Goal: Find specific page/section: Find specific page/section

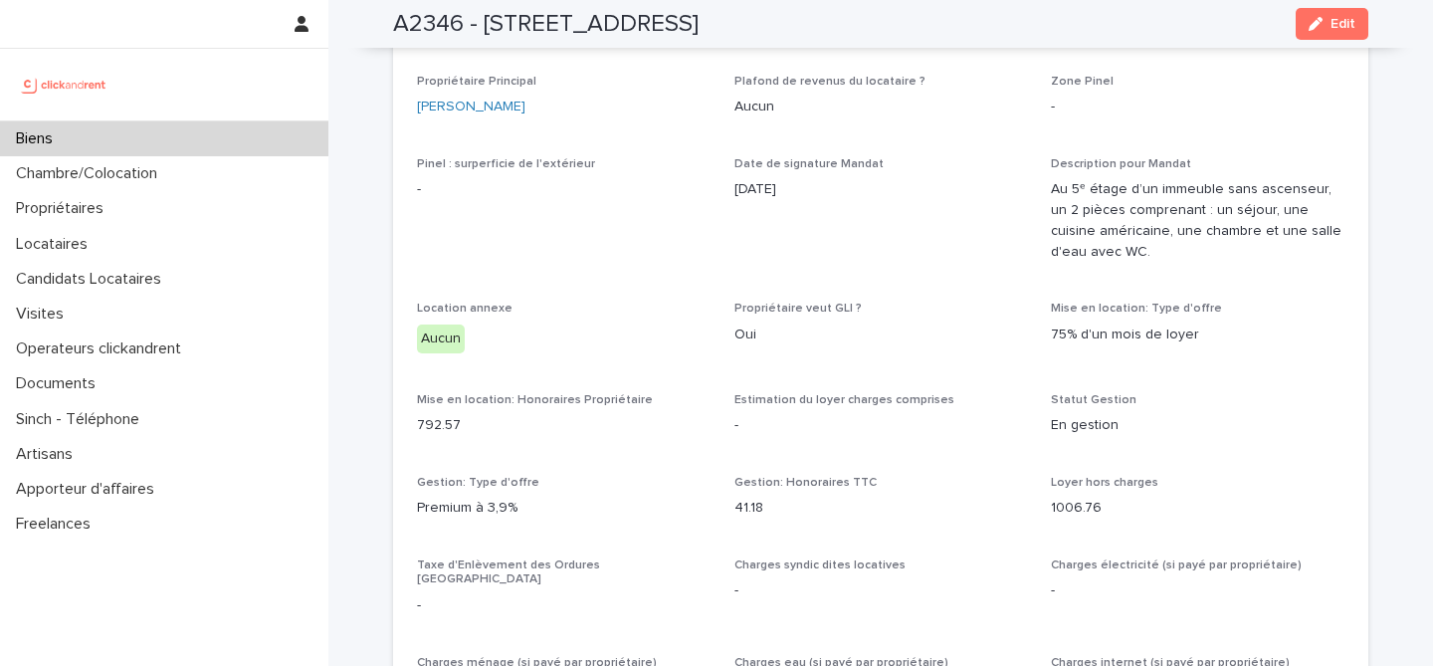
scroll to position [1117, 0]
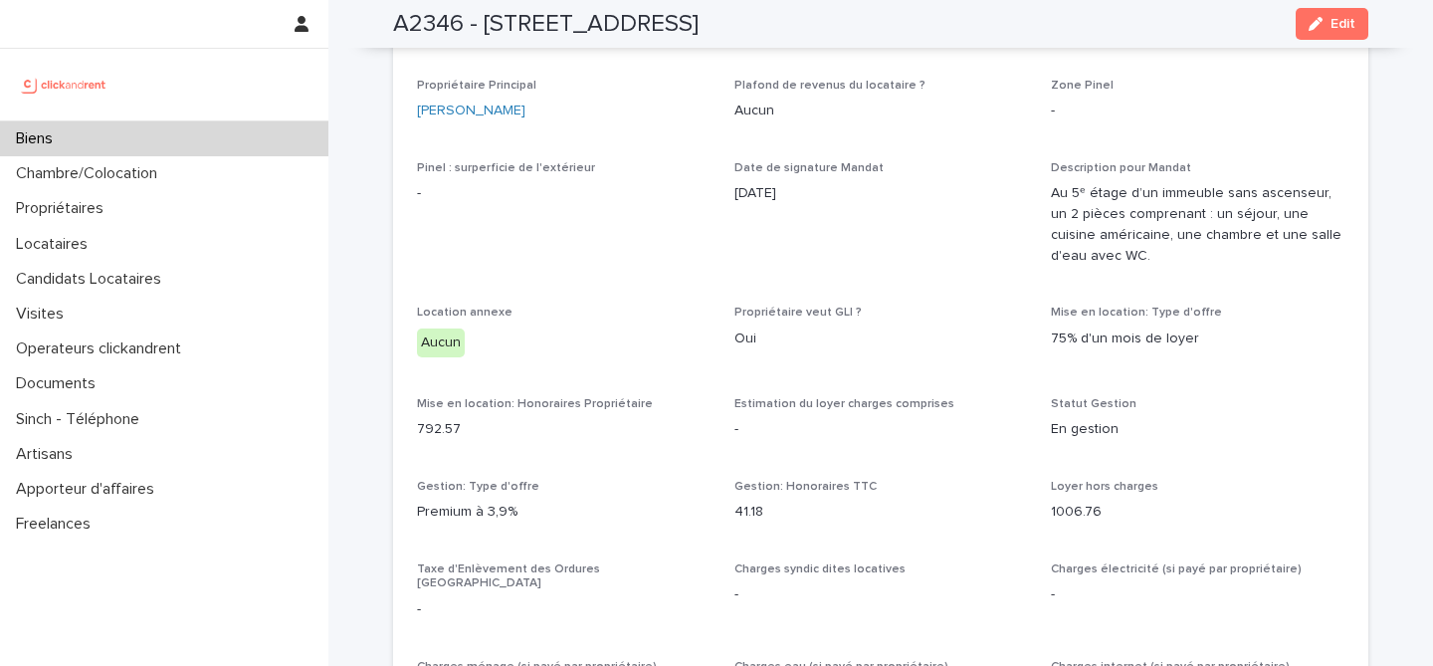
click at [131, 145] on div "Biens" at bounding box center [164, 138] width 328 height 35
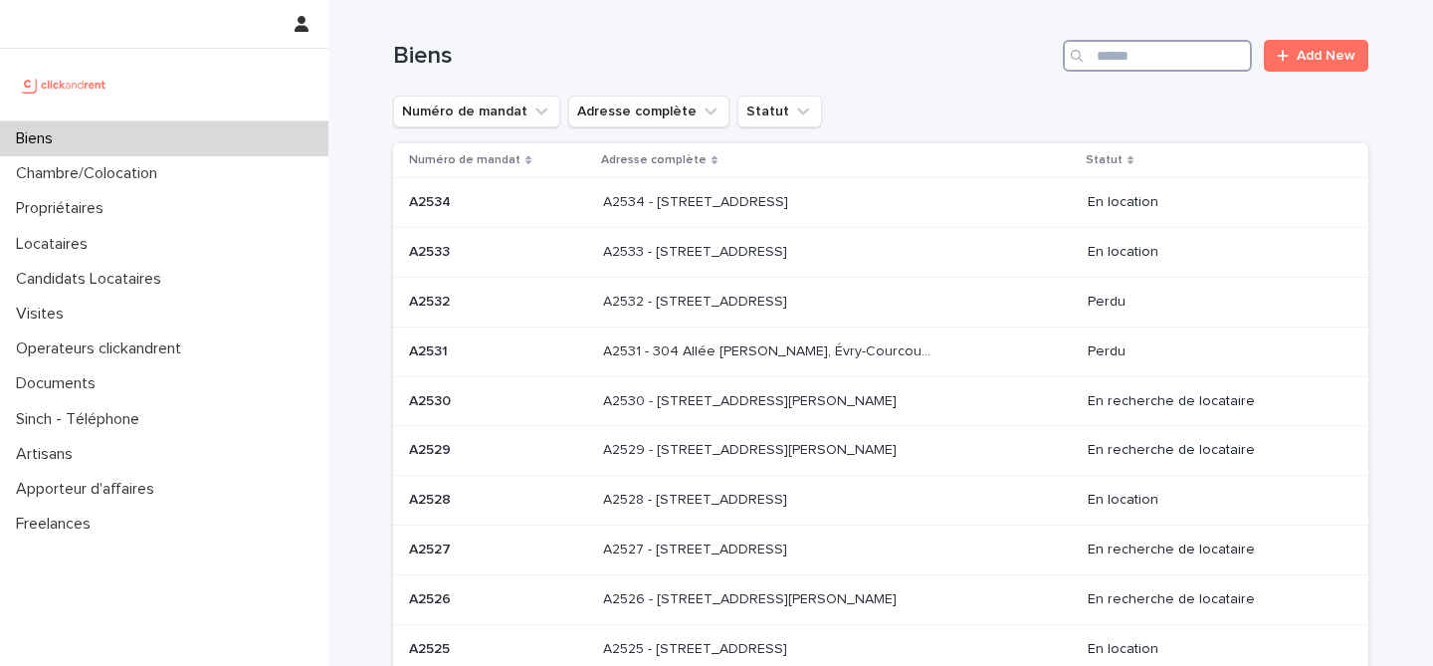
click at [1172, 58] on input "Search" at bounding box center [1157, 56] width 189 height 32
type input "****"
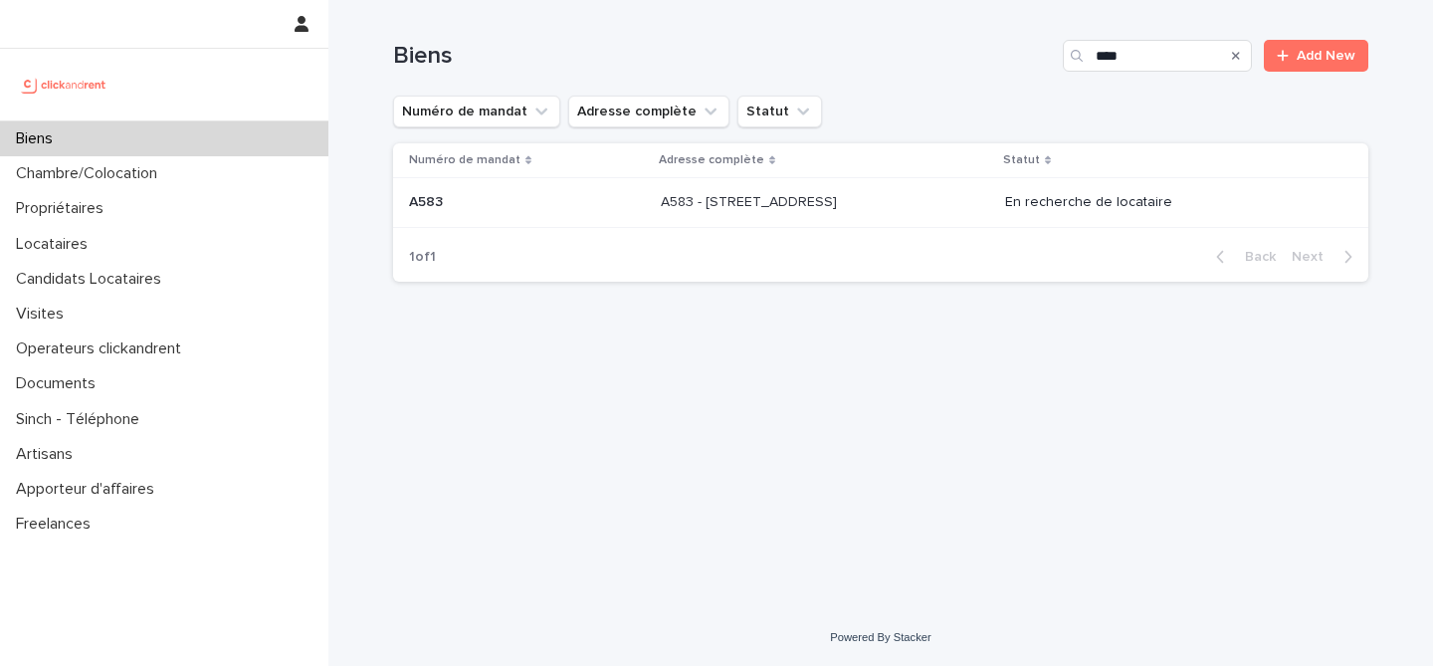
click at [841, 206] on p "A583 - [STREET_ADDRESS]" at bounding box center [751, 200] width 180 height 21
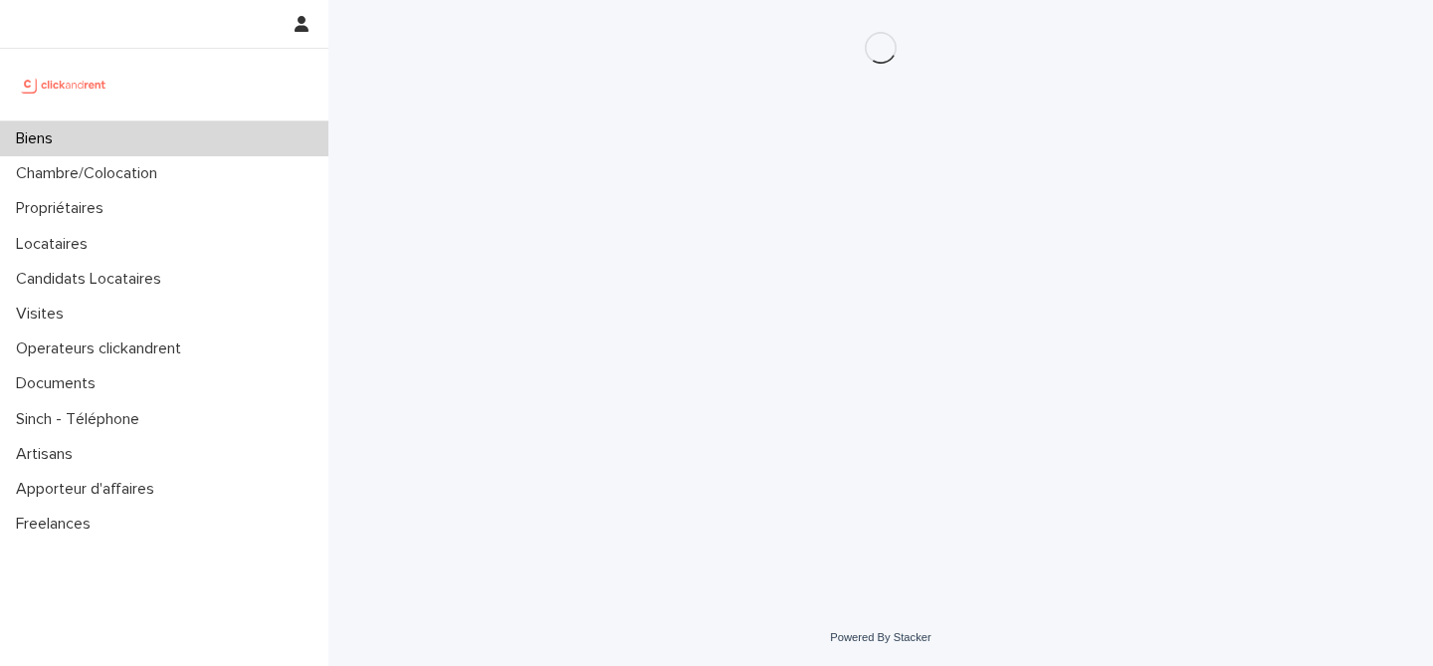
click at [868, 206] on div "Loading... Saving… Loading... Saving…" at bounding box center [880, 279] width 995 height 559
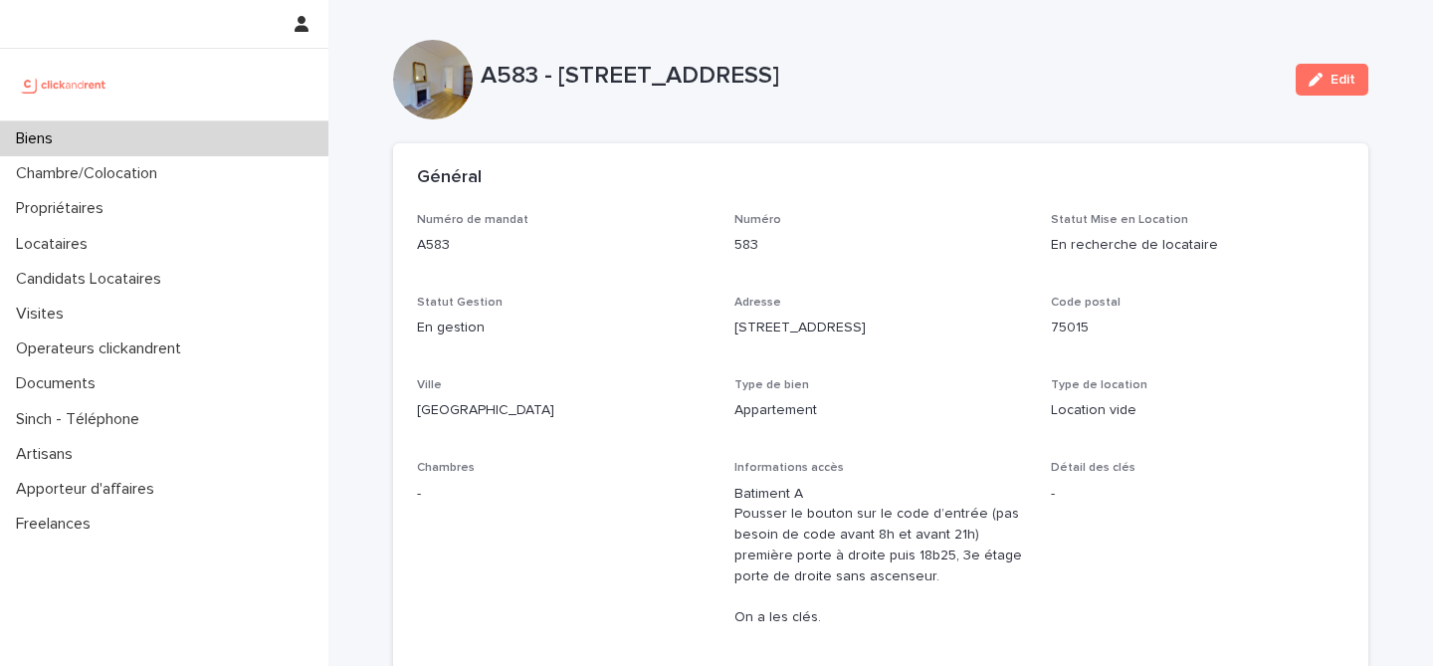
click at [629, 478] on div "Chambres -" at bounding box center [564, 490] width 294 height 59
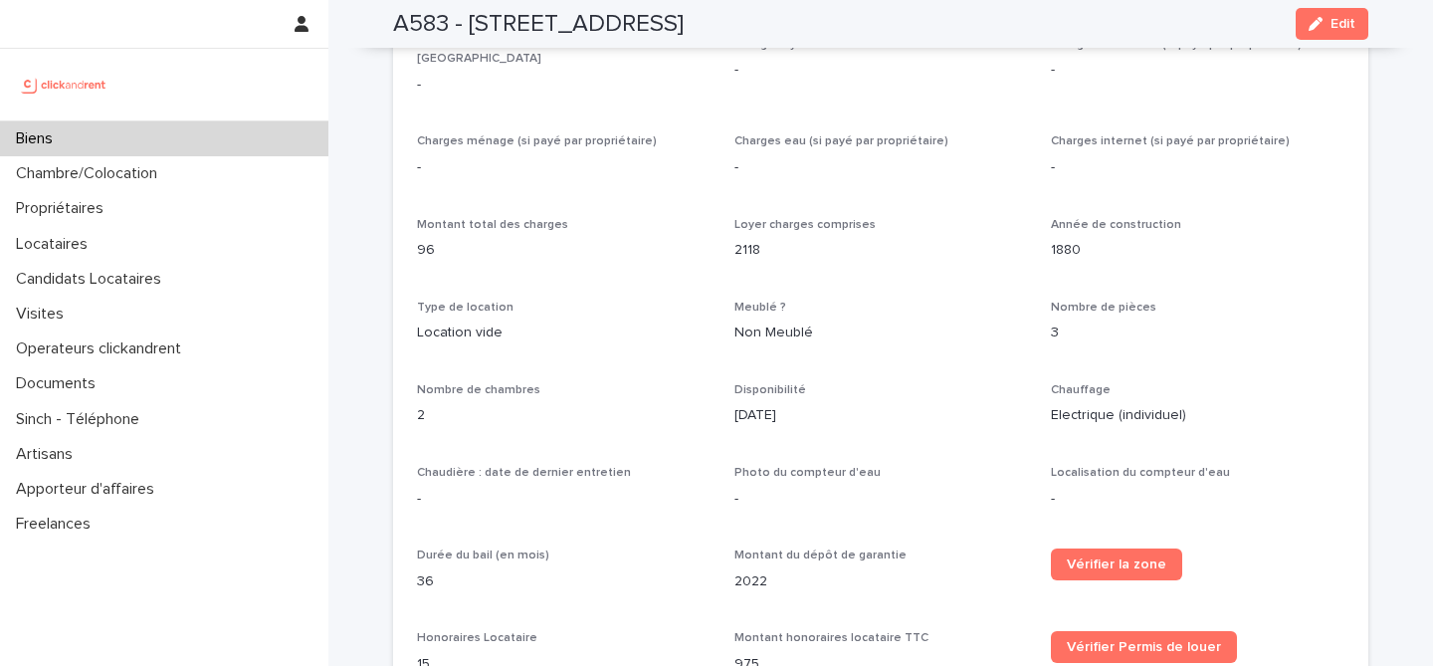
scroll to position [1973, 0]
drag, startPoint x: 819, startPoint y: 300, endPoint x: 373, endPoint y: 299, distance: 445.9
click at [621, 313] on div "Type de location Location vide" at bounding box center [564, 329] width 294 height 59
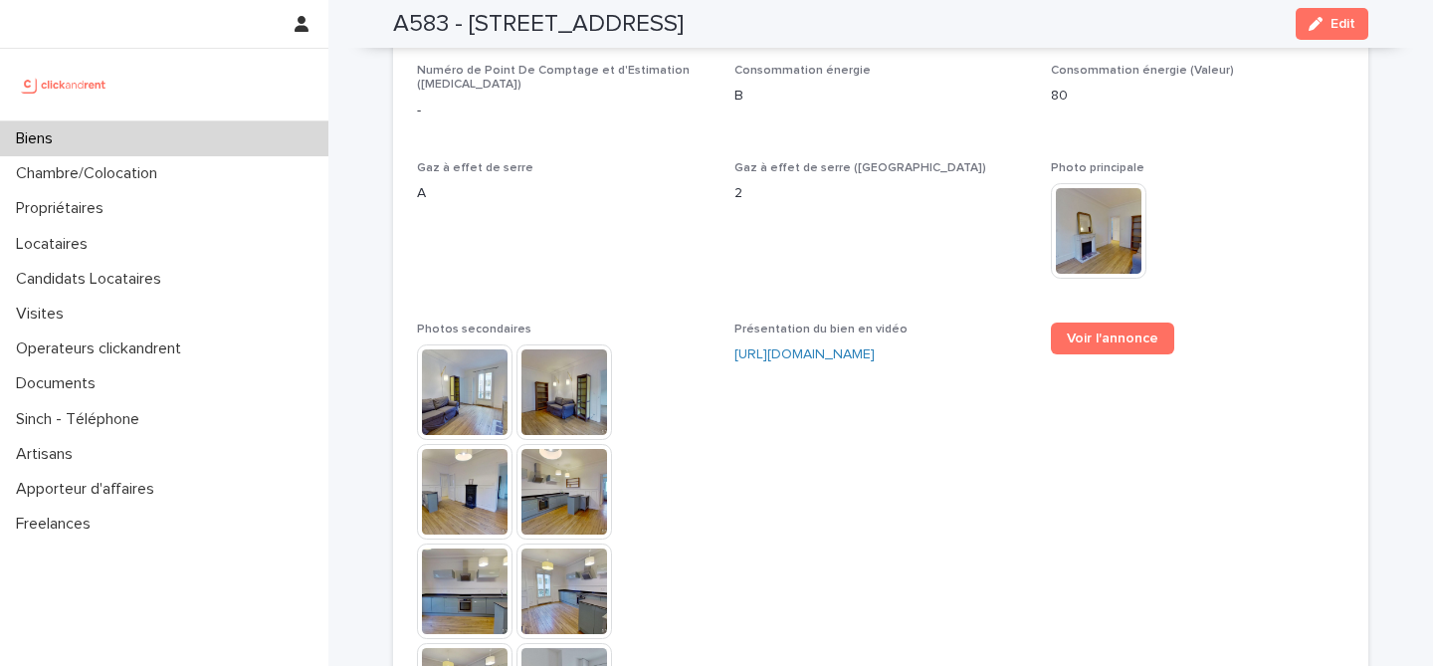
scroll to position [5076, 0]
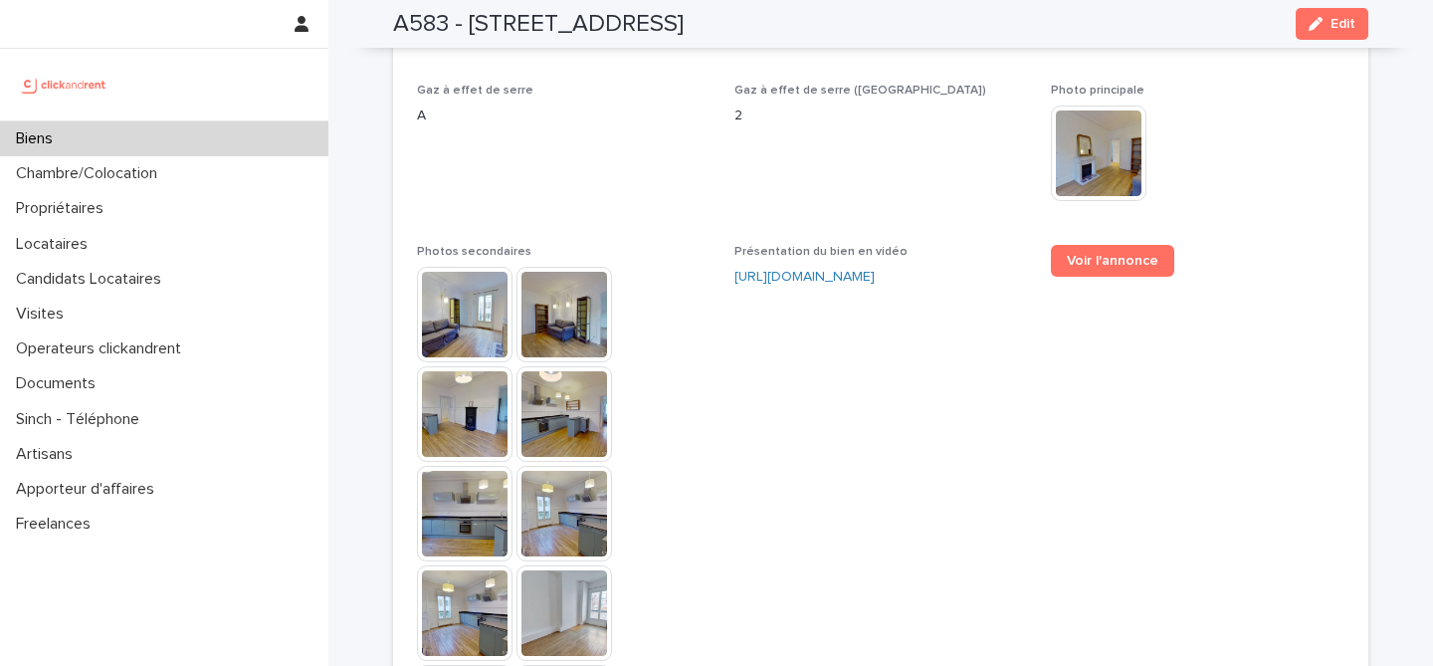
click at [479, 279] on img at bounding box center [465, 315] width 96 height 96
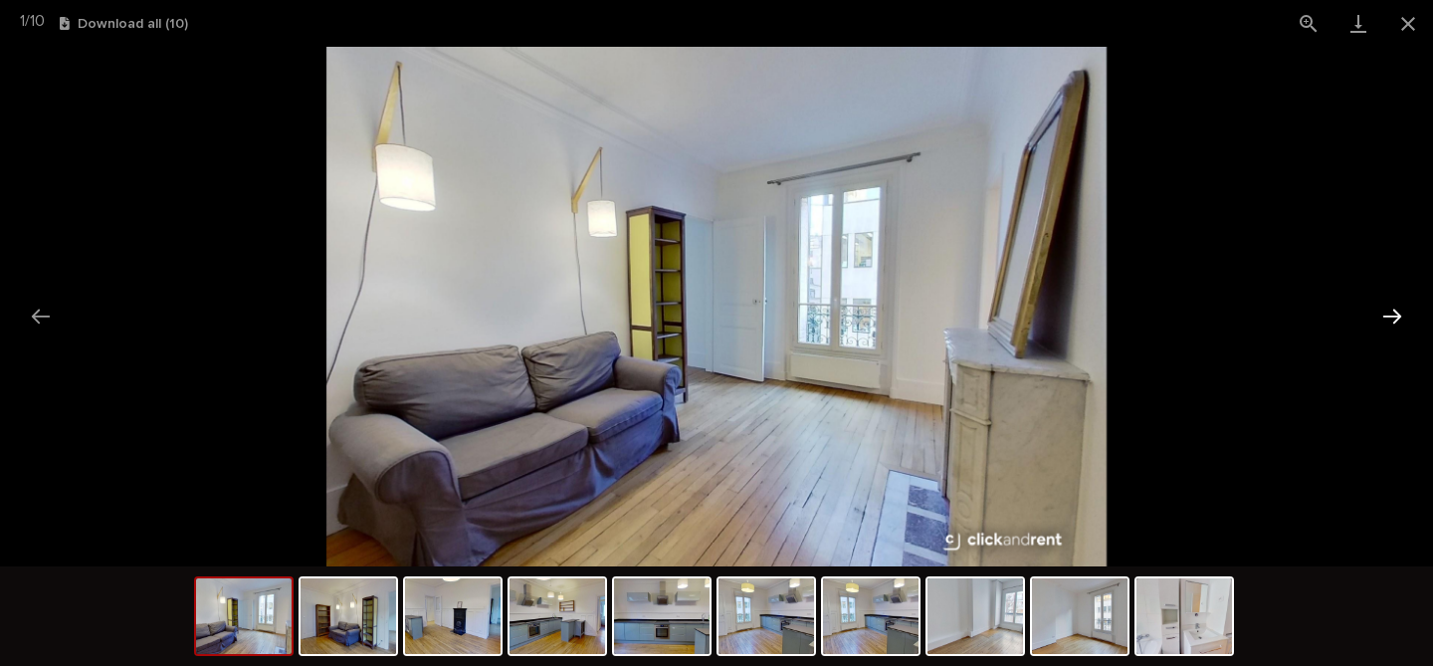
click at [1390, 319] on button "Next slide" at bounding box center [1392, 316] width 42 height 39
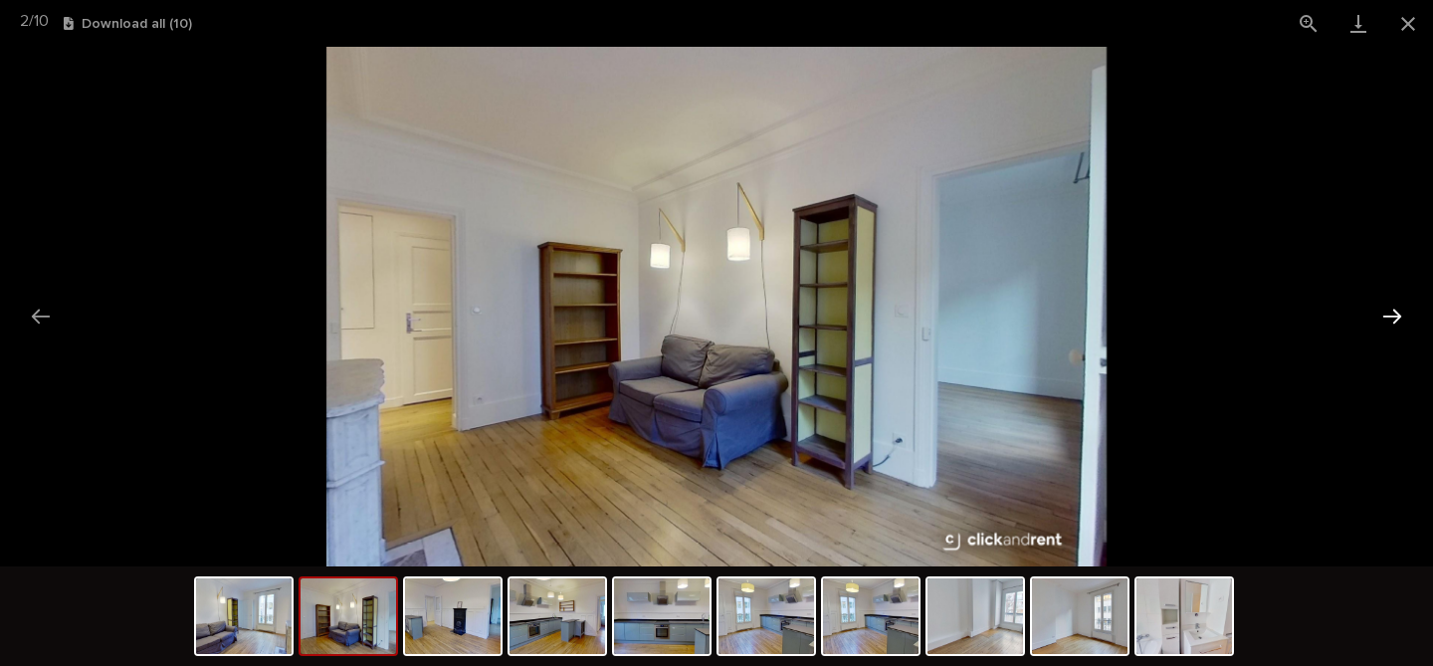
click at [1390, 319] on button "Next slide" at bounding box center [1392, 316] width 42 height 39
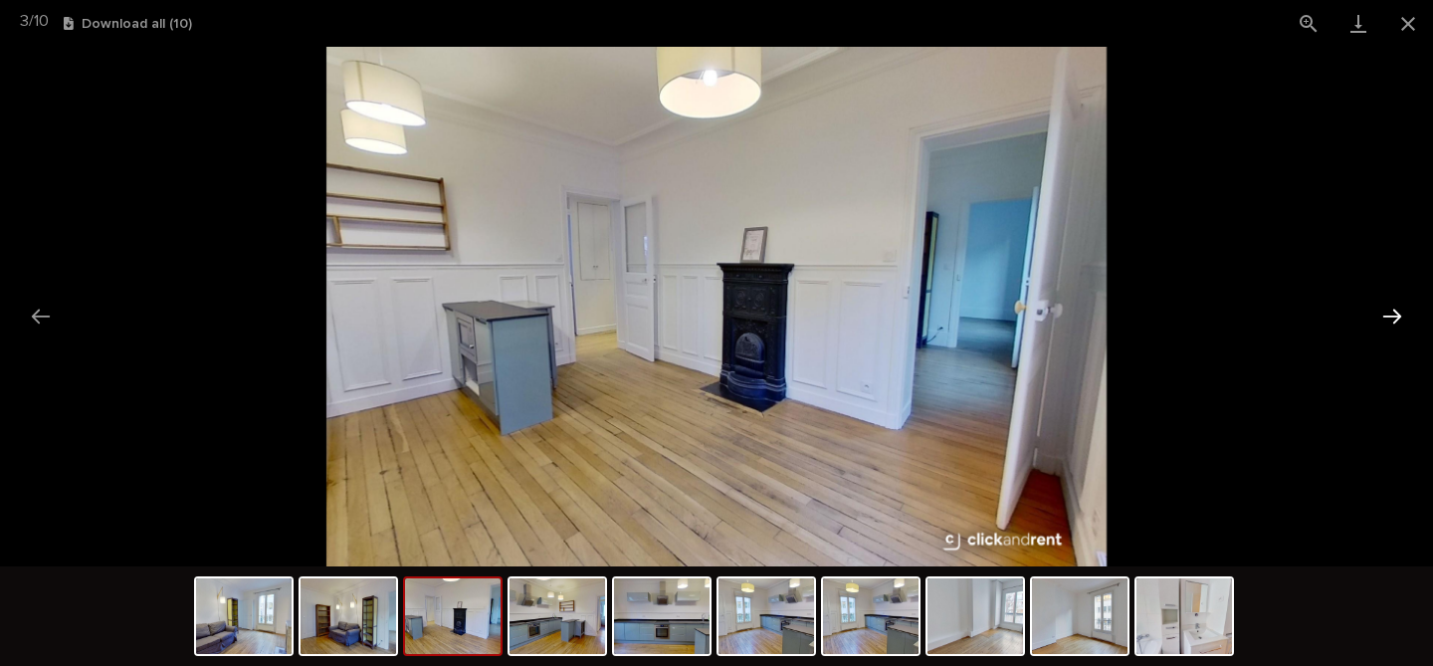
click at [1390, 319] on button "Next slide" at bounding box center [1392, 316] width 42 height 39
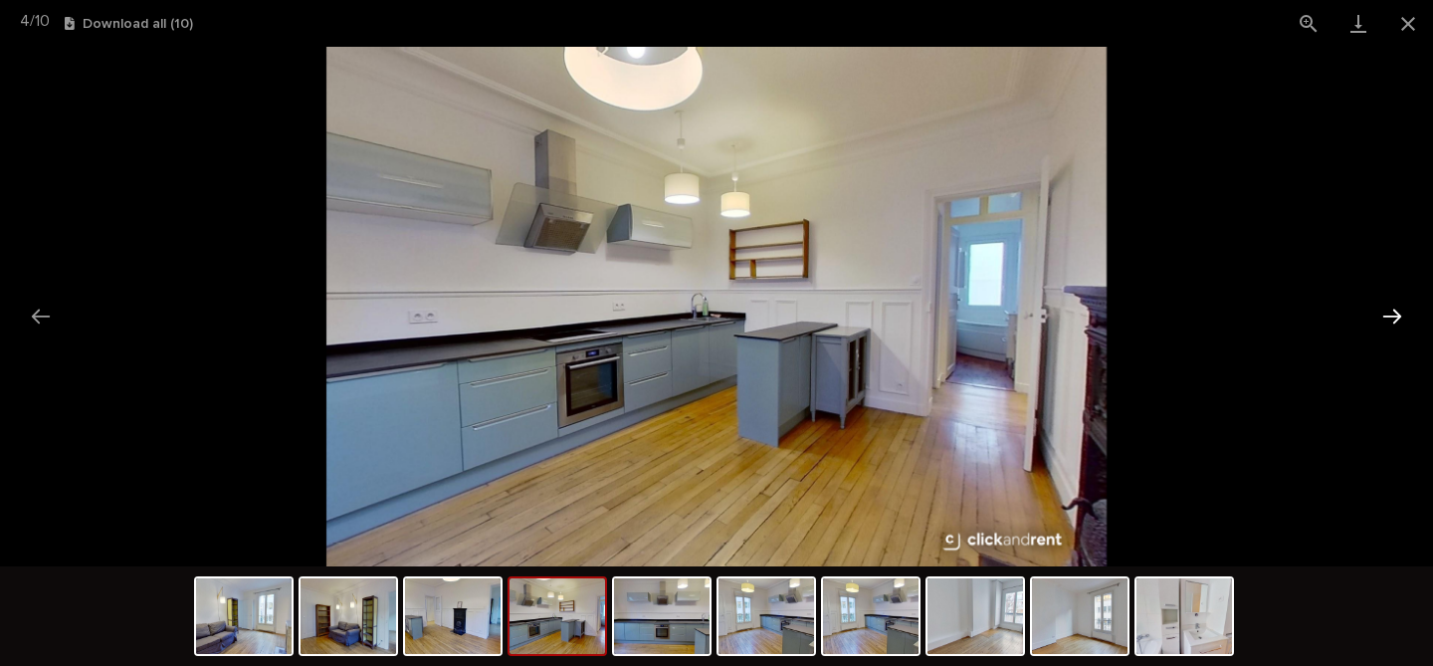
click at [1390, 319] on button "Next slide" at bounding box center [1392, 316] width 42 height 39
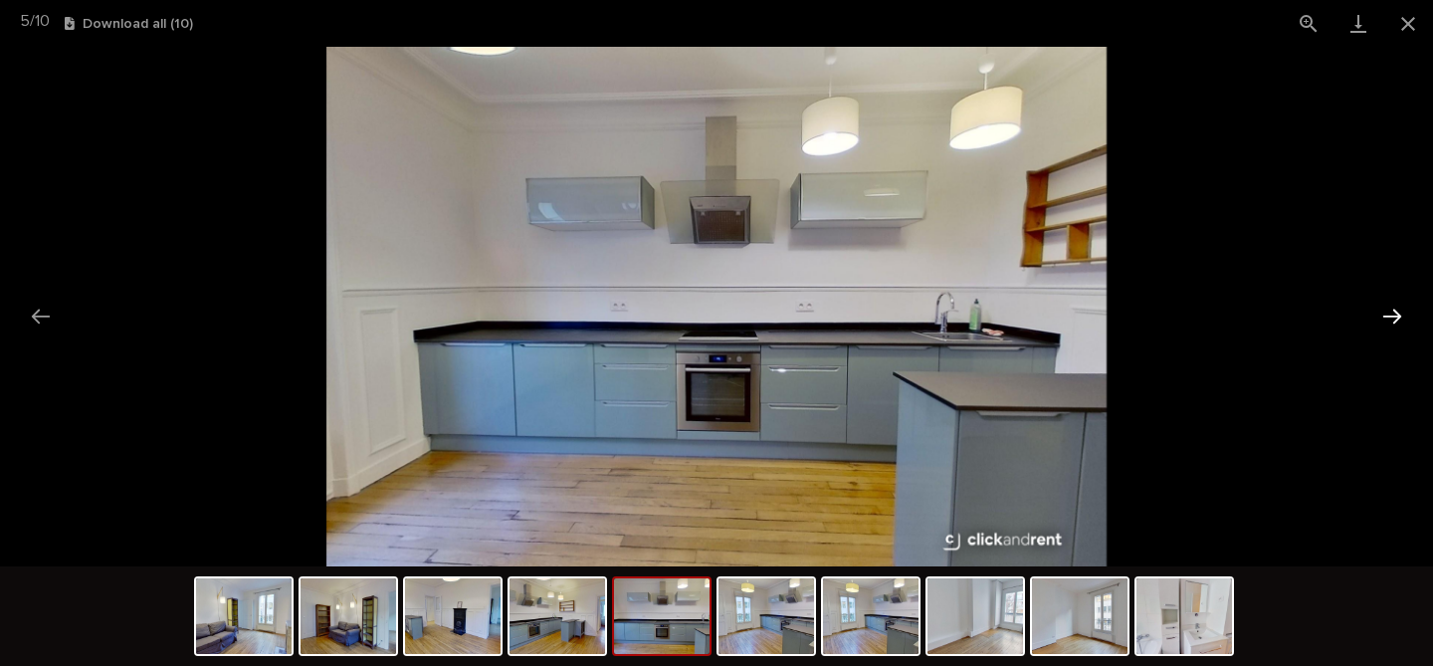
click at [1390, 319] on button "Next slide" at bounding box center [1392, 316] width 42 height 39
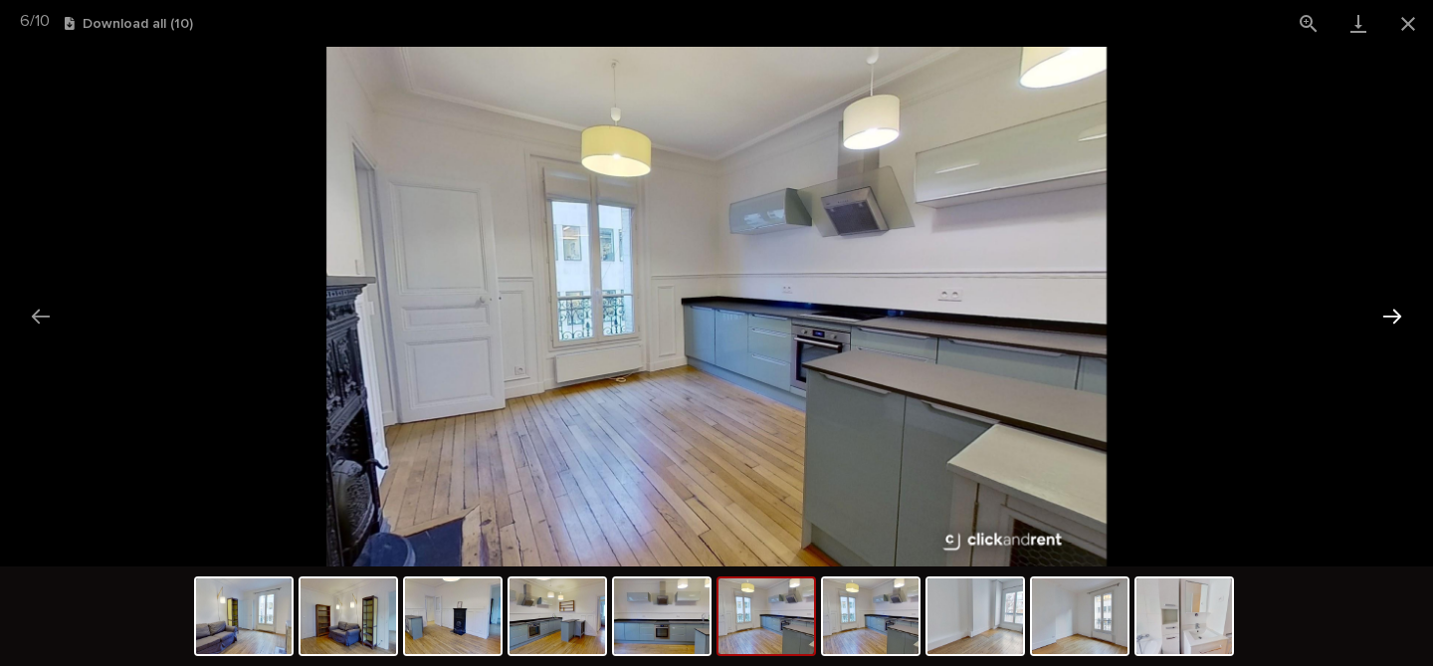
click at [1390, 319] on button "Next slide" at bounding box center [1392, 316] width 42 height 39
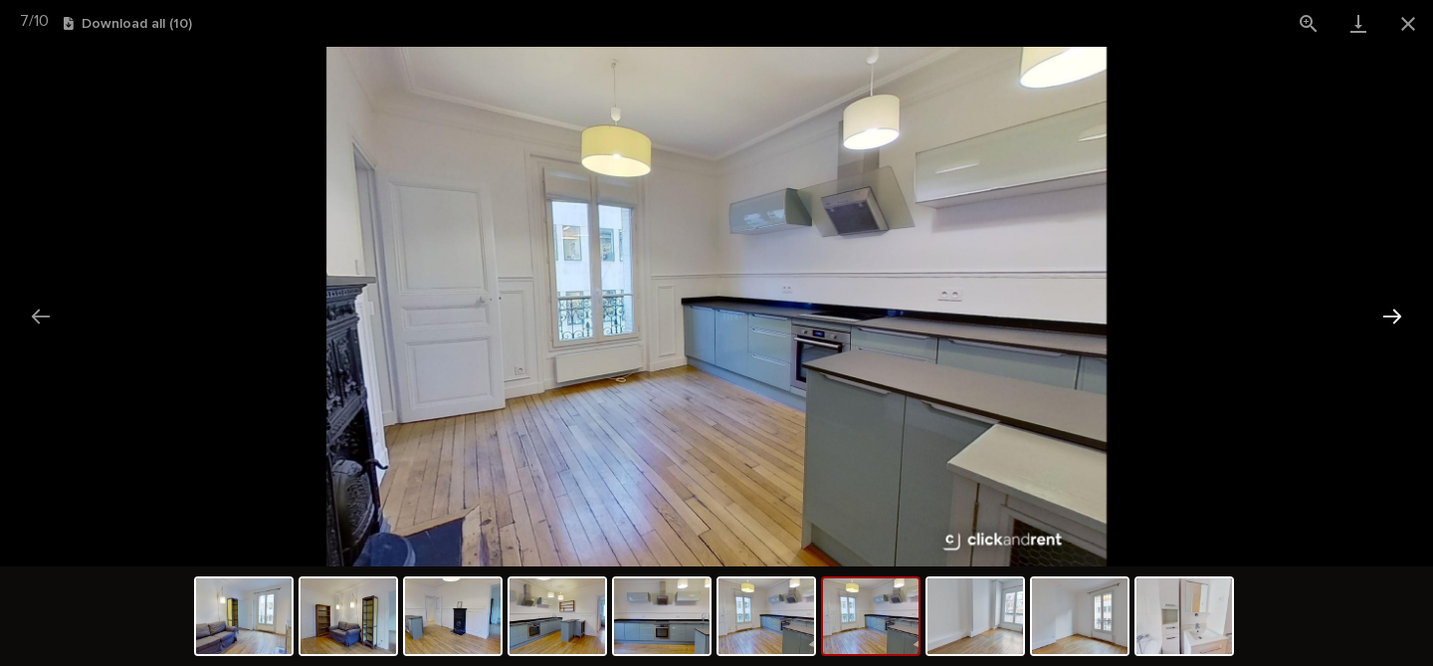
click at [1390, 319] on button "Next slide" at bounding box center [1392, 316] width 42 height 39
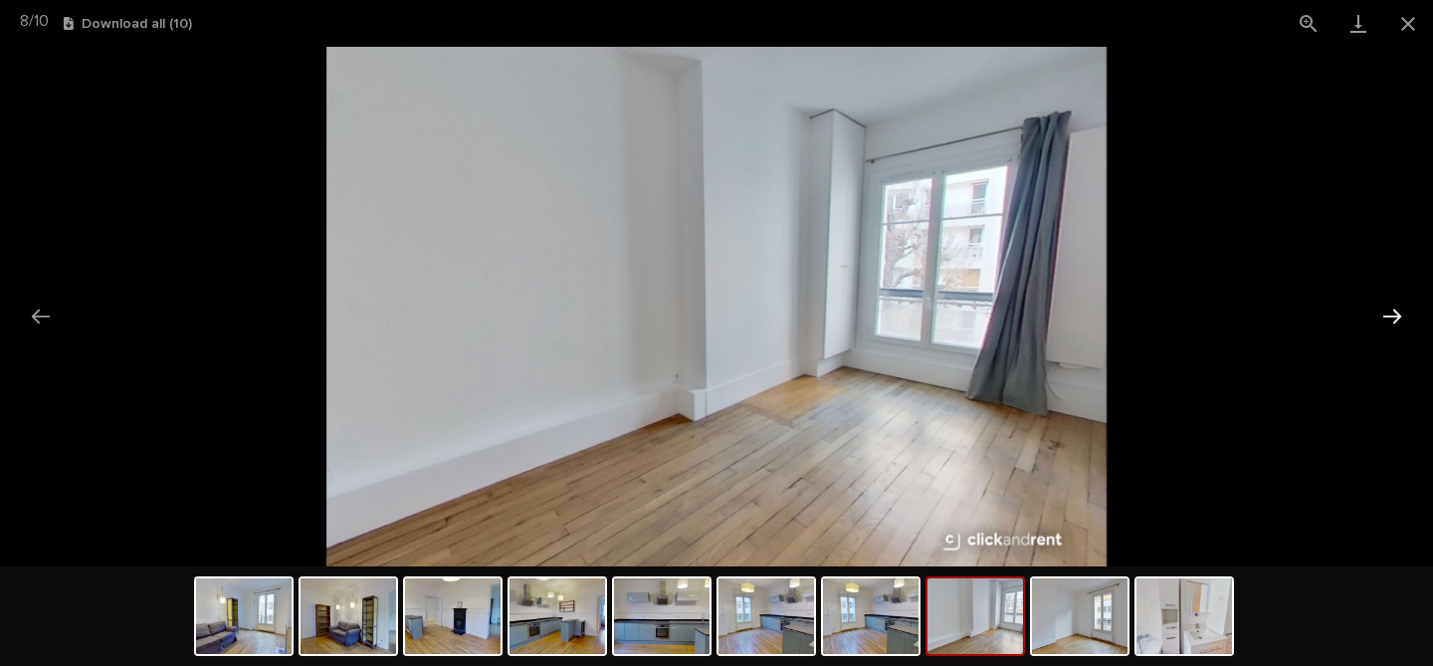
click at [1390, 319] on button "Next slide" at bounding box center [1392, 316] width 42 height 39
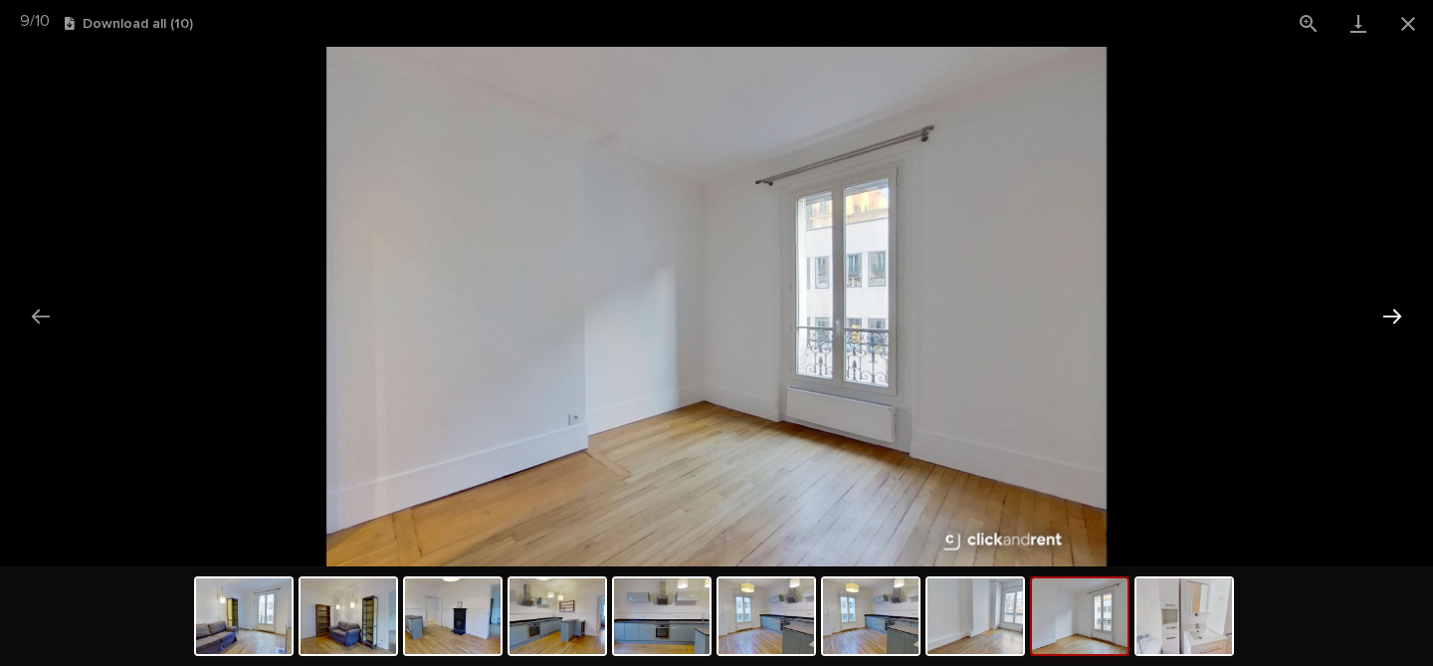
click at [1390, 319] on button "Next slide" at bounding box center [1392, 316] width 42 height 39
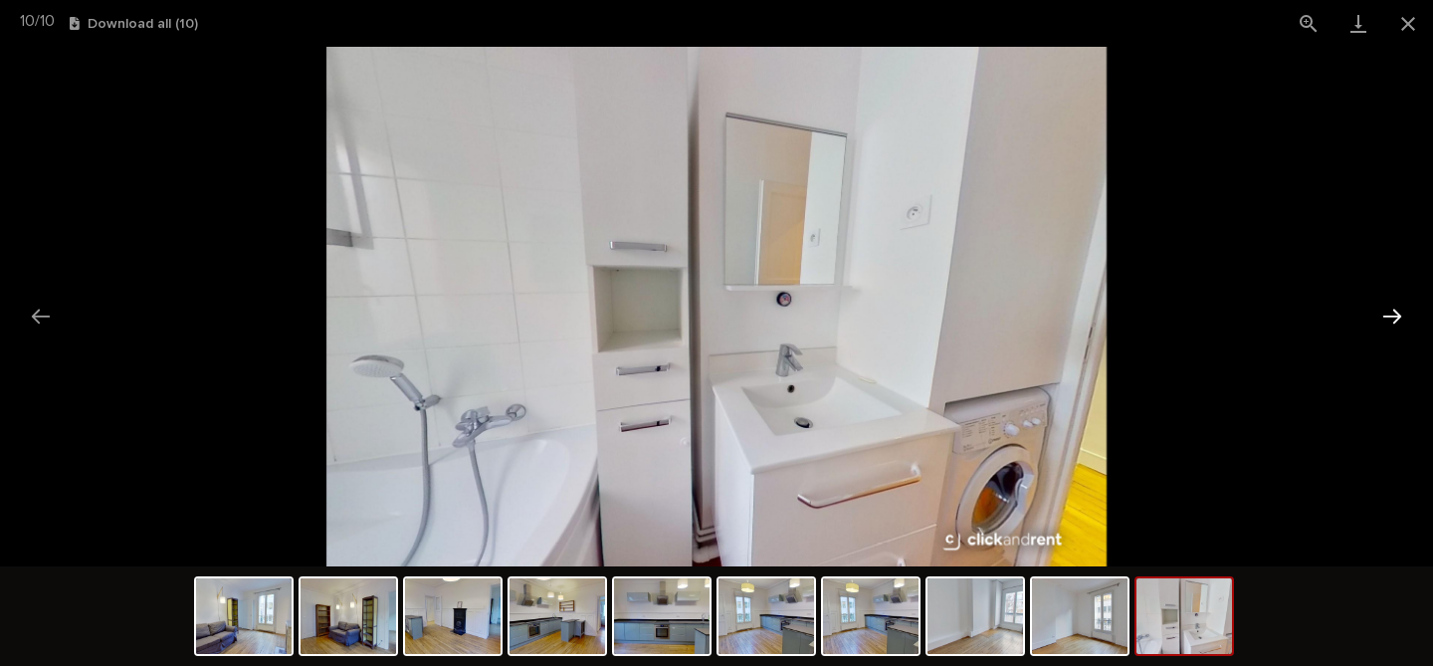
click at [1390, 319] on button "Next slide" at bounding box center [1392, 316] width 42 height 39
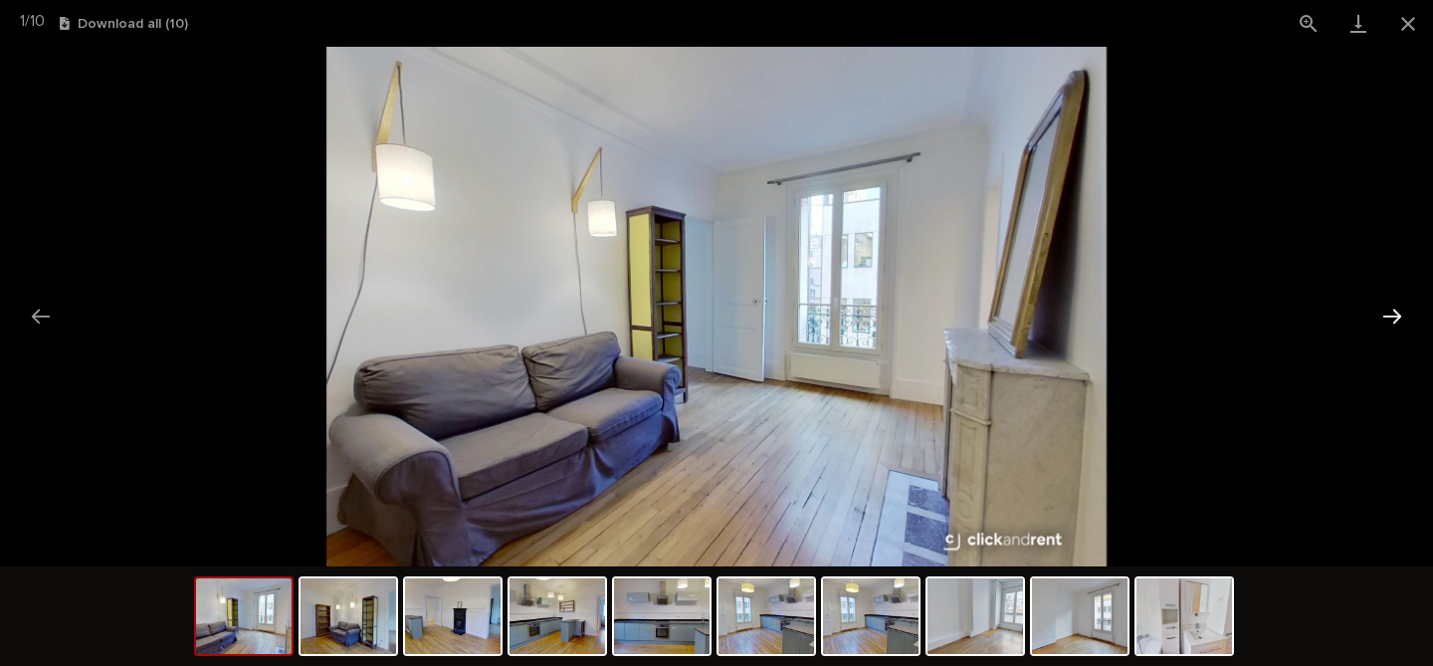
click at [1390, 319] on button "Next slide" at bounding box center [1392, 316] width 42 height 39
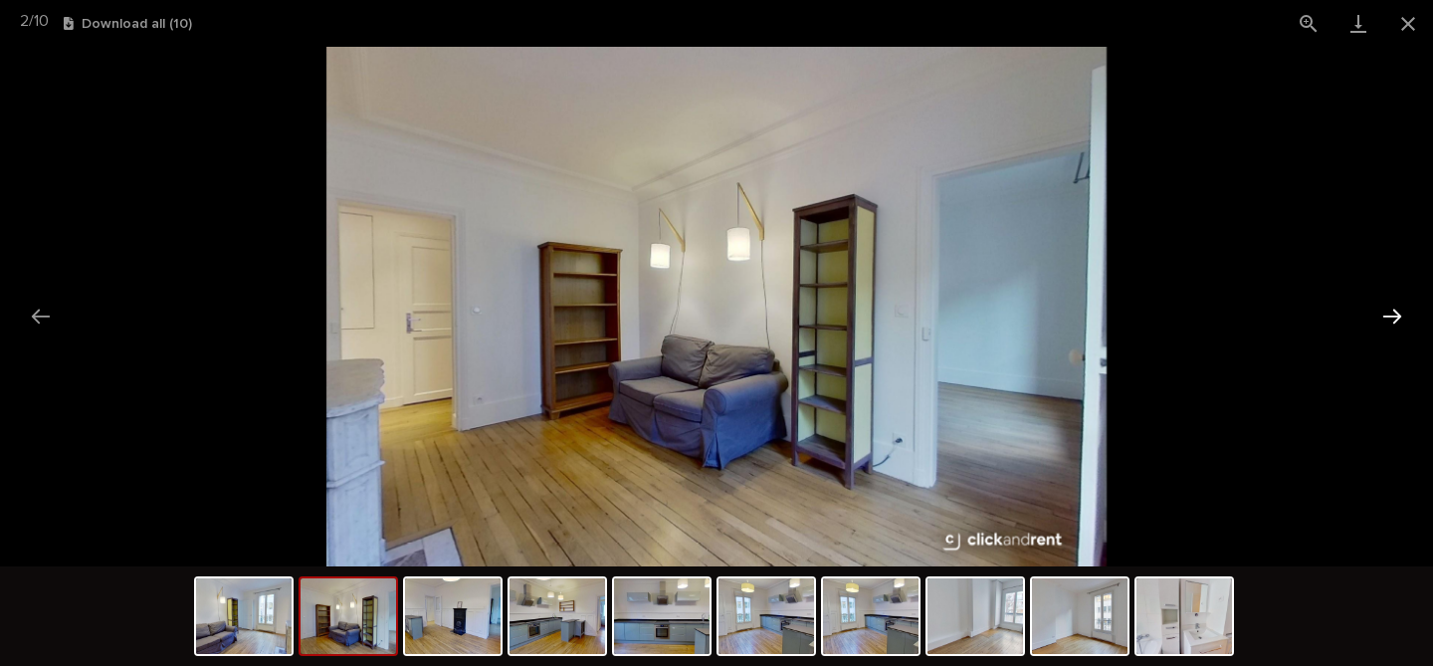
click at [1390, 319] on button "Next slide" at bounding box center [1392, 316] width 42 height 39
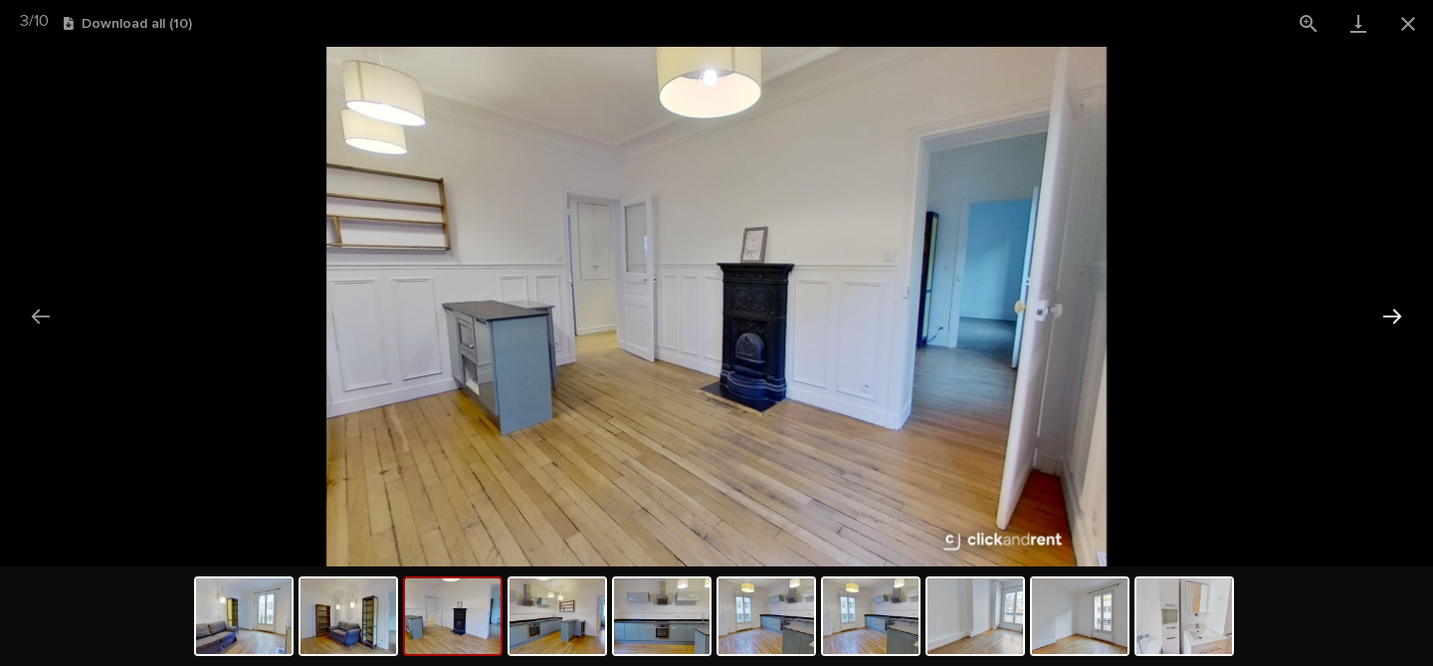
click at [1390, 319] on button "Next slide" at bounding box center [1392, 316] width 42 height 39
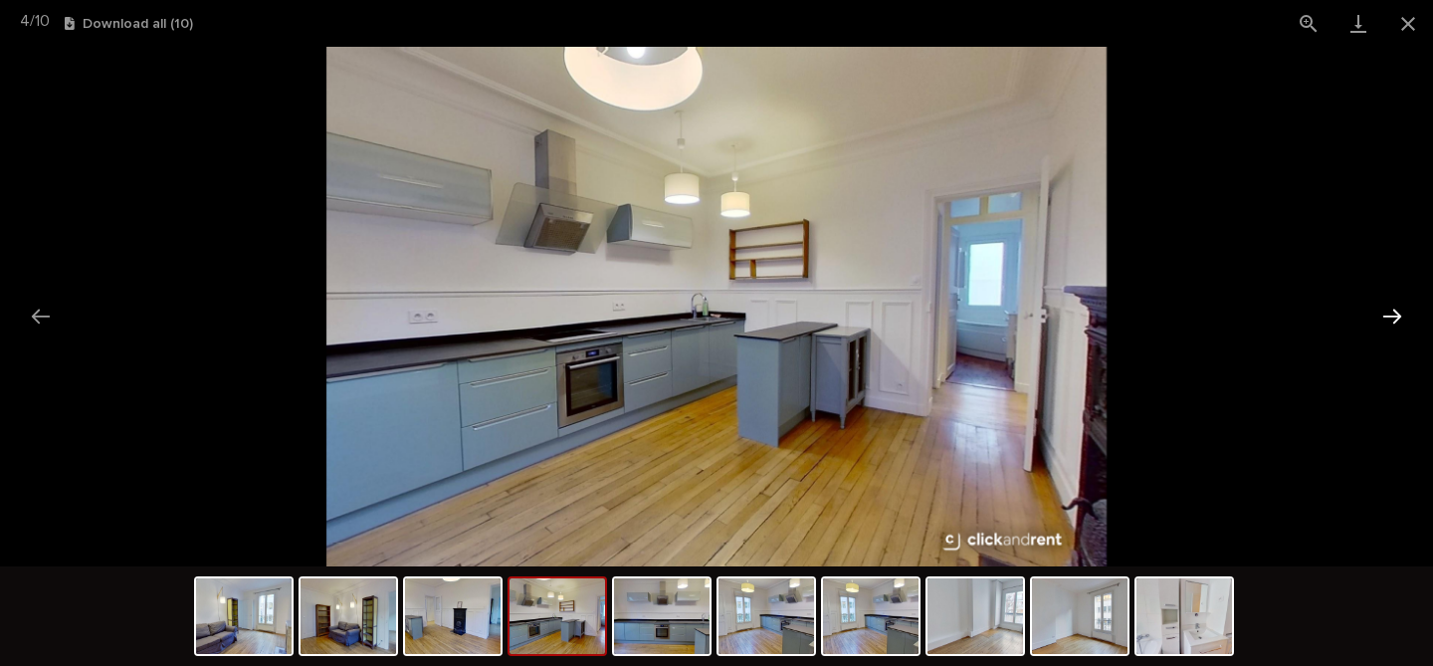
click at [1390, 319] on button "Next slide" at bounding box center [1392, 316] width 42 height 39
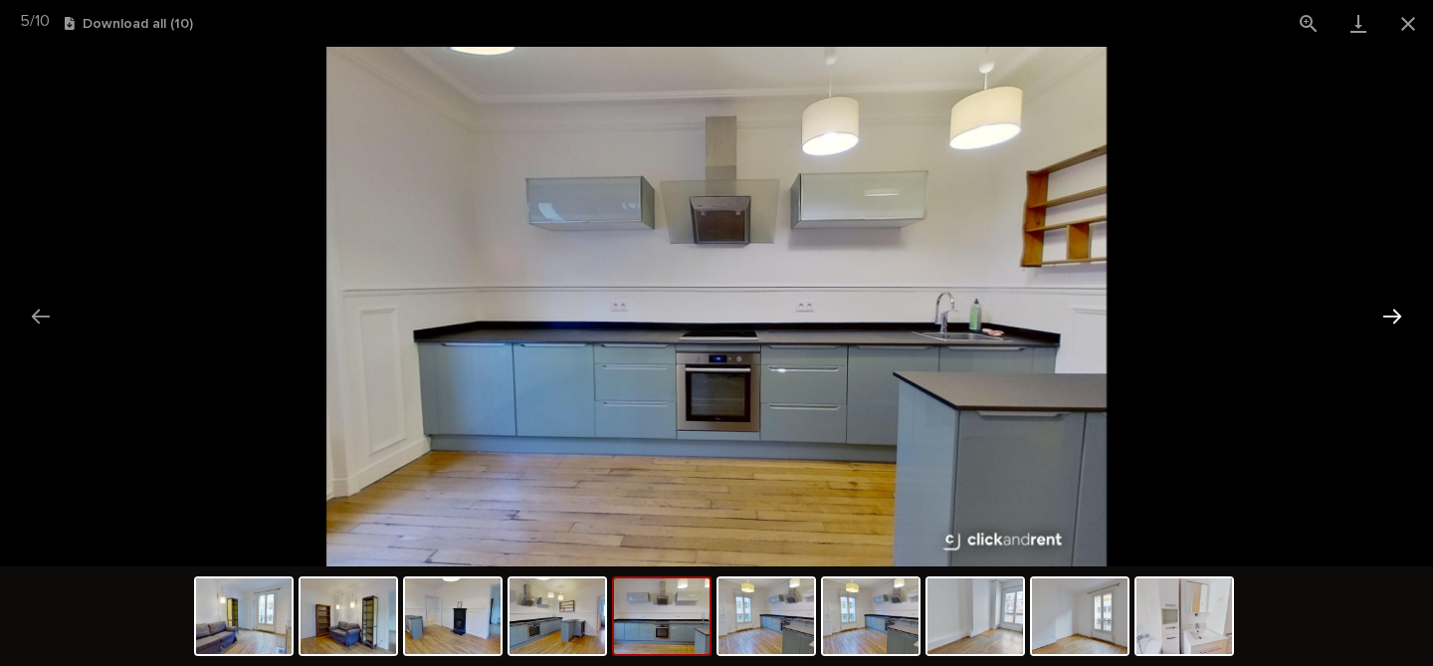
click at [1390, 319] on button "Next slide" at bounding box center [1392, 316] width 42 height 39
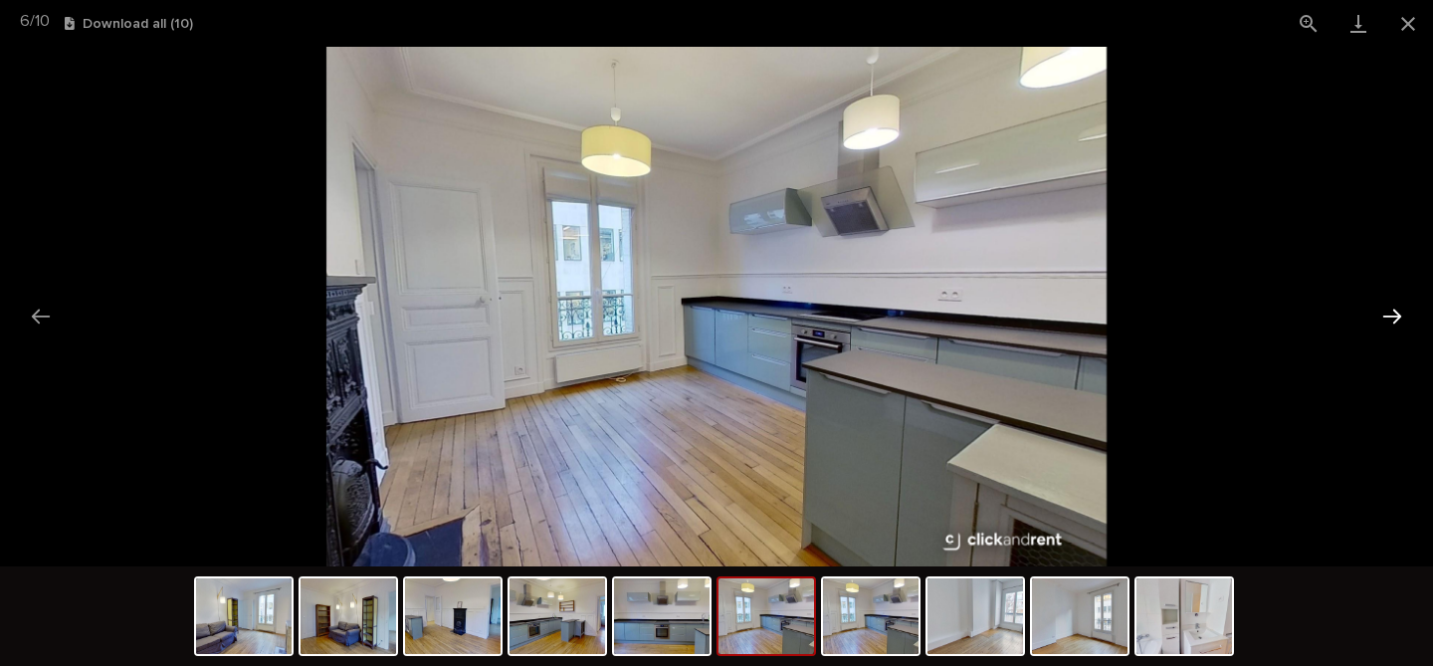
click at [1390, 319] on button "Next slide" at bounding box center [1392, 316] width 42 height 39
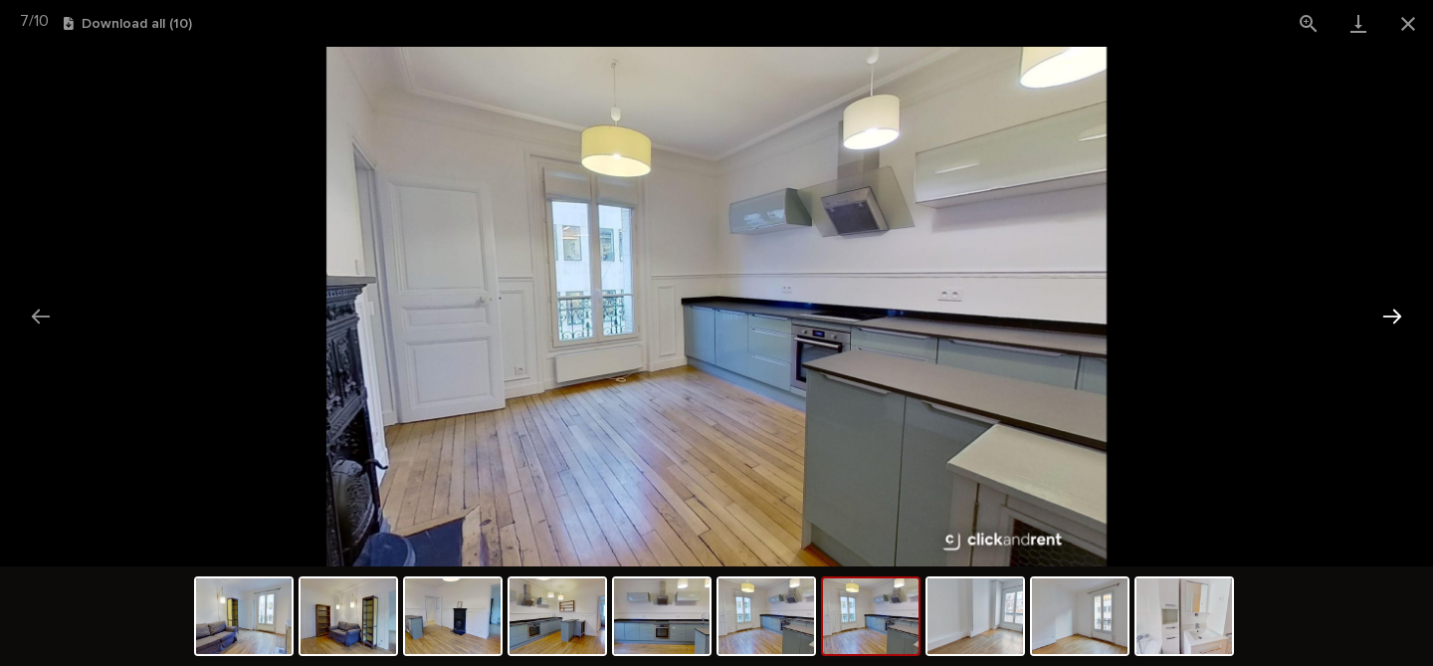
click at [1390, 319] on button "Next slide" at bounding box center [1392, 316] width 42 height 39
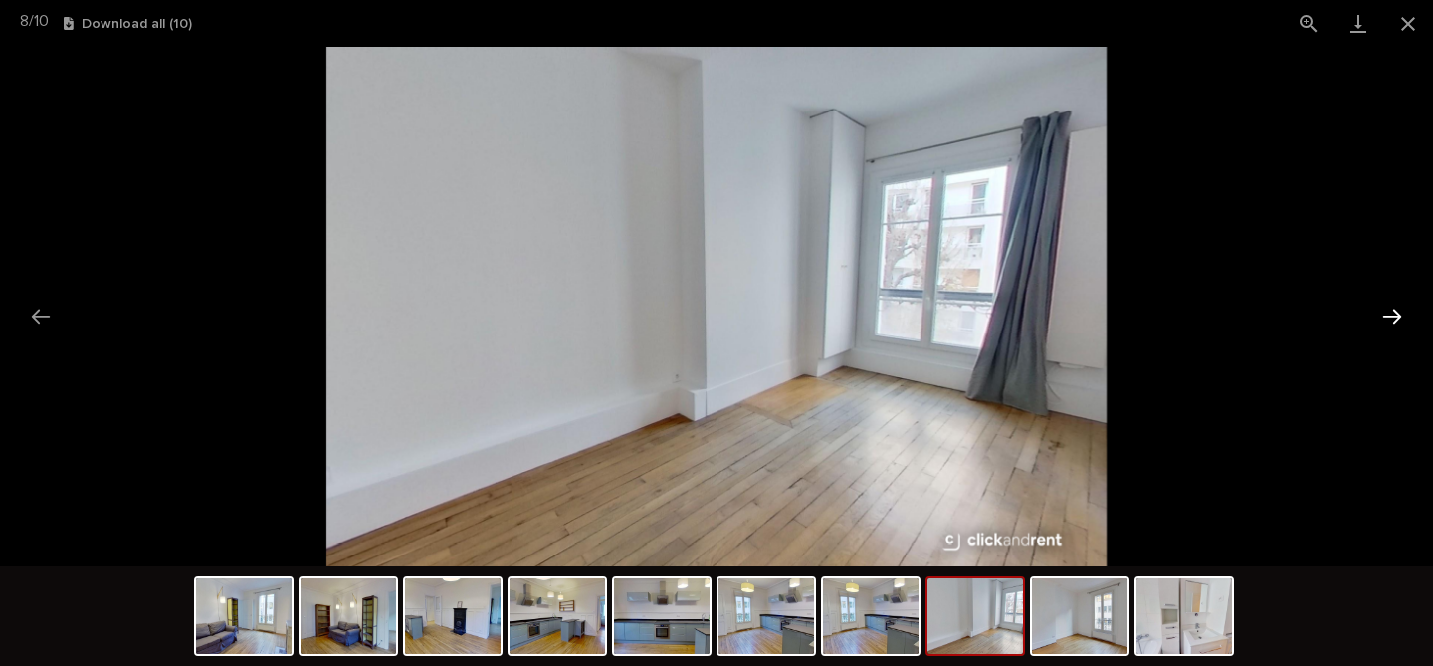
click at [1390, 319] on button "Next slide" at bounding box center [1392, 316] width 42 height 39
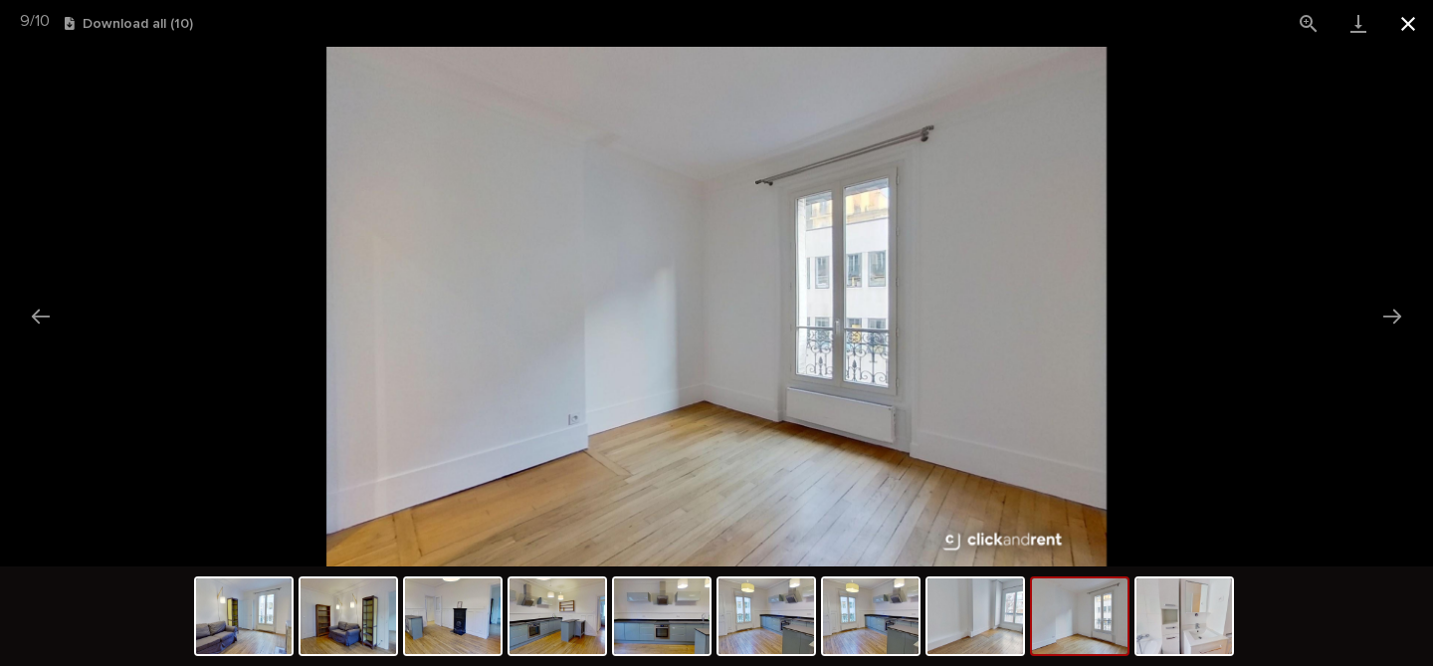
click at [1411, 36] on button "Close gallery" at bounding box center [1408, 23] width 50 height 47
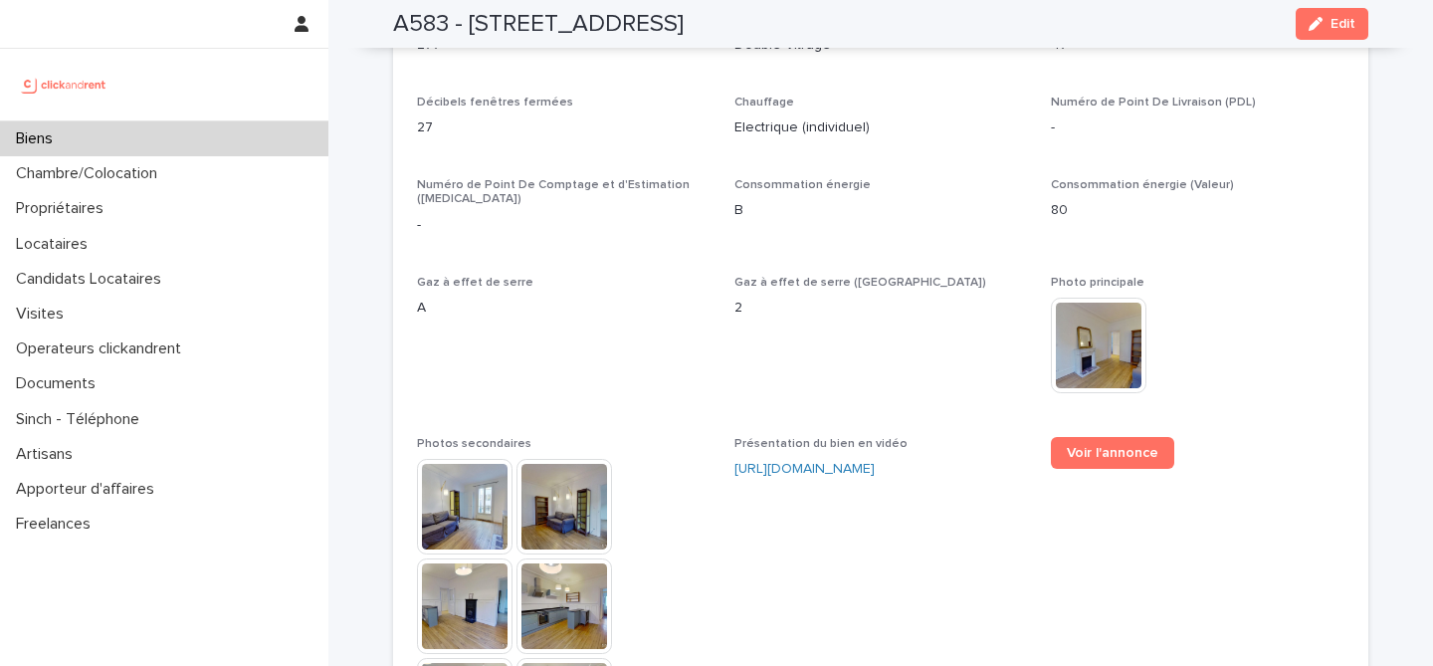
scroll to position [4879, 0]
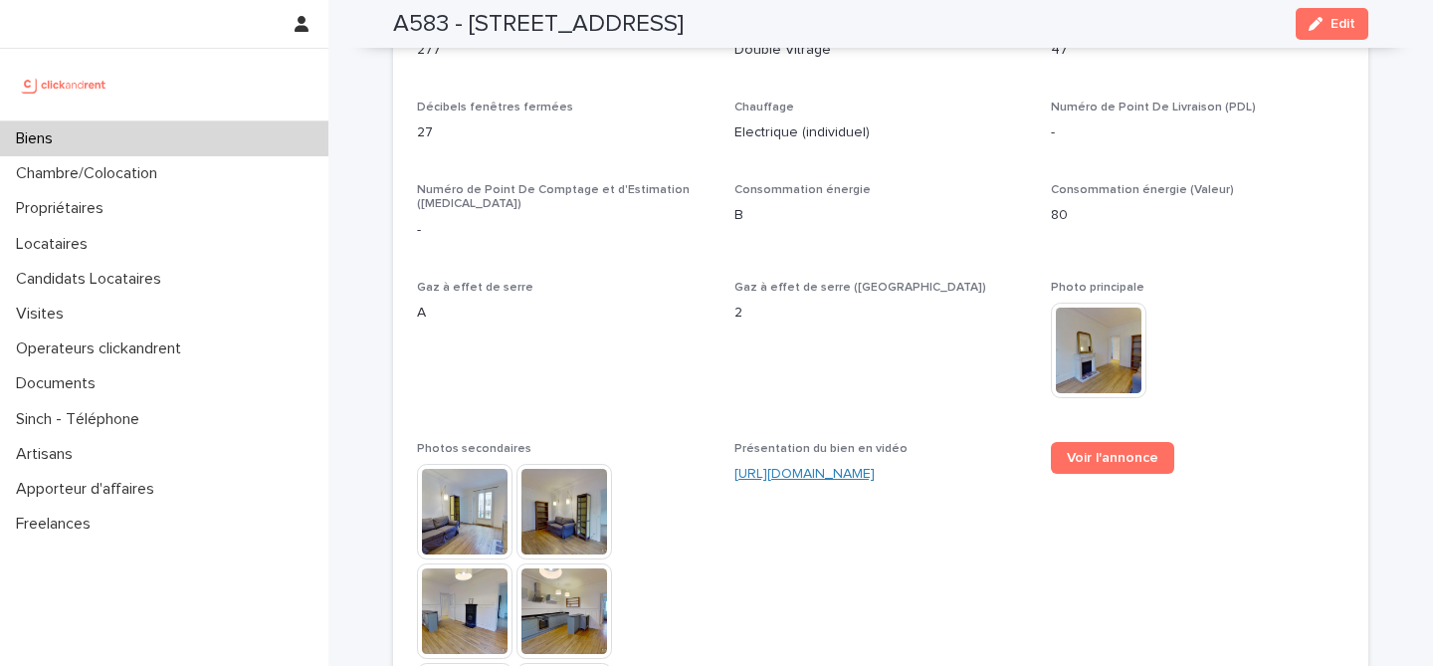
click at [812, 467] on link "[URL][DOMAIN_NAME]" at bounding box center [805, 474] width 140 height 14
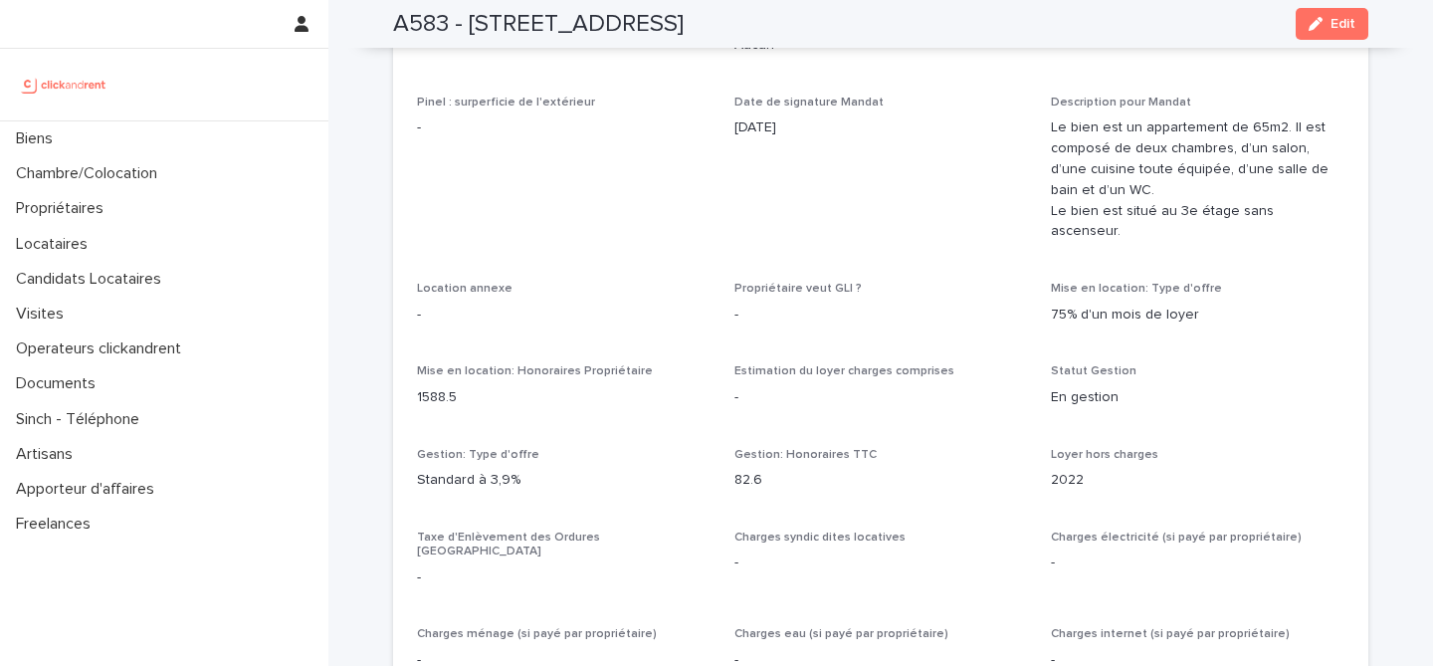
scroll to position [1532, 0]
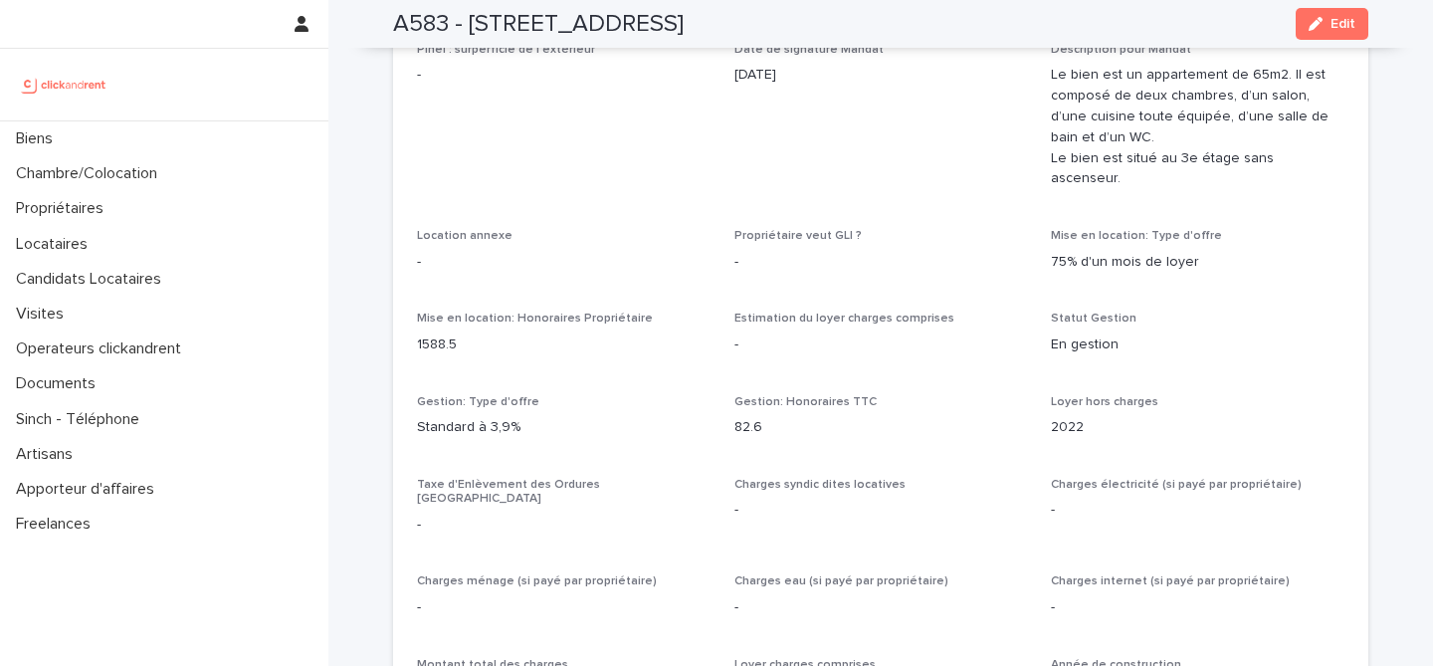
click at [658, 504] on div "Taxe d'Enlèvement des Ordures [GEOGRAPHIC_DATA] -" at bounding box center [564, 515] width 294 height 74
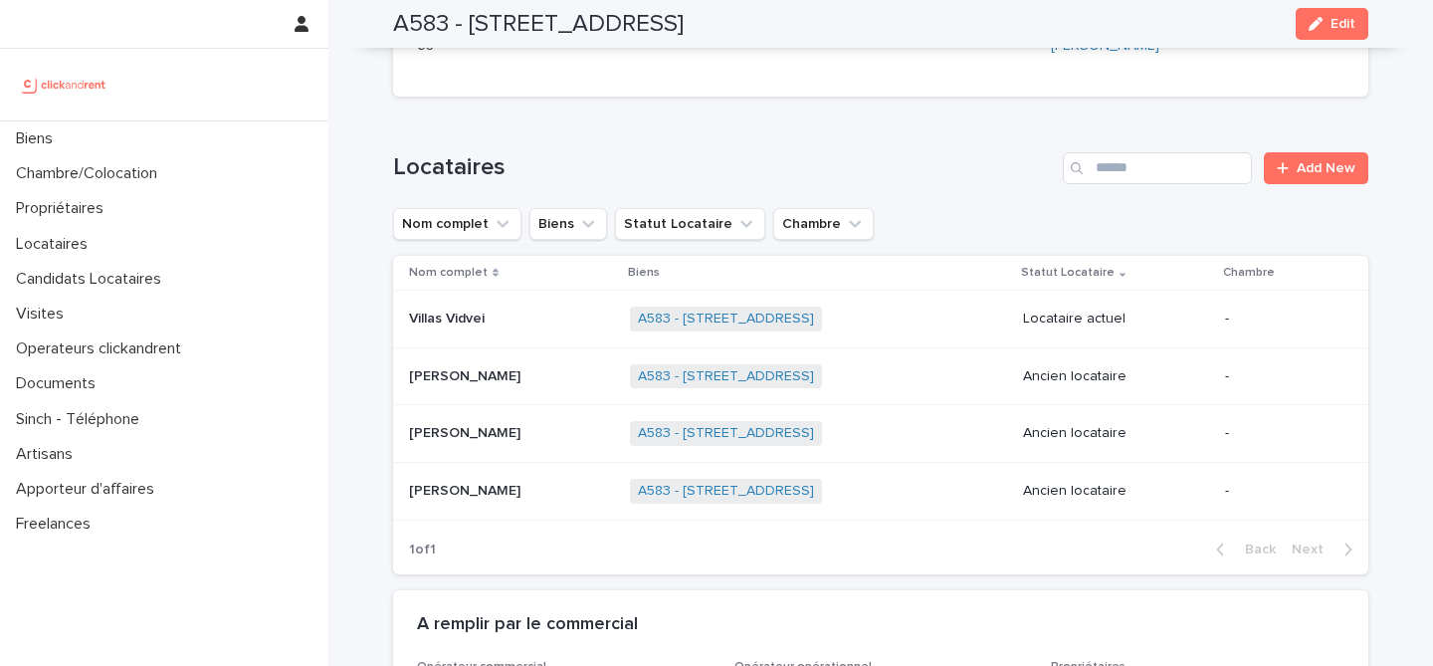
scroll to position [739, 0]
click at [516, 452] on td "[PERSON_NAME] [PERSON_NAME]" at bounding box center [507, 432] width 229 height 58
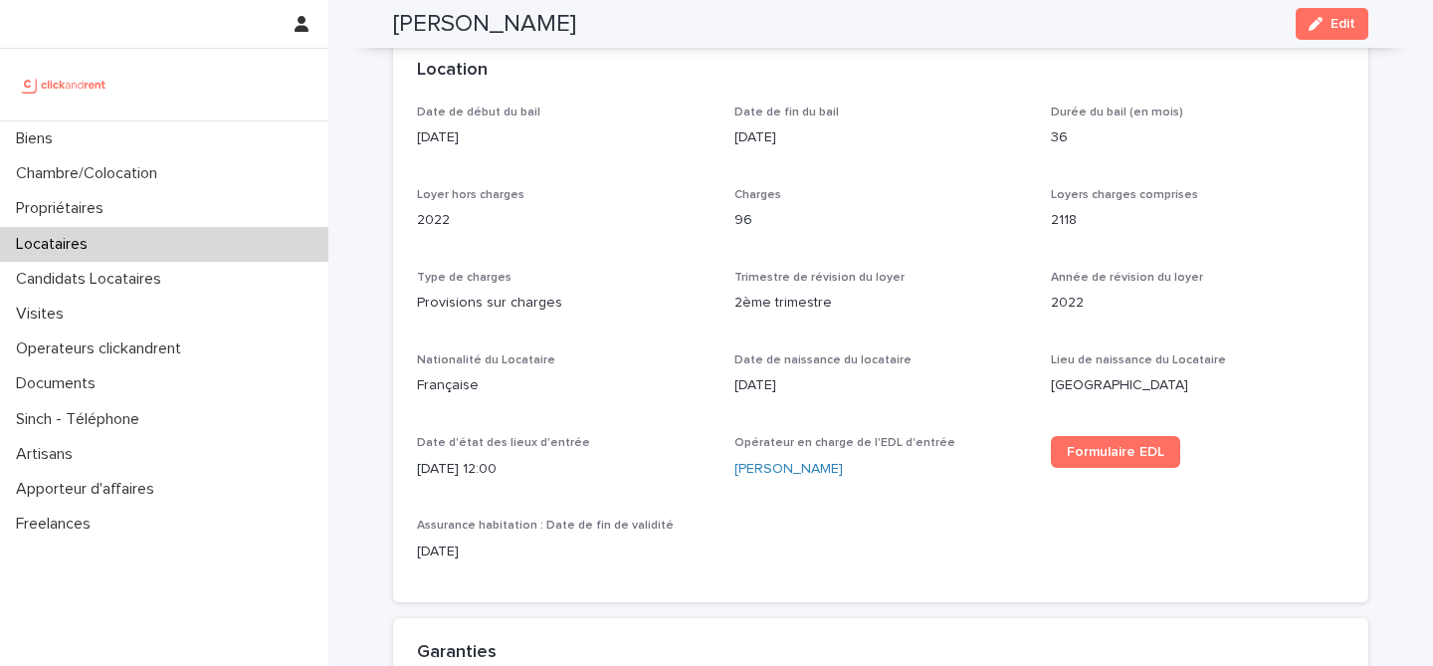
scroll to position [606, 0]
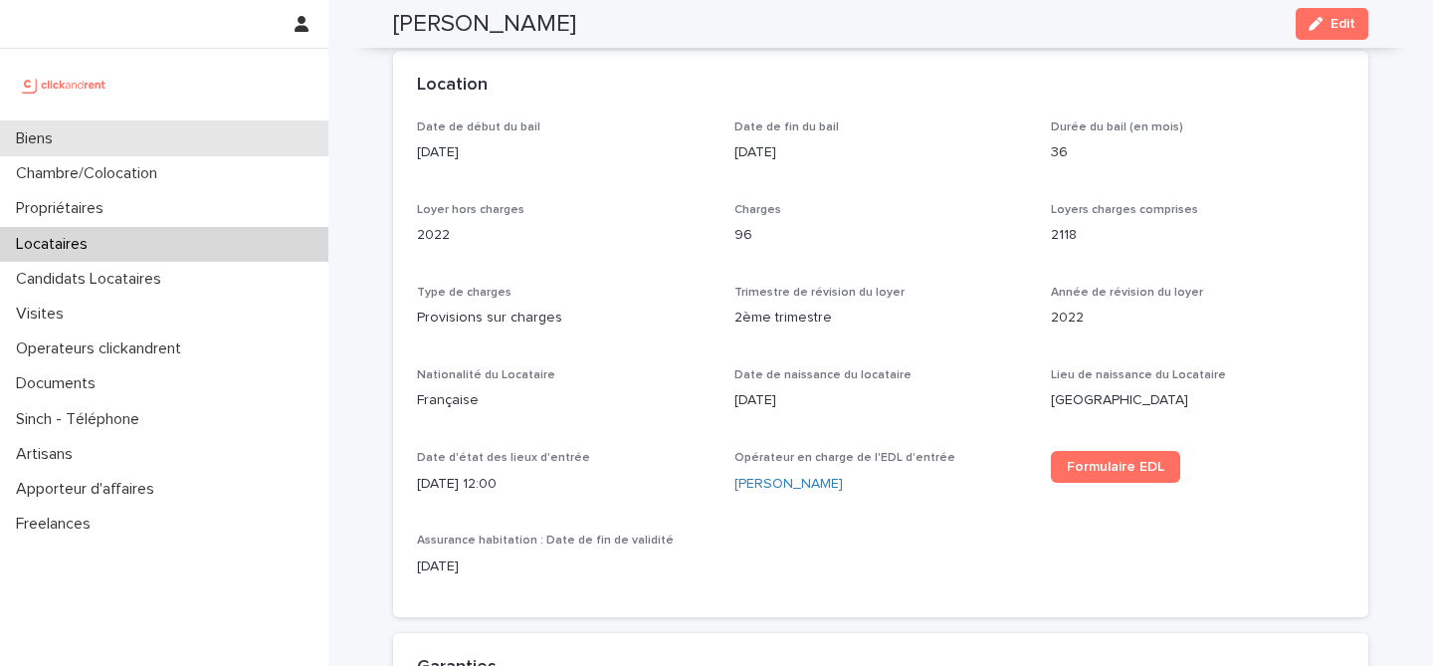
click at [137, 140] on div "Biens" at bounding box center [164, 138] width 328 height 35
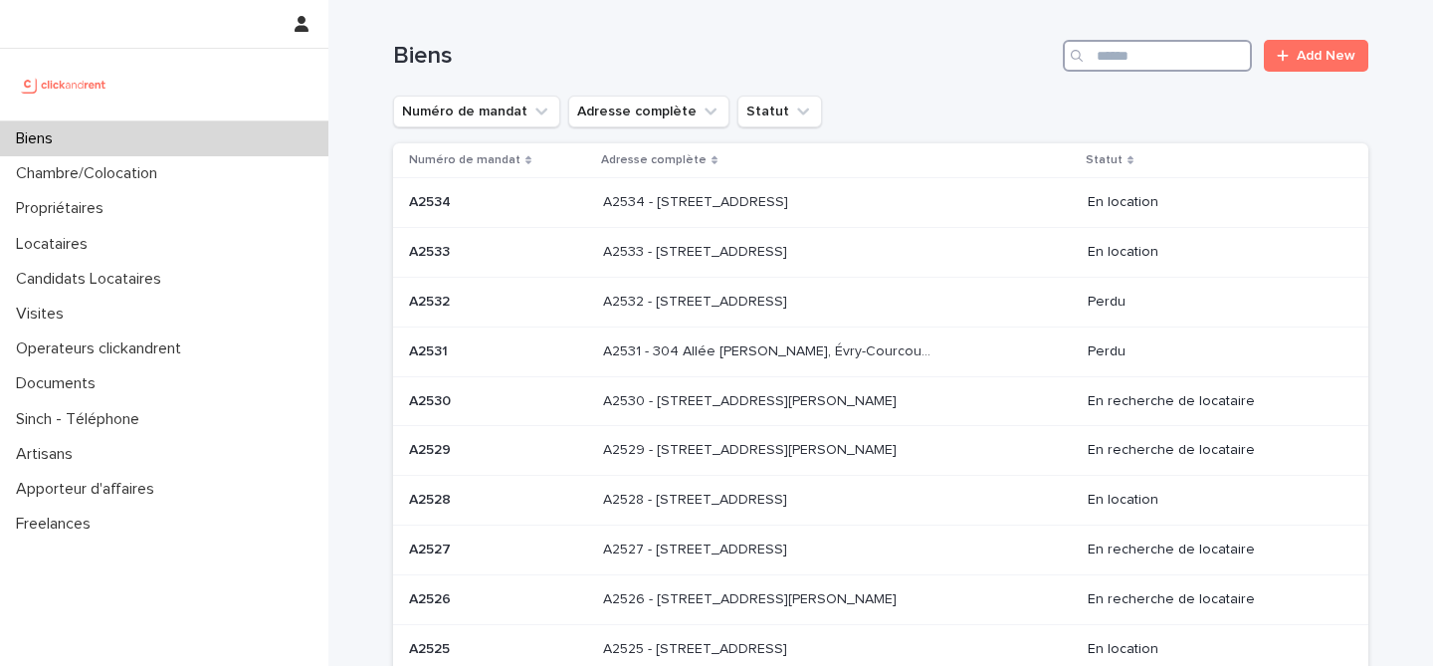
click at [1101, 62] on input "Search" at bounding box center [1157, 56] width 189 height 32
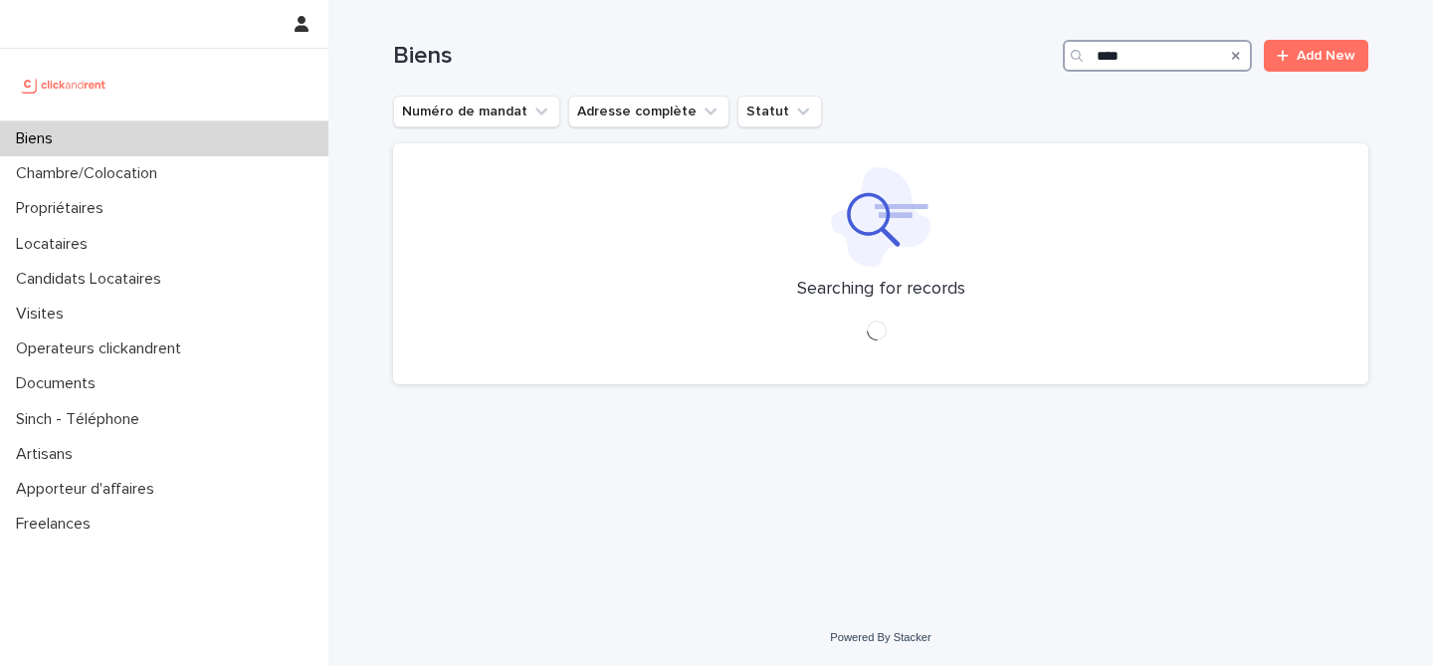
type input "*****"
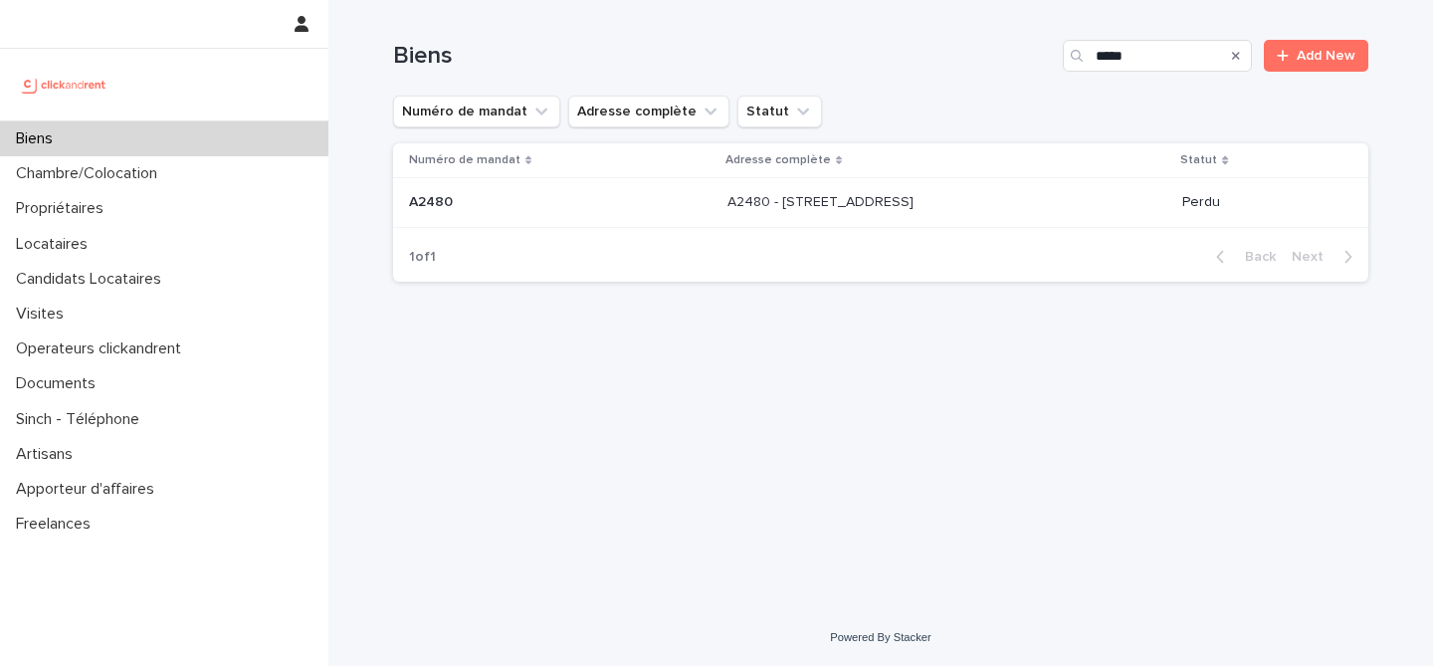
click at [728, 208] on p "A2480 - [STREET_ADDRESS]" at bounding box center [823, 200] width 190 height 21
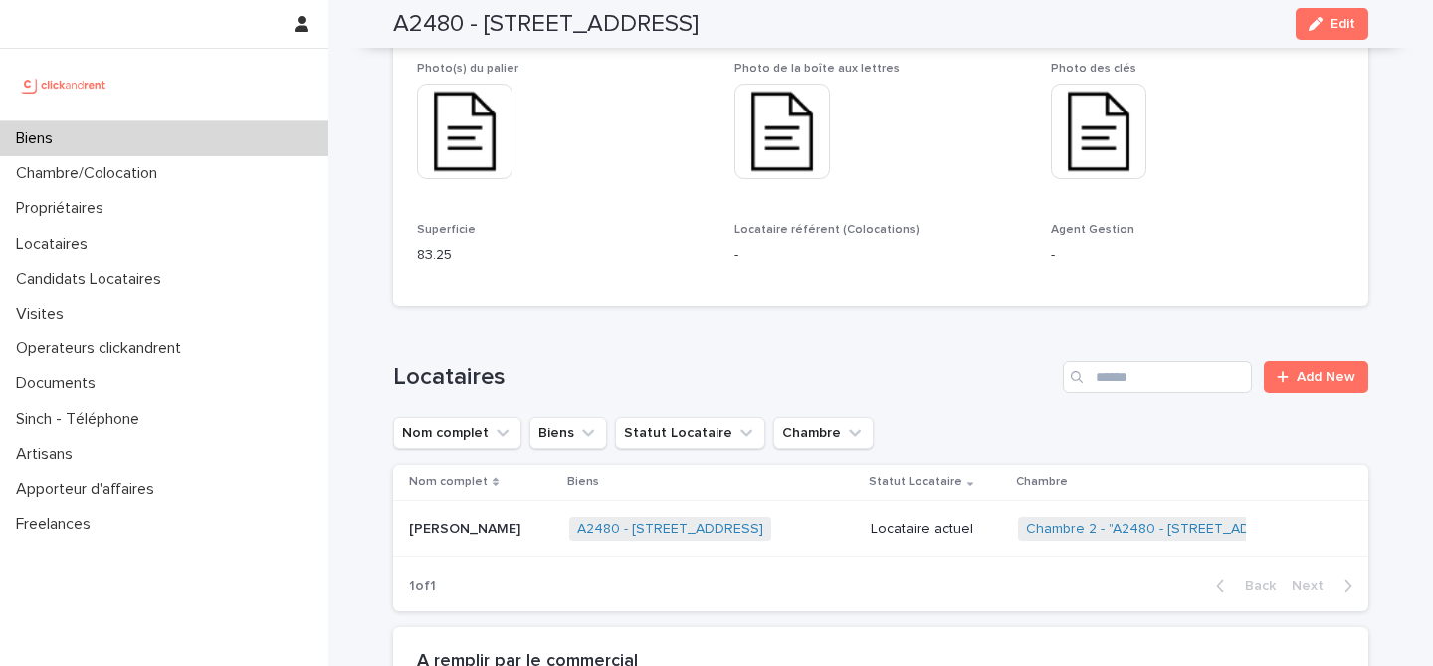
scroll to position [1289, 0]
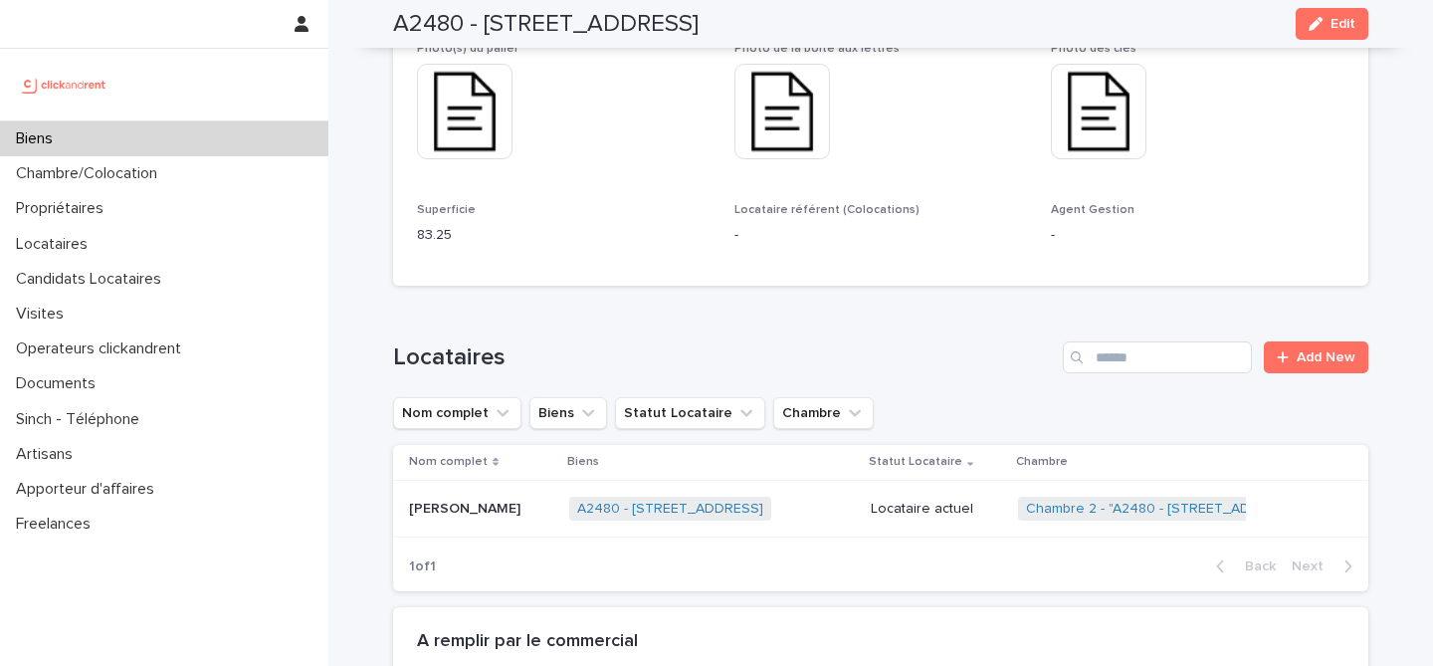
click at [490, 497] on p "[PERSON_NAME]" at bounding box center [466, 507] width 115 height 21
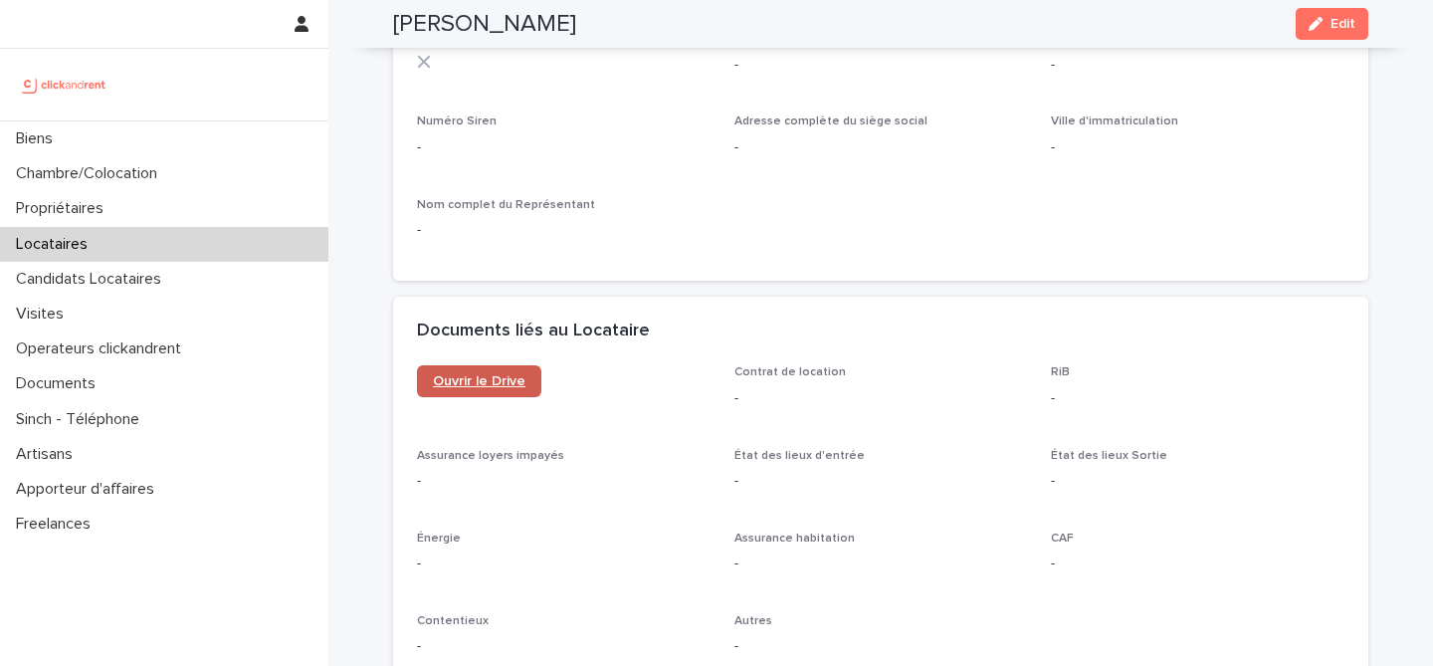
scroll to position [1914, 0]
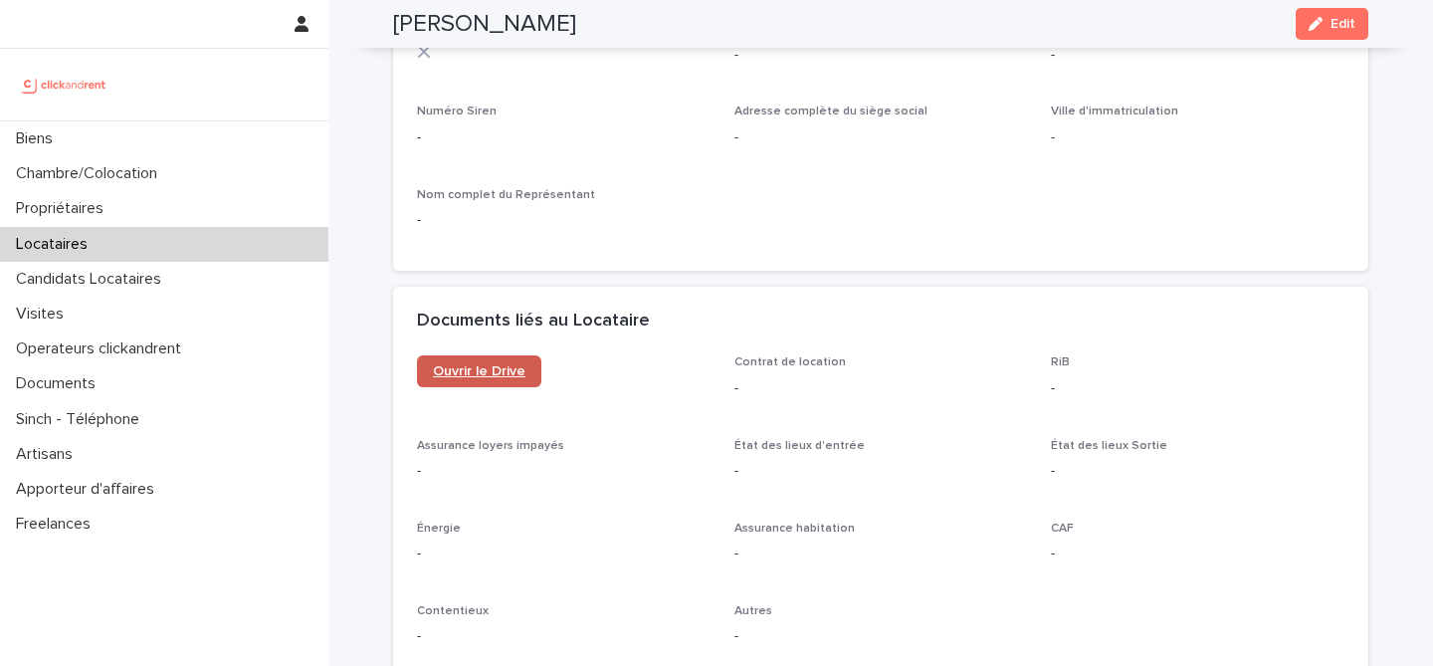
click at [472, 360] on link "Ouvrir le Drive" at bounding box center [479, 371] width 124 height 32
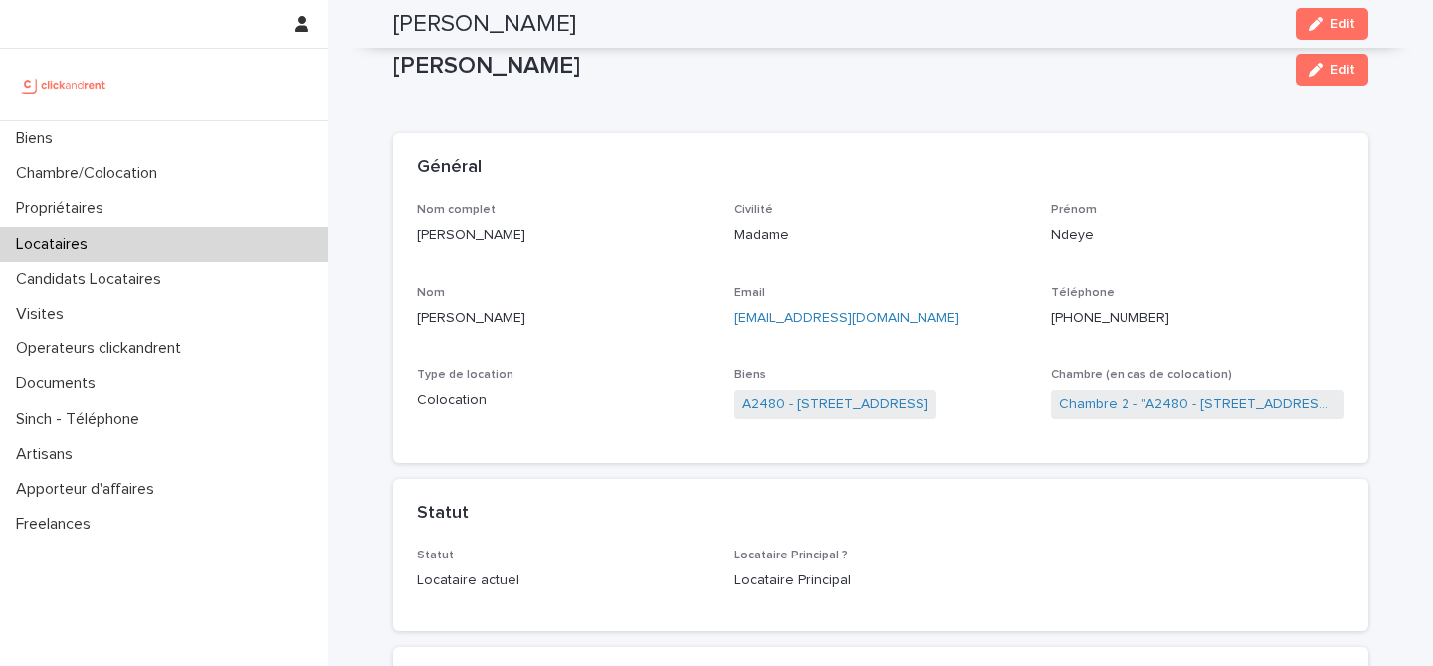
scroll to position [0, 0]
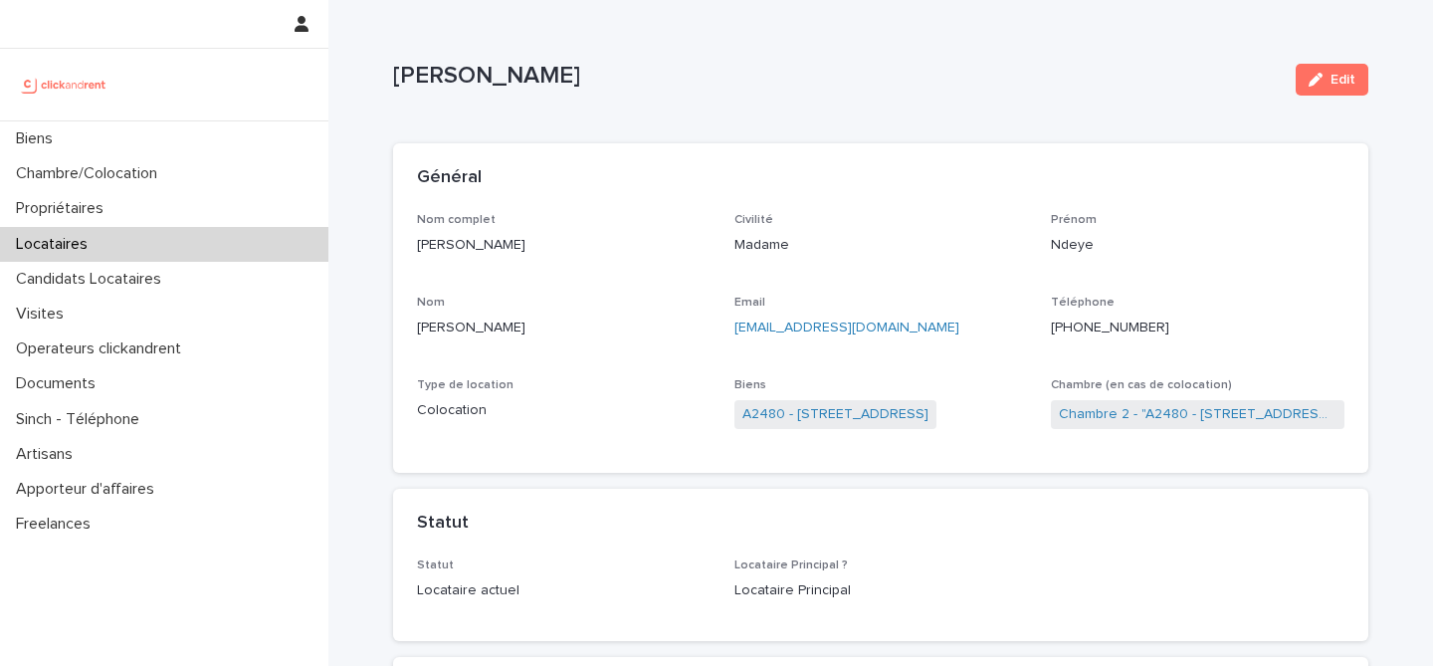
click at [183, 243] on div "Locataires" at bounding box center [164, 244] width 328 height 35
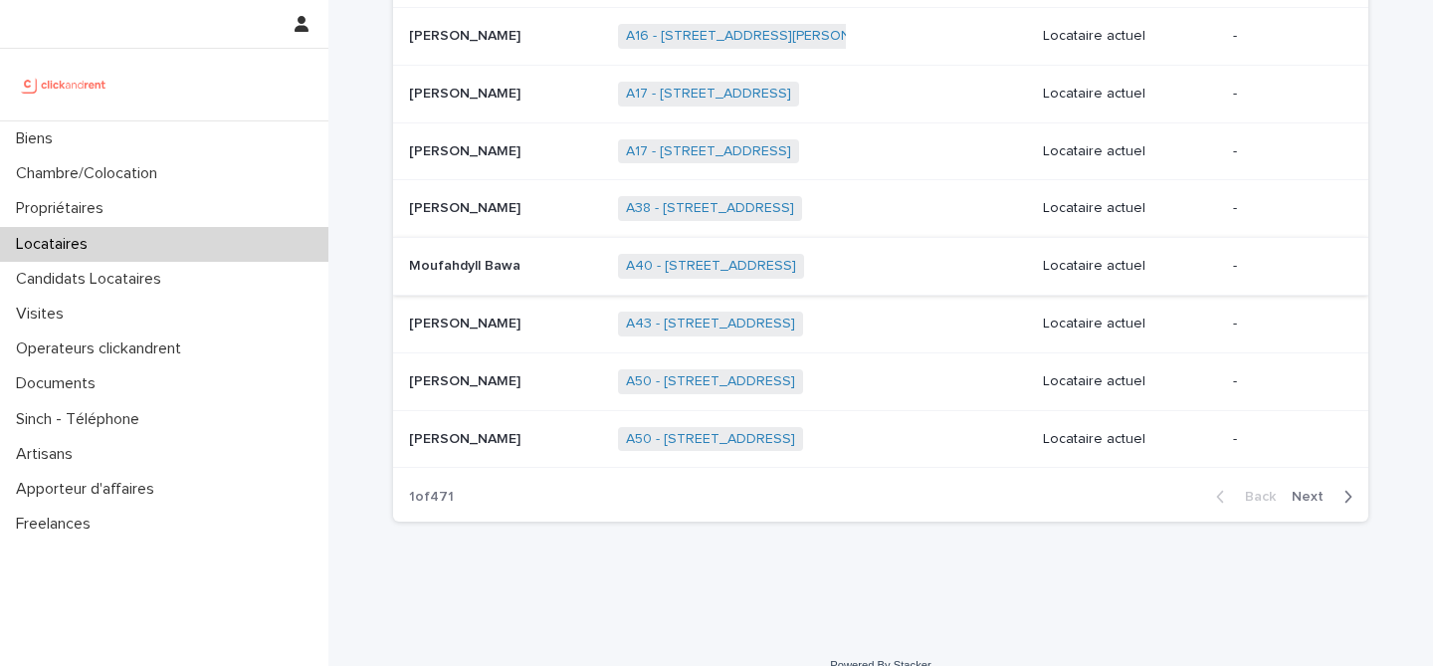
scroll to position [315, 0]
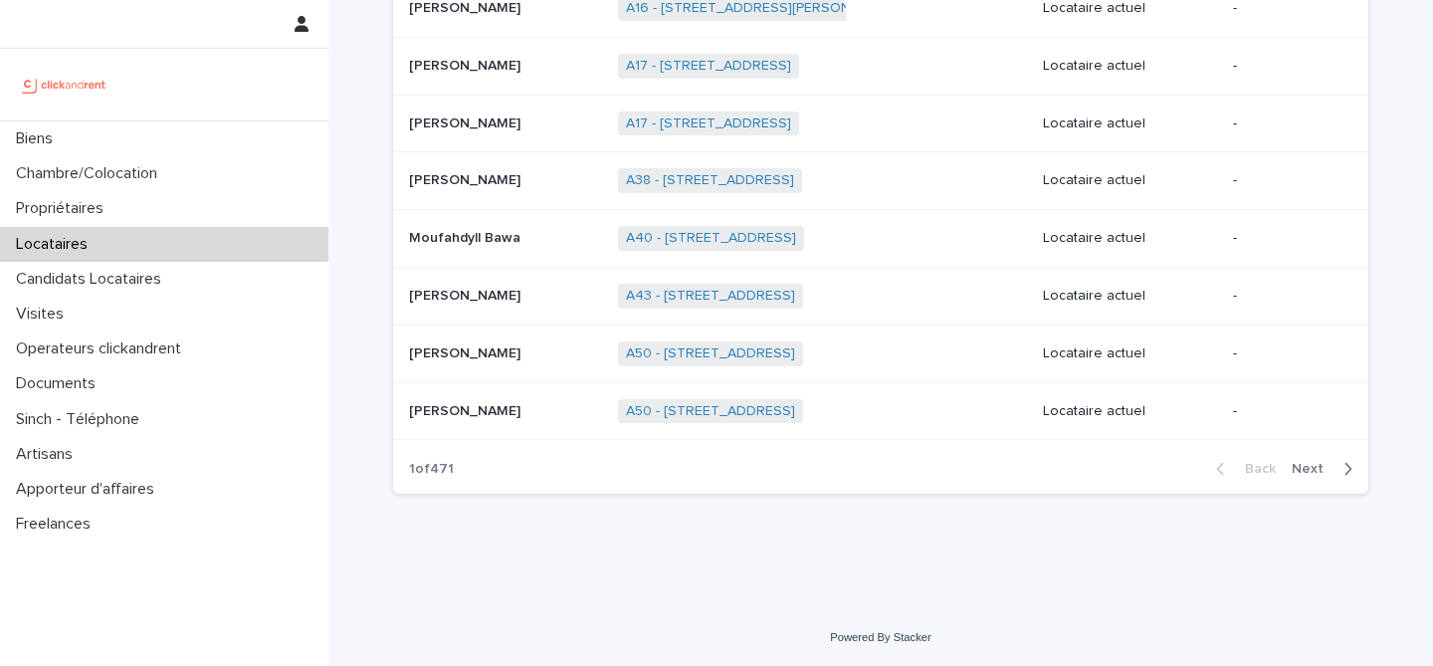
click at [1308, 455] on div "Back Next" at bounding box center [1284, 469] width 168 height 50
click at [1310, 472] on span "Next" at bounding box center [1314, 469] width 44 height 14
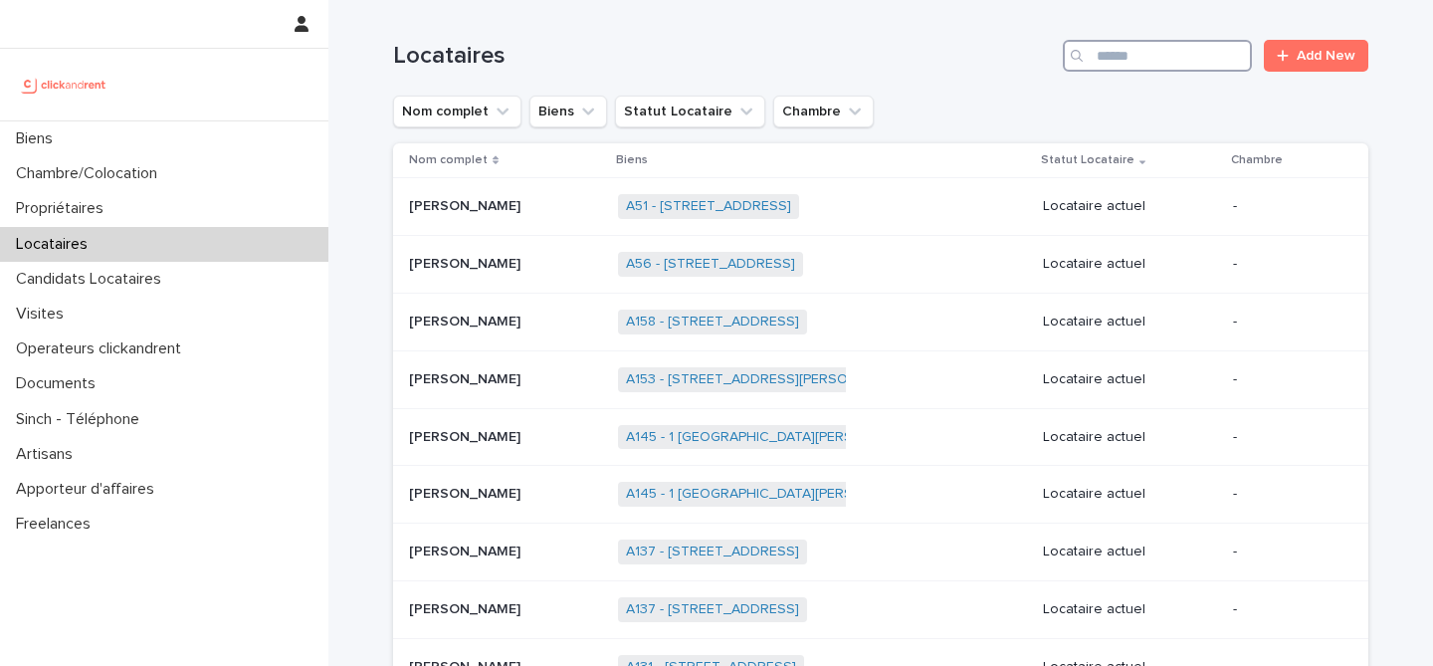
click at [1126, 61] on input "Search" at bounding box center [1157, 56] width 189 height 32
type input "*******"
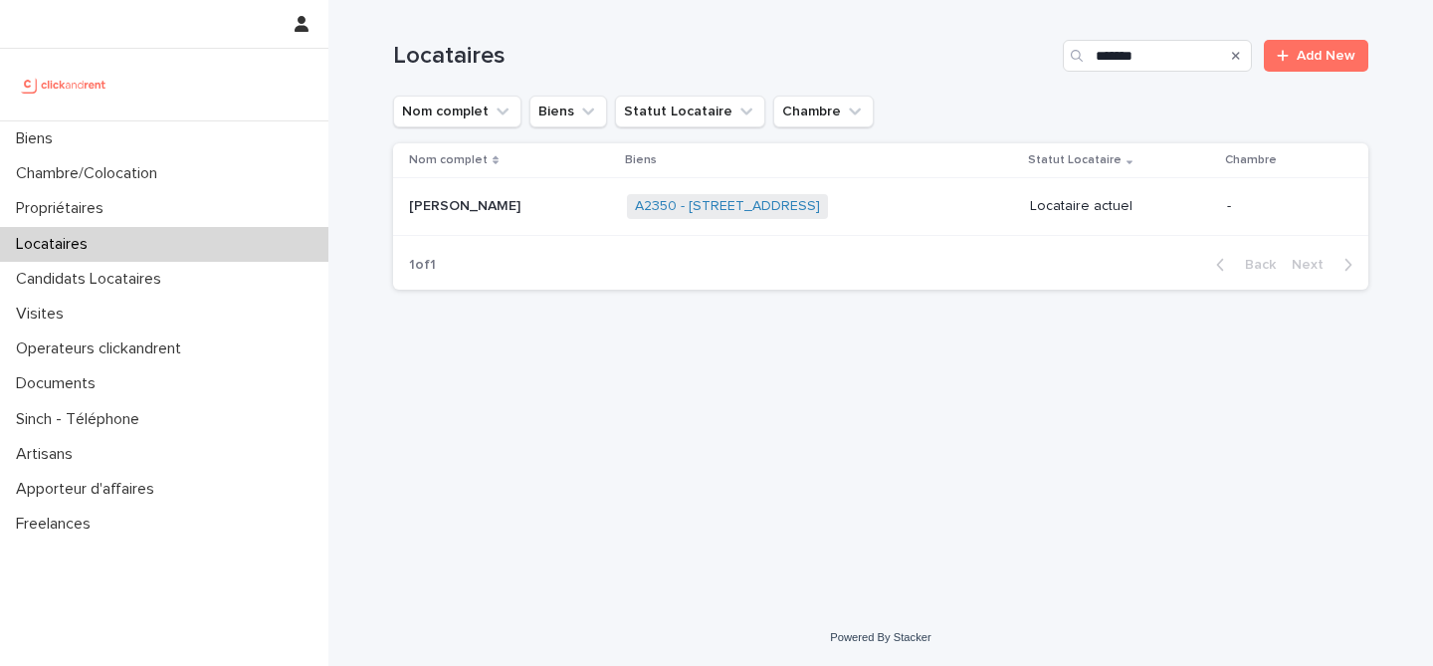
click at [479, 227] on td "[PERSON_NAME] [PERSON_NAME]" at bounding box center [506, 207] width 226 height 58
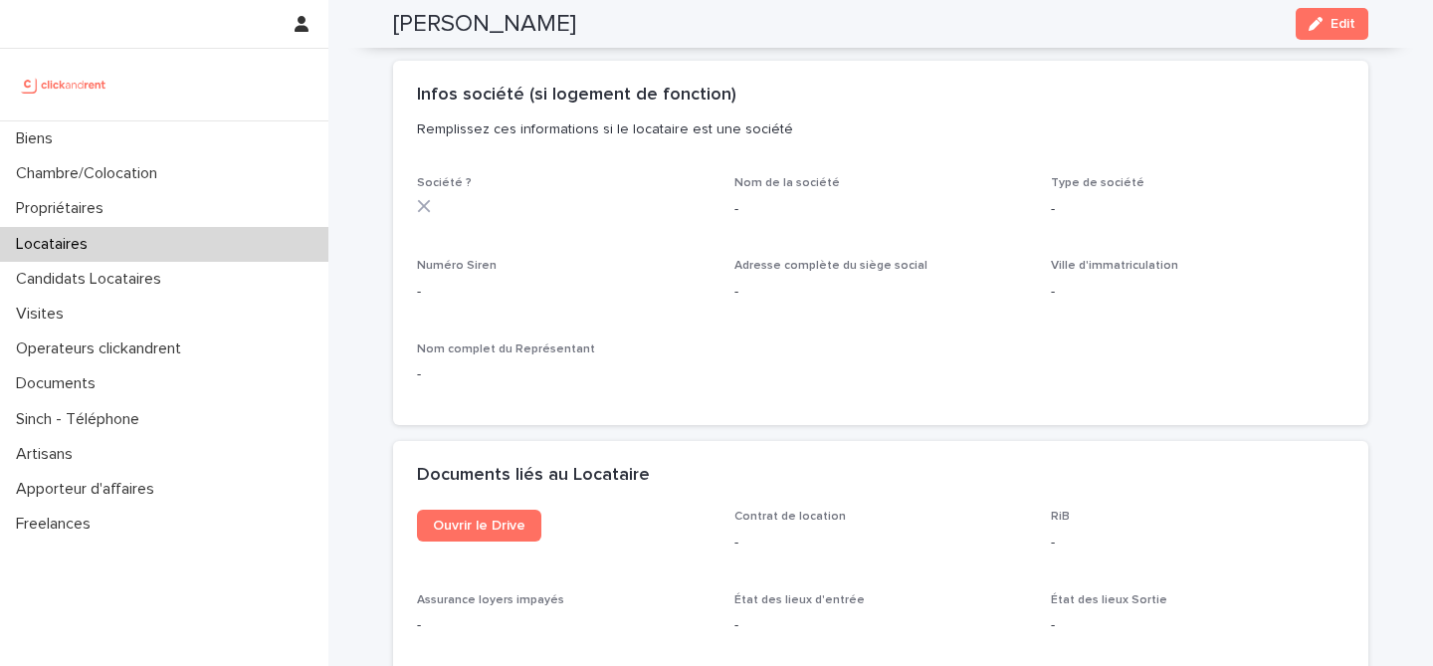
scroll to position [2105, 0]
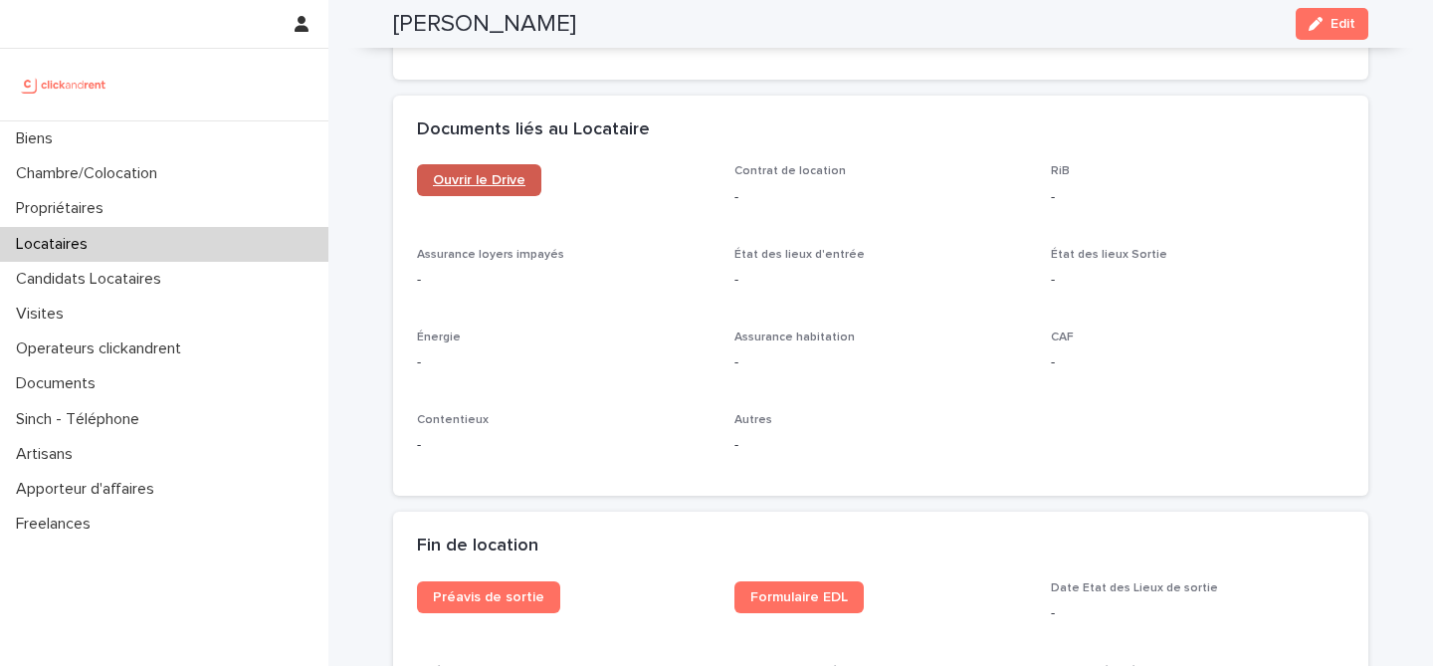
click at [496, 181] on span "Ouvrir le Drive" at bounding box center [479, 180] width 93 height 14
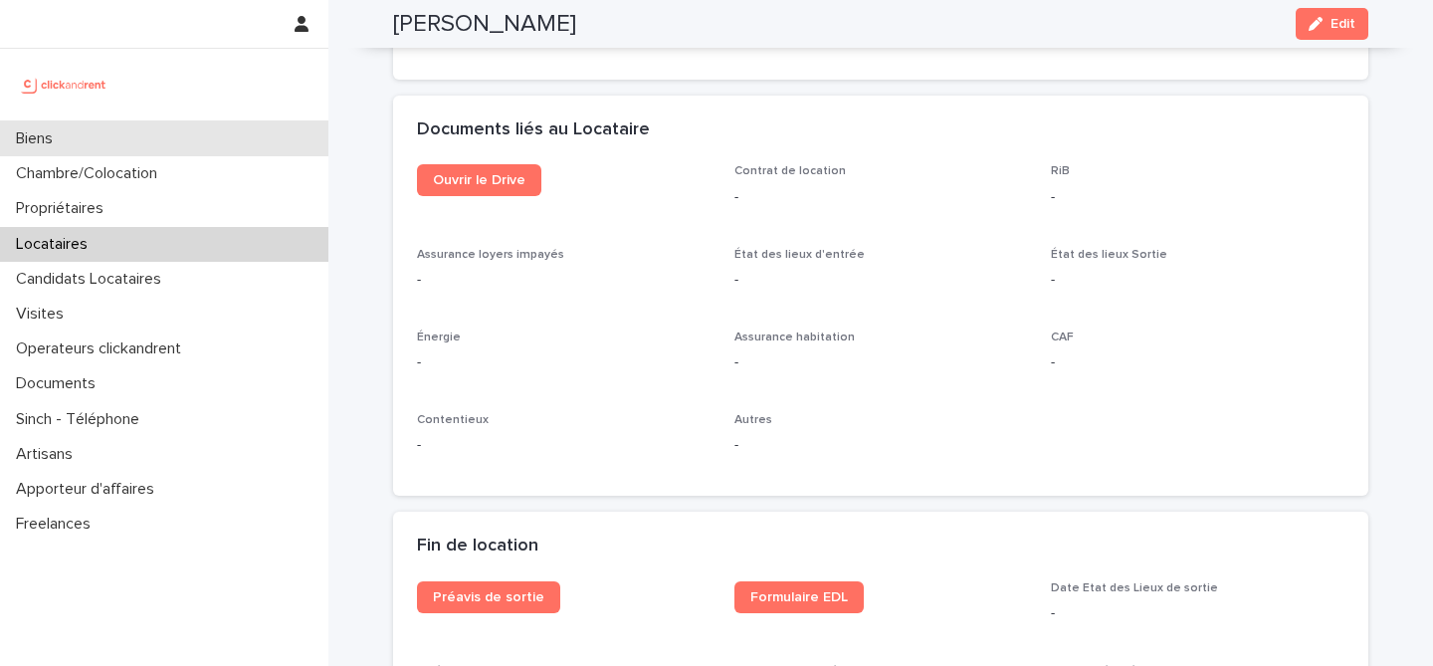
click at [181, 135] on div "Biens" at bounding box center [164, 138] width 328 height 35
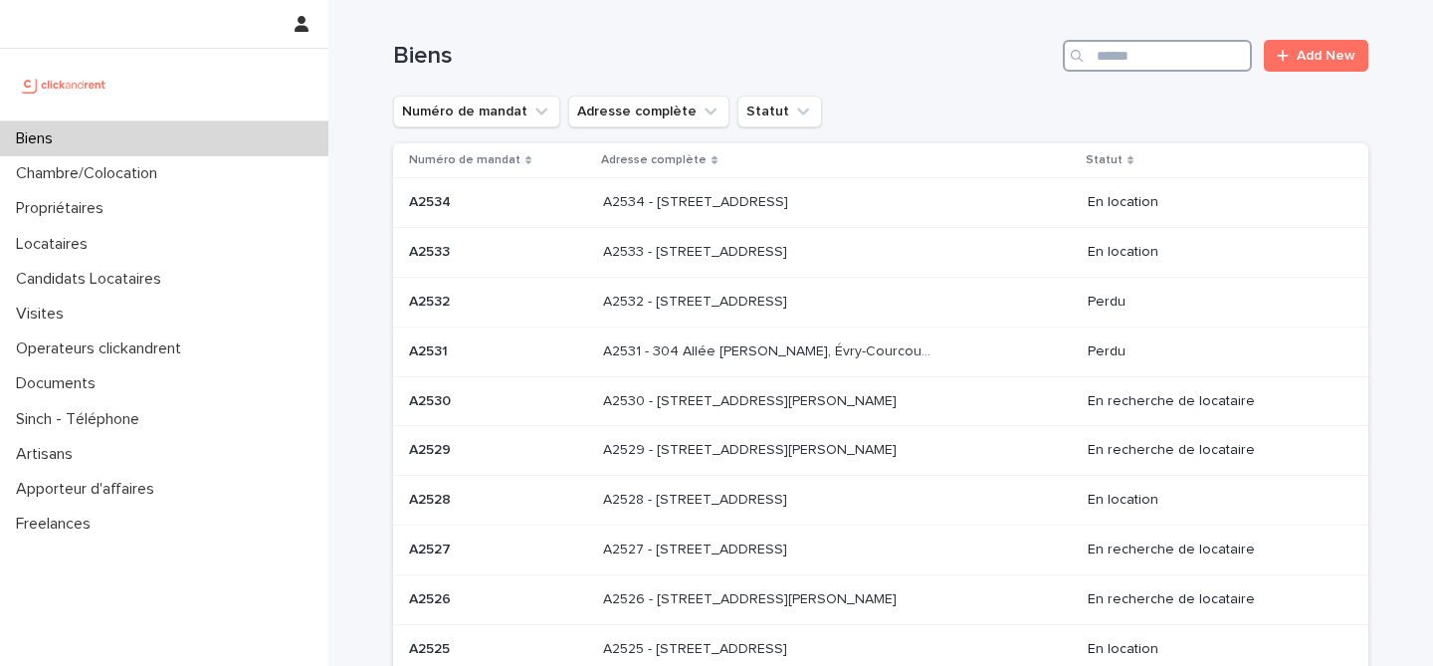
click at [1158, 63] on input "Search" at bounding box center [1157, 56] width 189 height 32
type input "****"
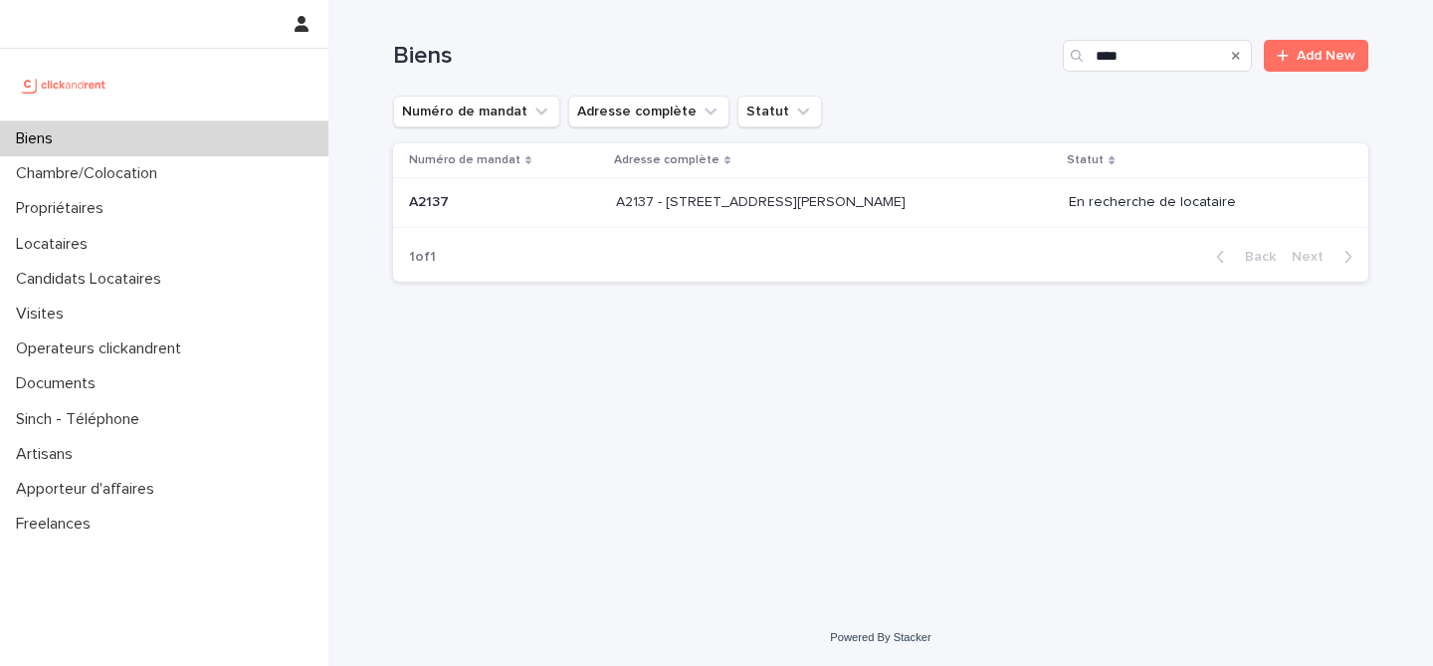
click at [755, 202] on p "A2137 - [STREET_ADDRESS][PERSON_NAME]" at bounding box center [763, 200] width 294 height 21
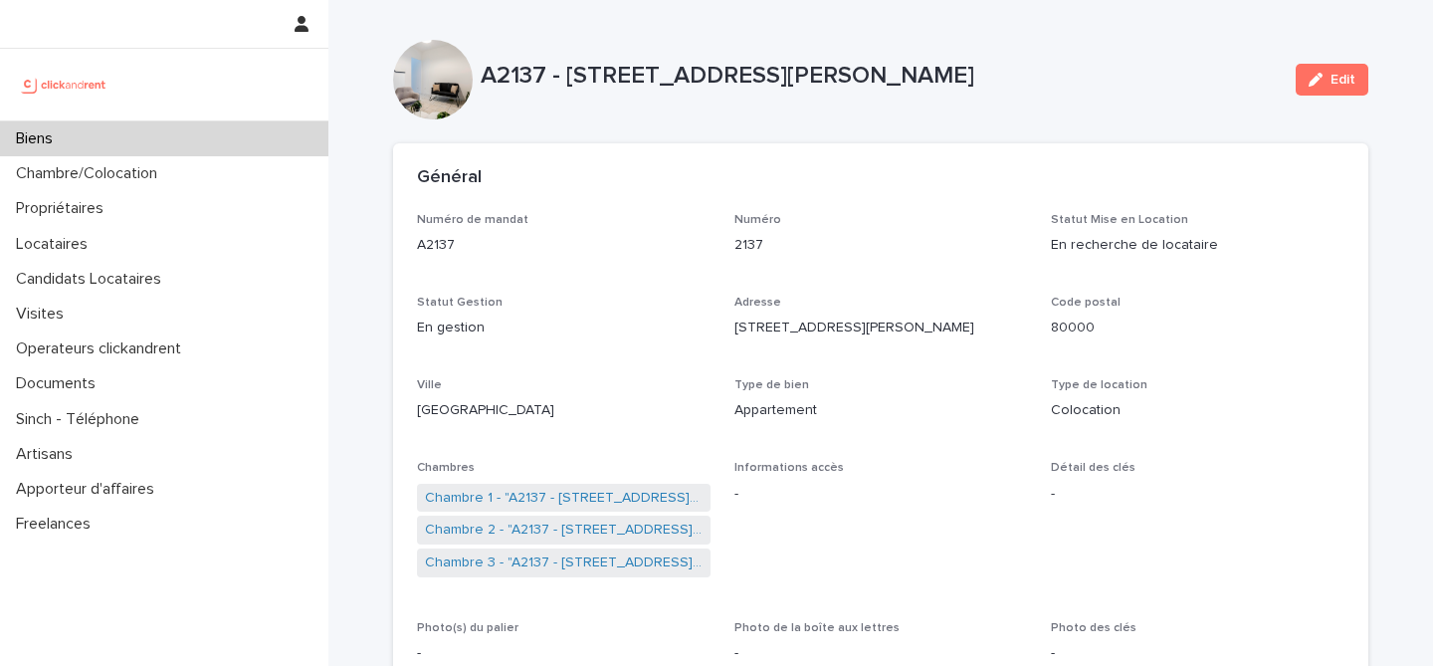
click at [237, 151] on div "Biens" at bounding box center [164, 138] width 328 height 35
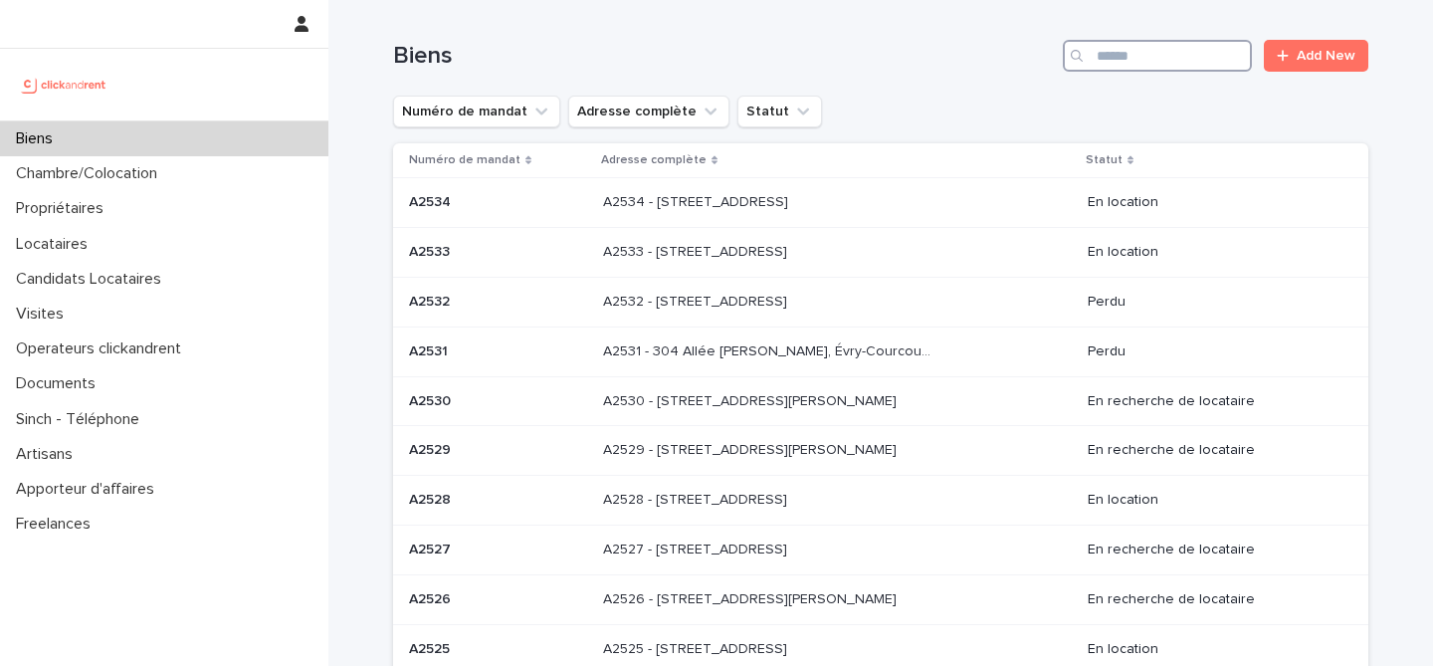
click at [1129, 64] on input "Search" at bounding box center [1157, 56] width 189 height 32
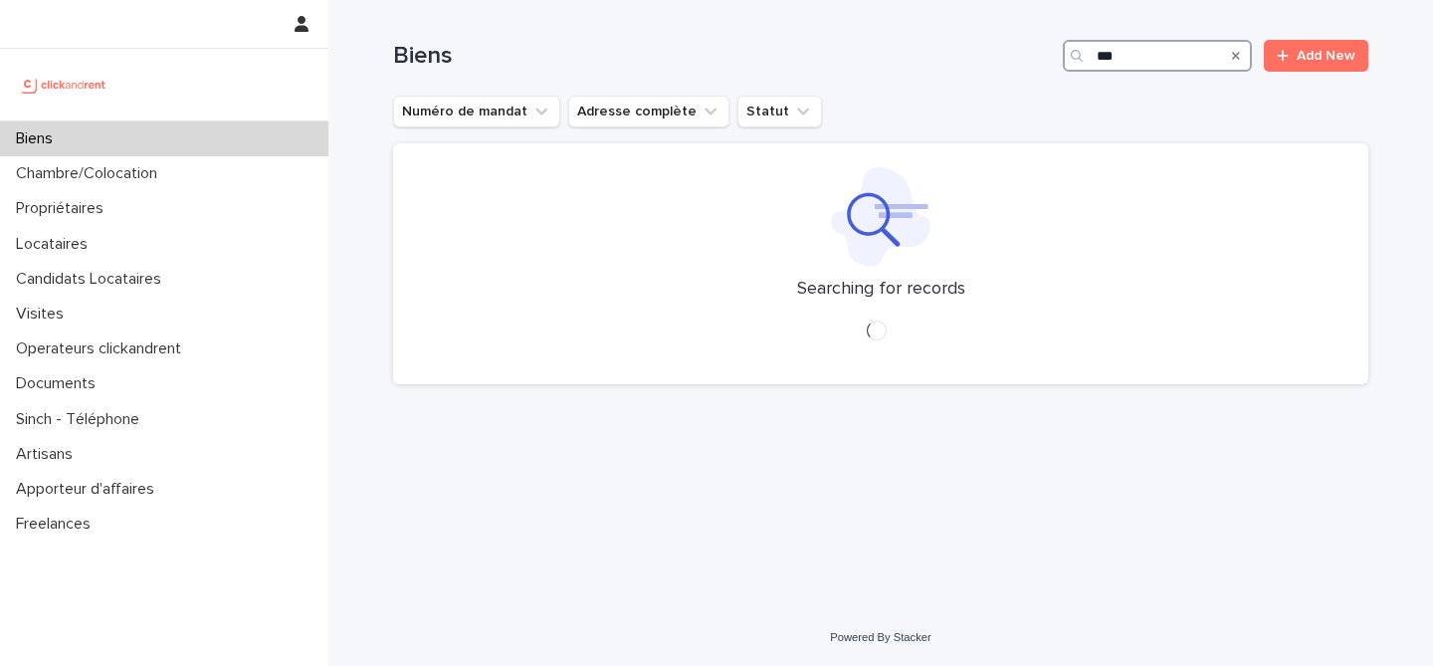
type input "****"
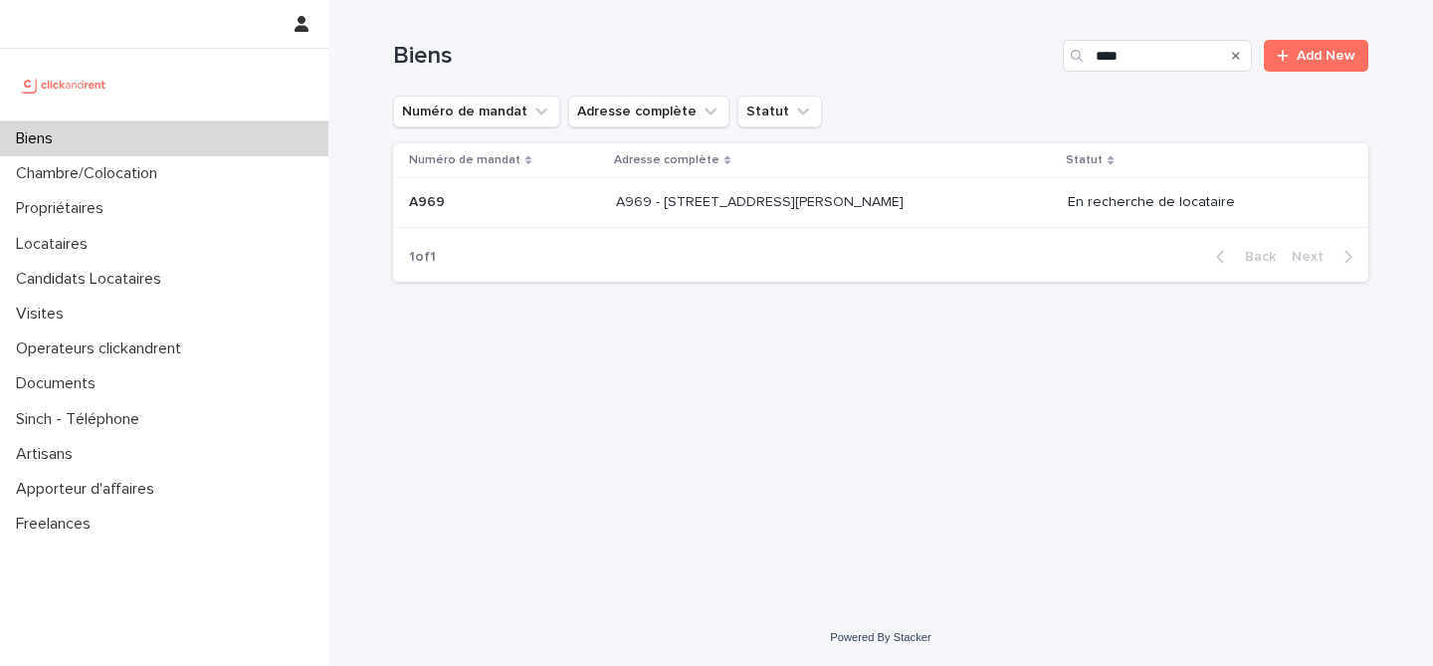
click at [817, 190] on div "A969 - [STREET_ADDRESS][PERSON_NAME] 95870 A969 - [STREET_ADDRESS][PERSON_NAME]" at bounding box center [834, 202] width 436 height 33
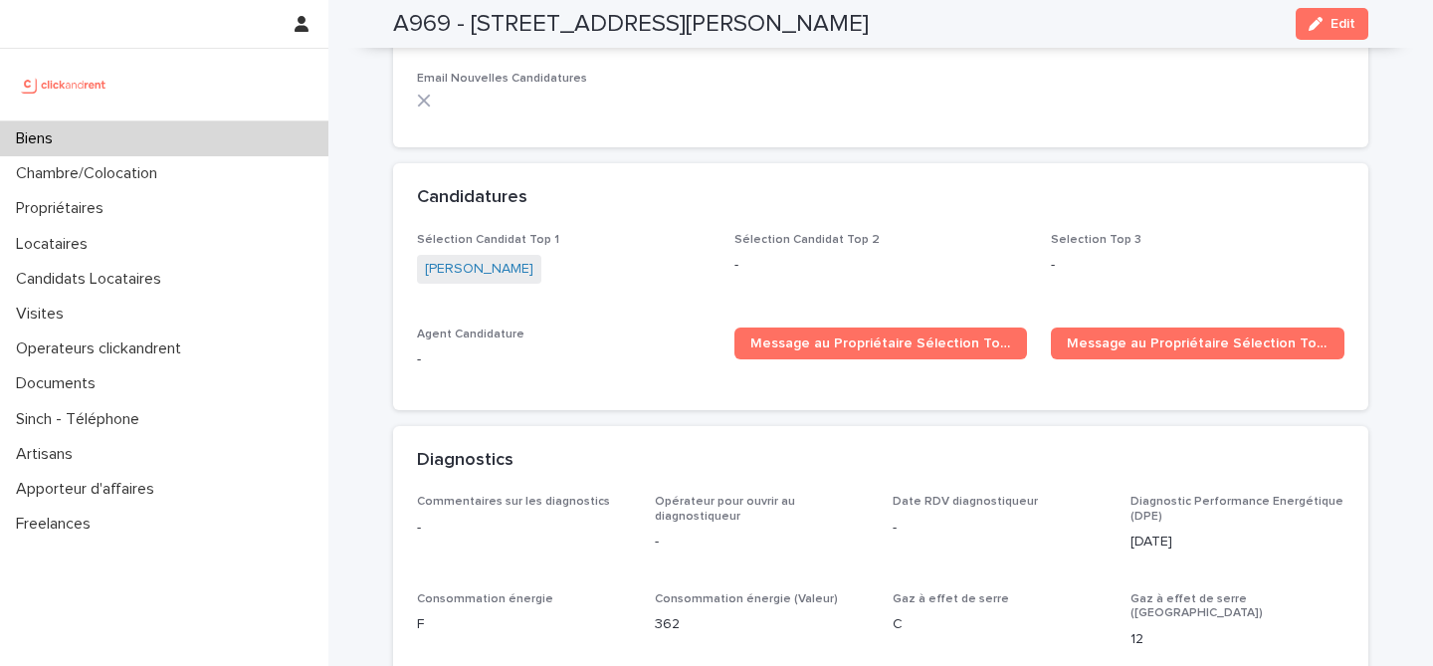
scroll to position [6265, 0]
click at [475, 258] on link "[PERSON_NAME]" at bounding box center [479, 268] width 108 height 21
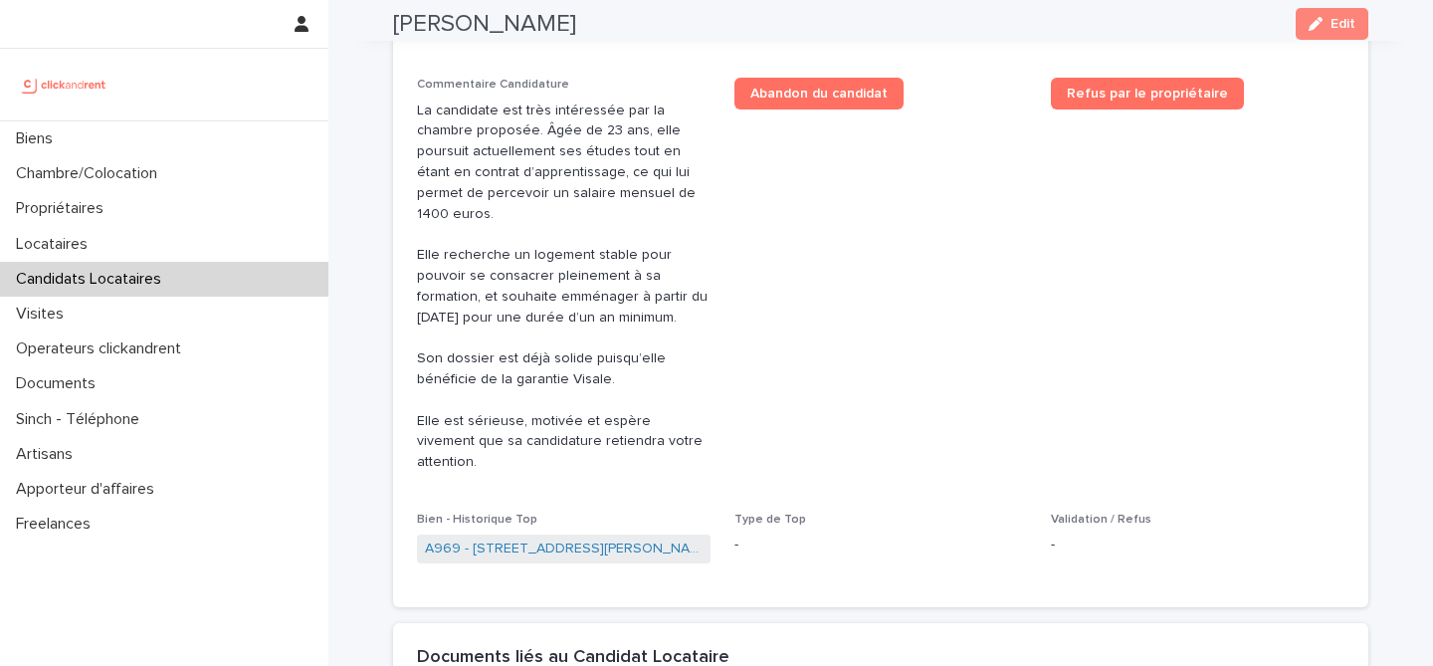
scroll to position [1205, 0]
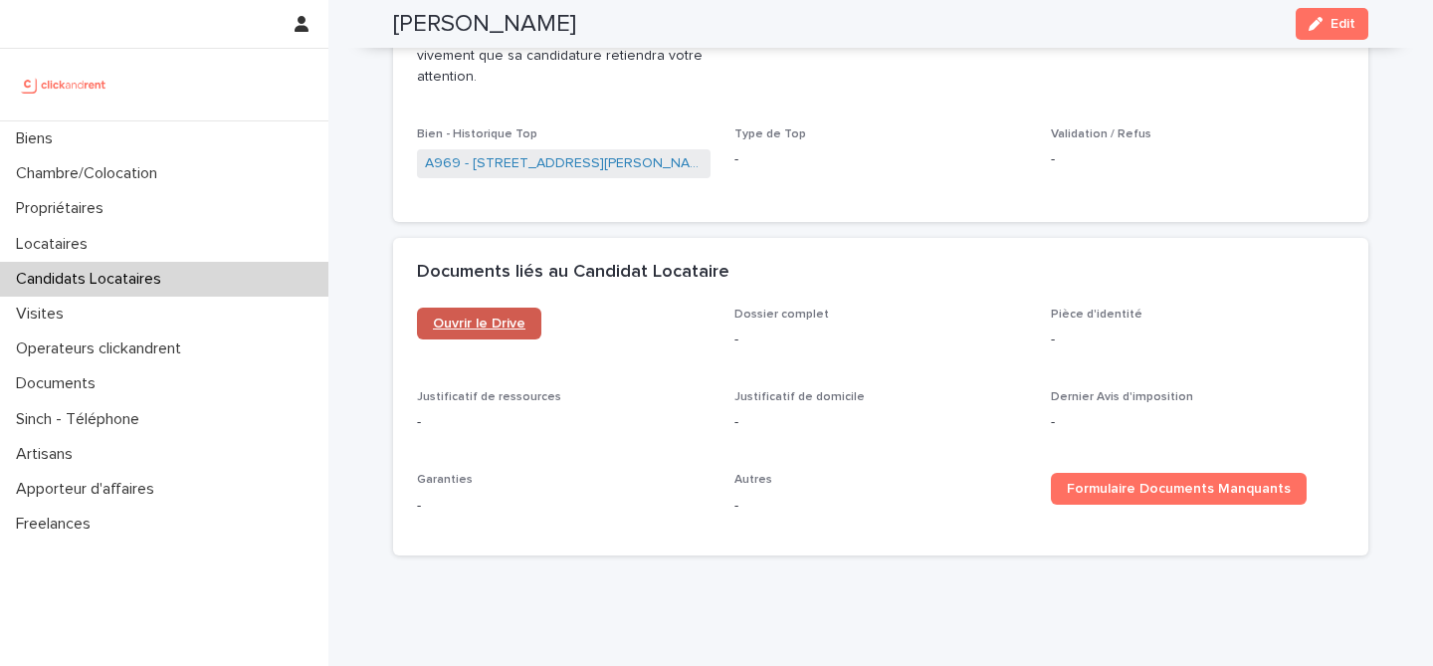
click at [484, 316] on span "Ouvrir le Drive" at bounding box center [479, 323] width 93 height 14
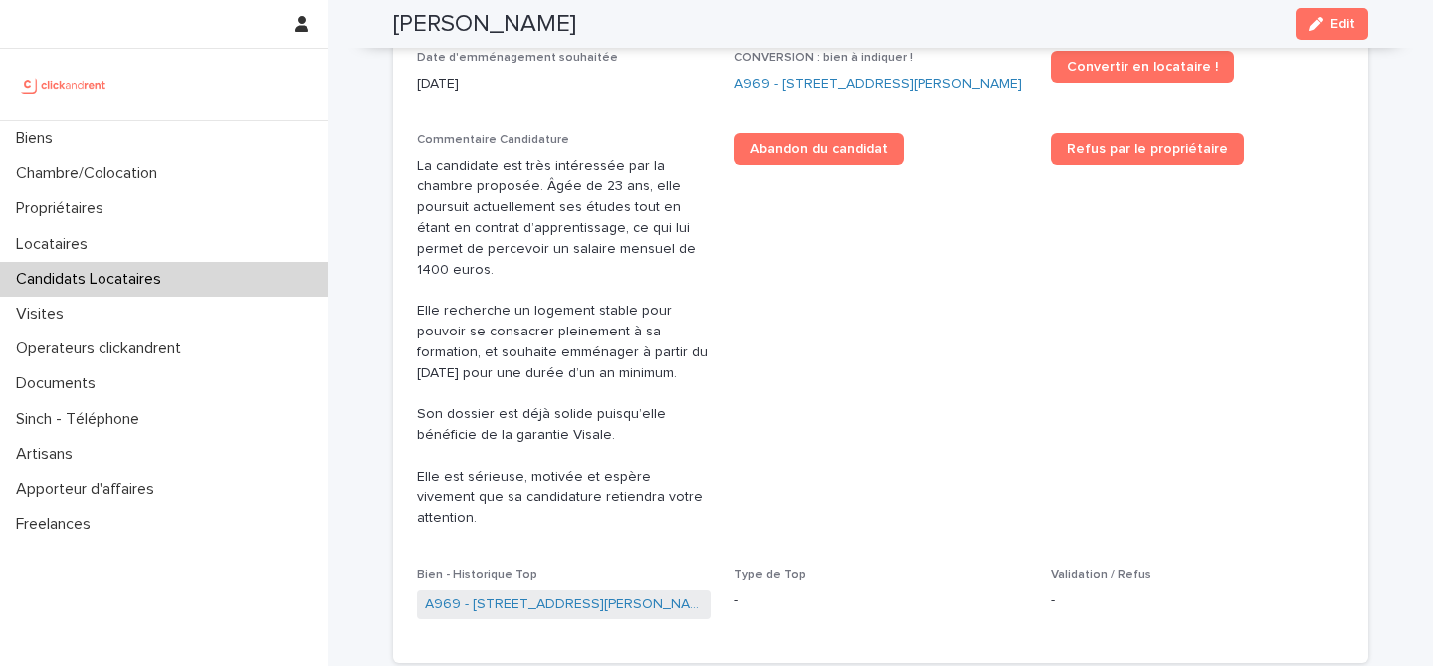
scroll to position [869, 0]
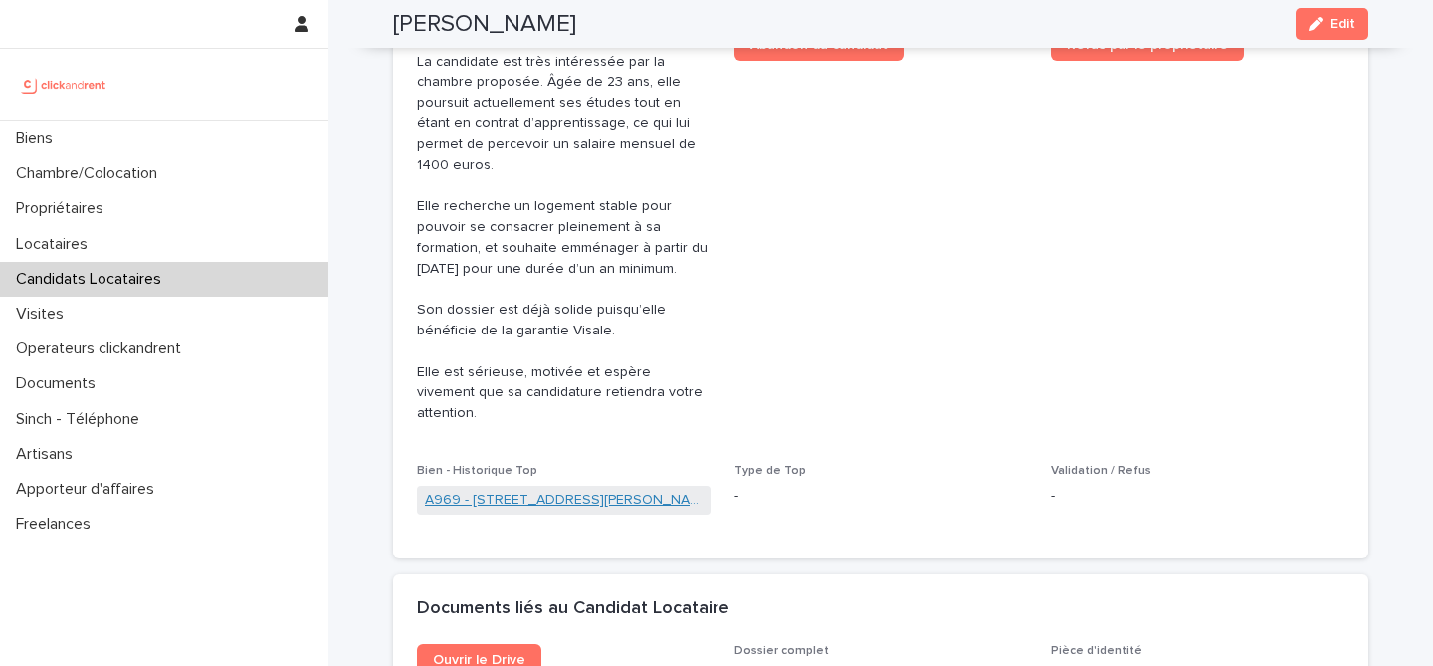
click at [527, 490] on link "A969 - [STREET_ADDRESS][PERSON_NAME]" at bounding box center [564, 500] width 278 height 21
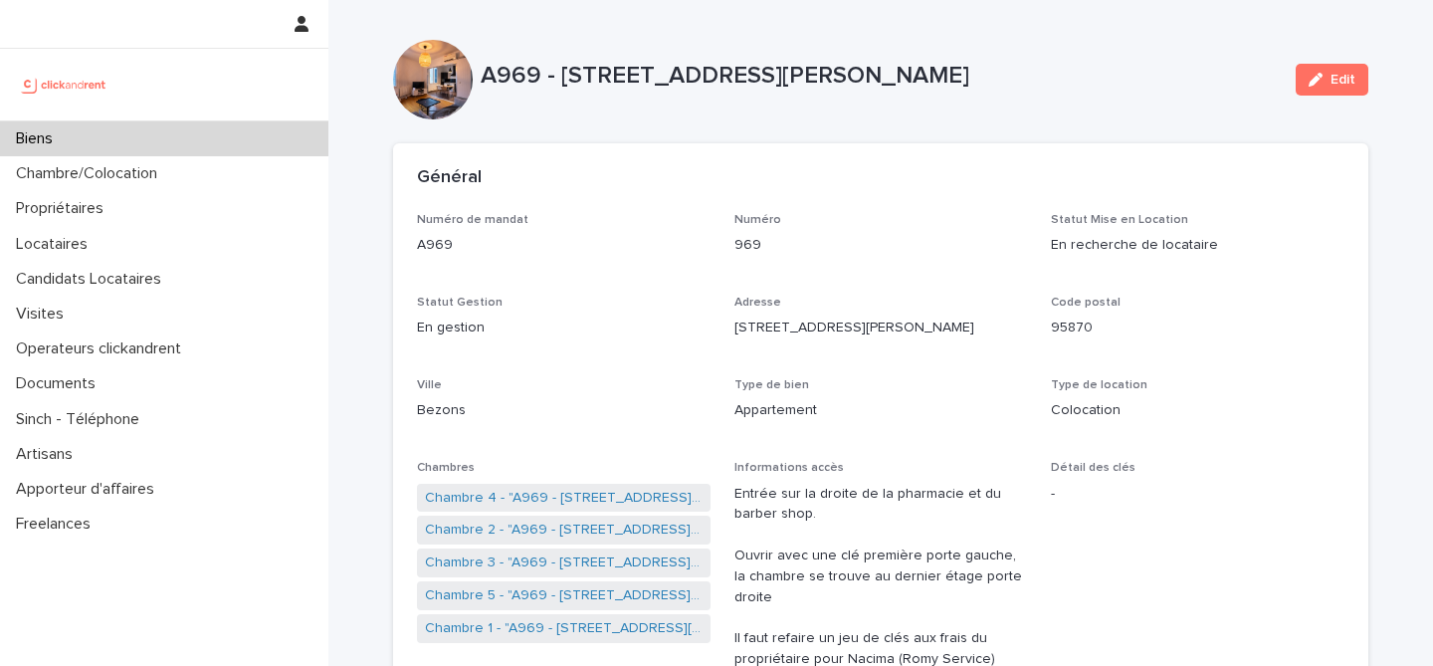
click at [164, 154] on div "Biens" at bounding box center [164, 138] width 328 height 35
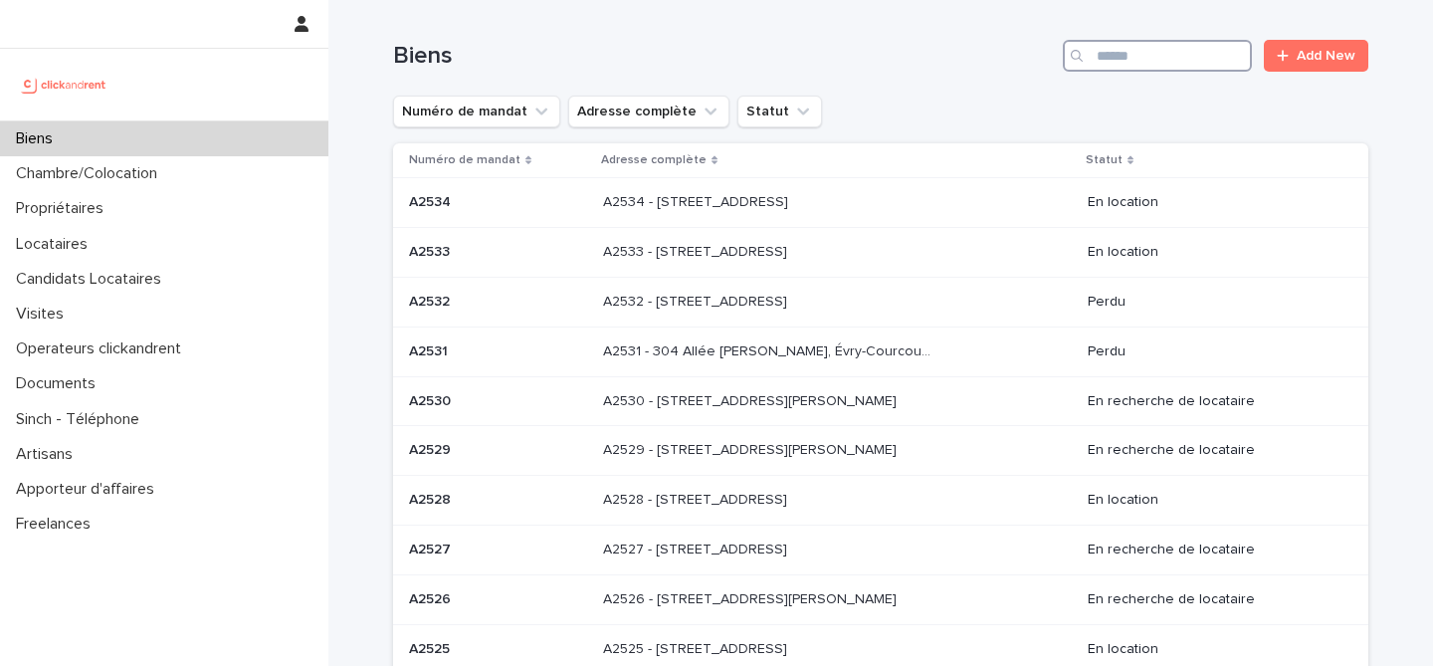
click at [1120, 55] on input "Search" at bounding box center [1157, 56] width 189 height 32
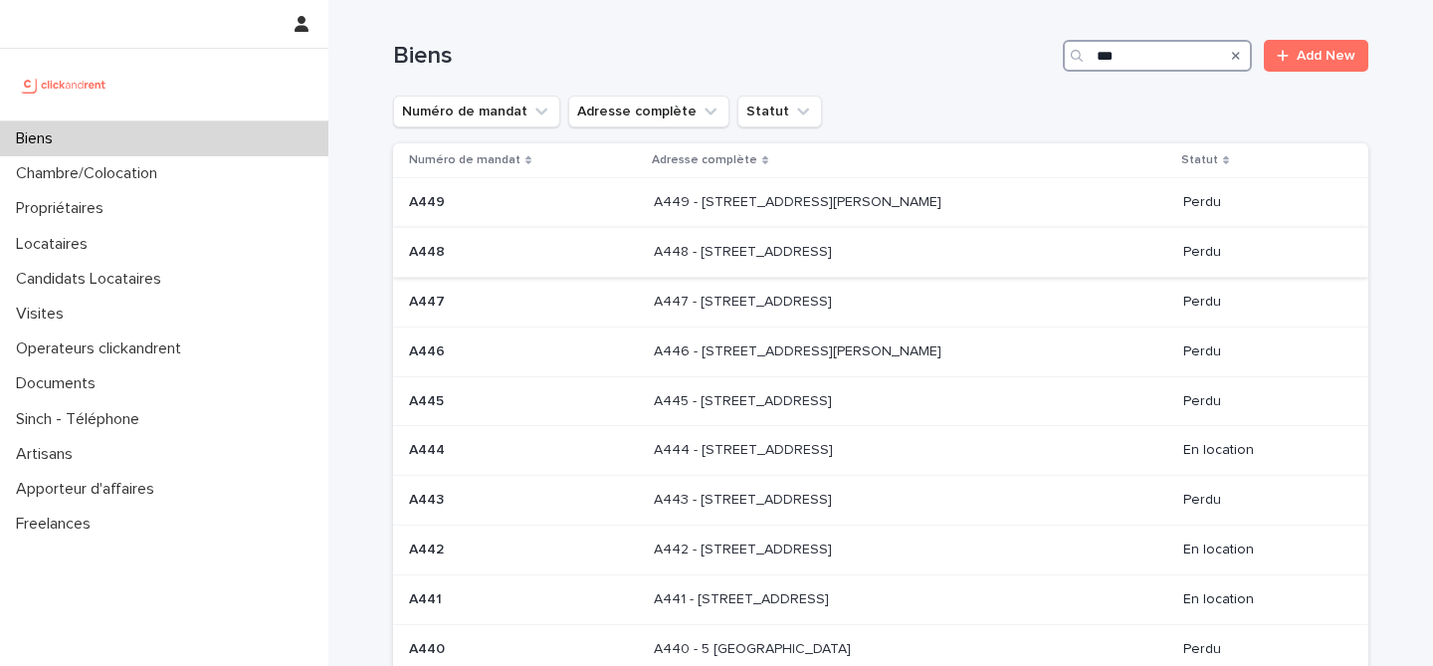
type input "***"
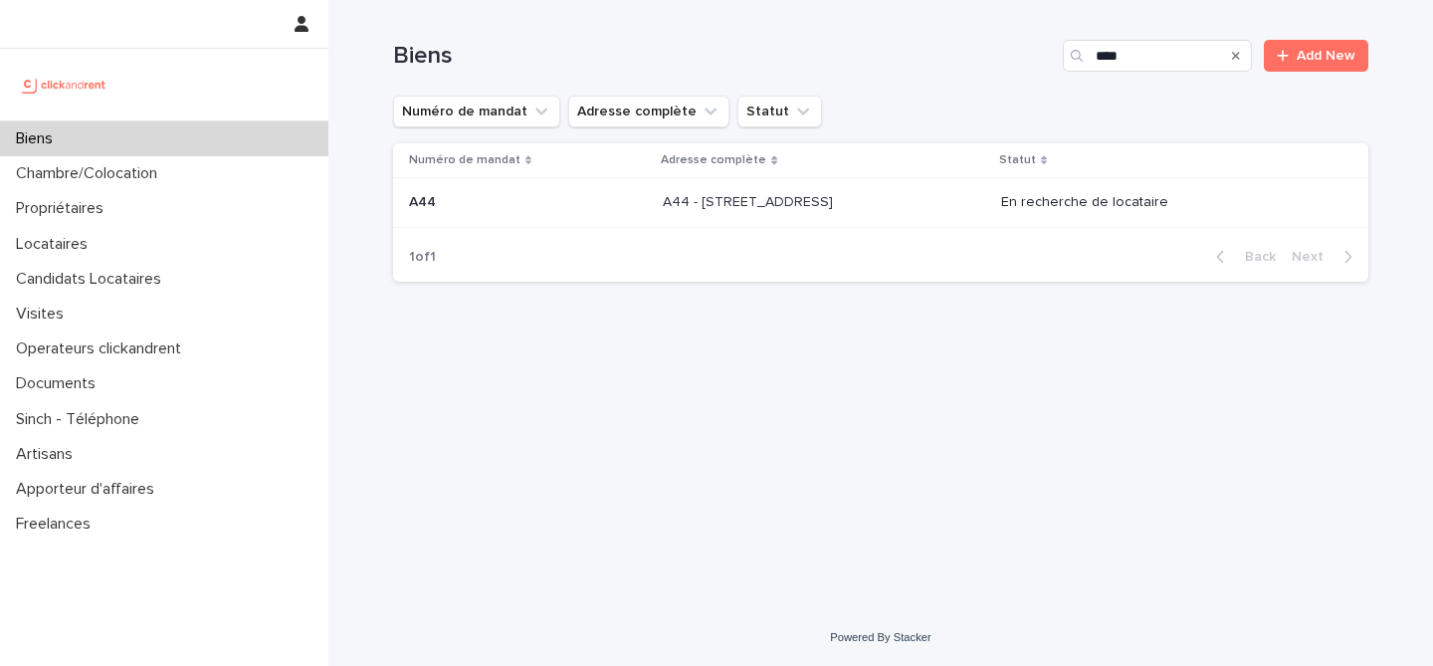
click at [807, 207] on p "A44 - [STREET_ADDRESS]" at bounding box center [750, 200] width 174 height 21
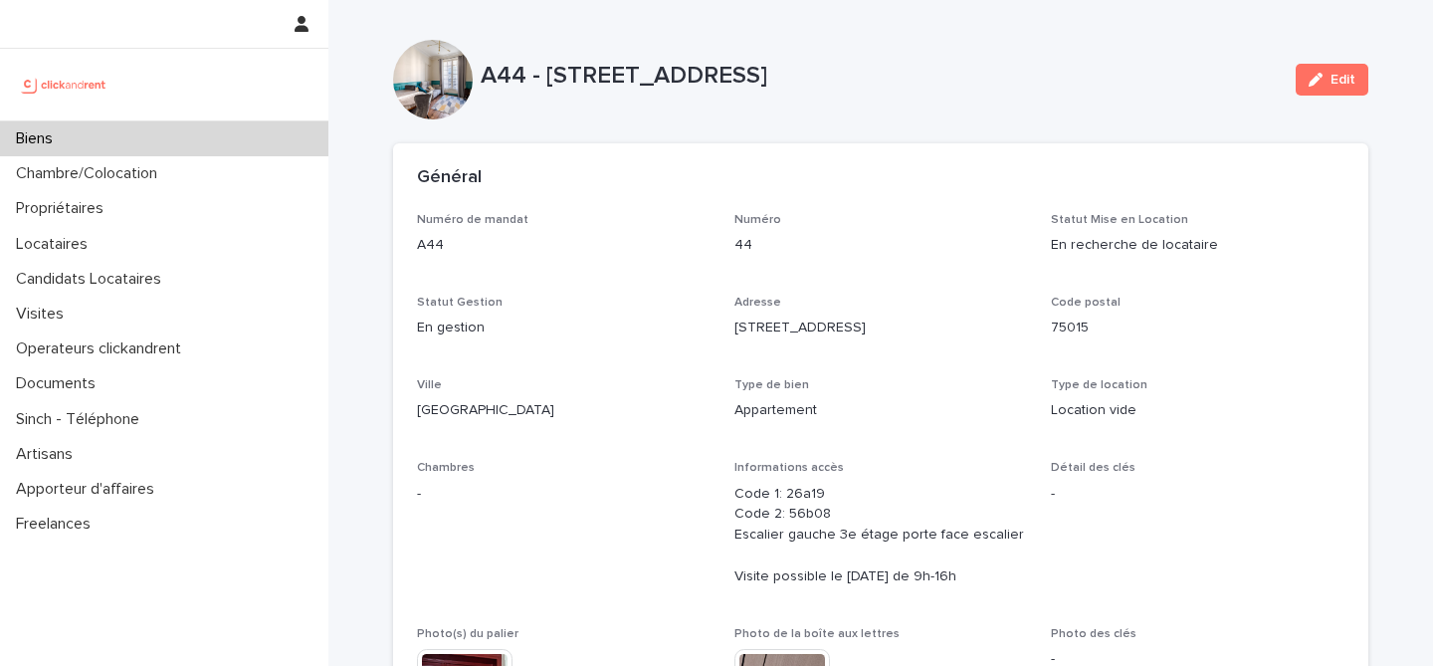
click at [234, 145] on div "Biens" at bounding box center [164, 138] width 328 height 35
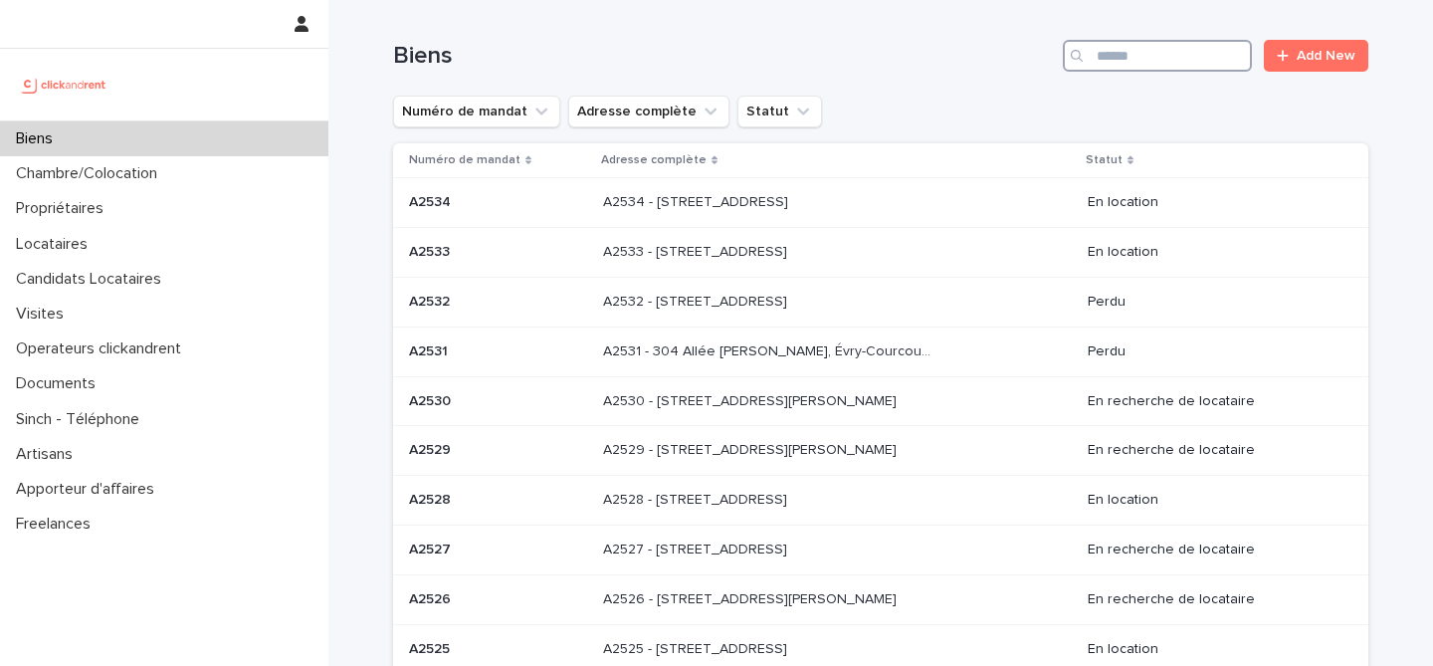
click at [1209, 61] on input "Search" at bounding box center [1157, 56] width 189 height 32
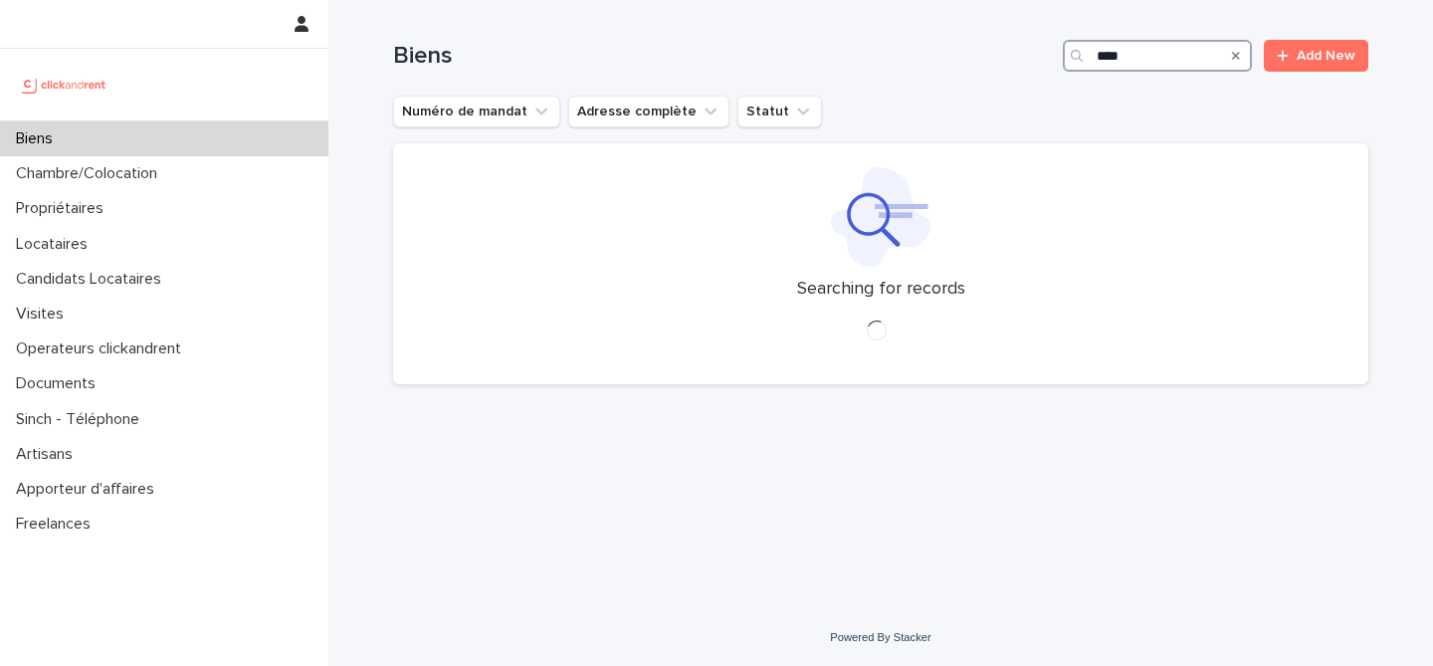
type input "*****"
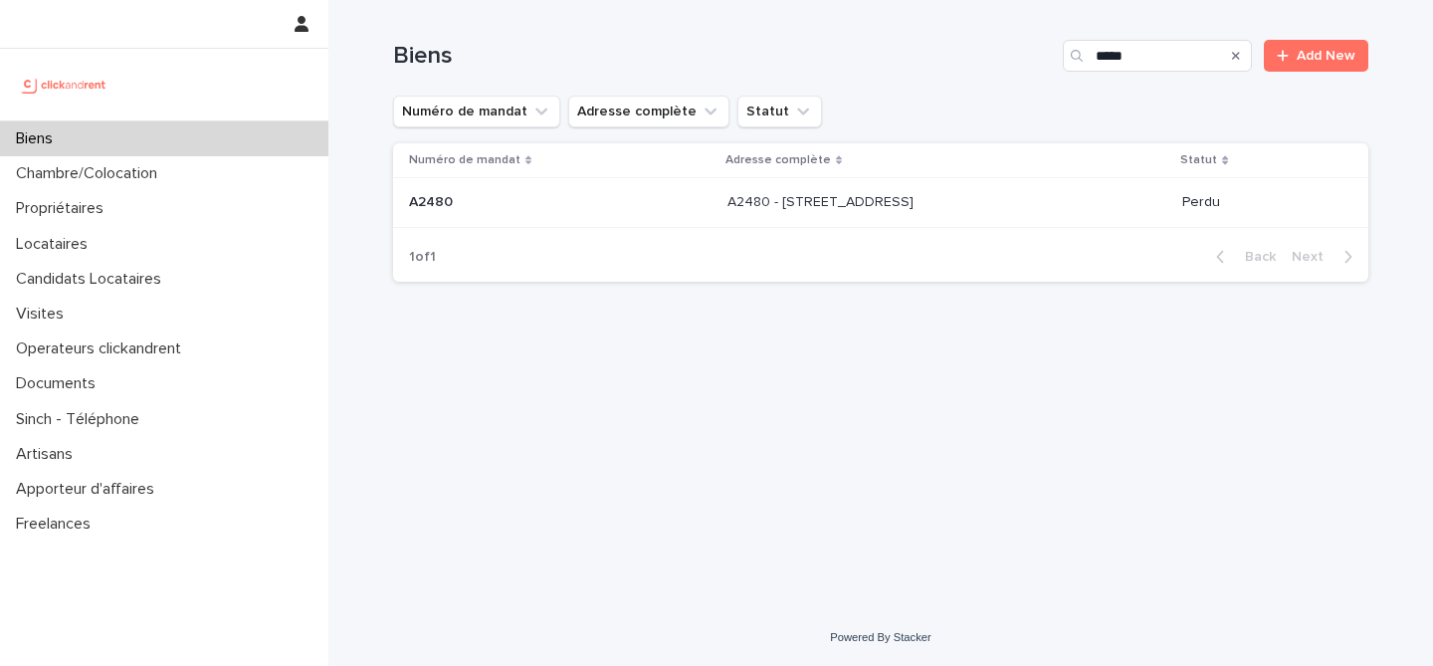
click at [859, 205] on p "A2480 - [STREET_ADDRESS]" at bounding box center [823, 200] width 190 height 21
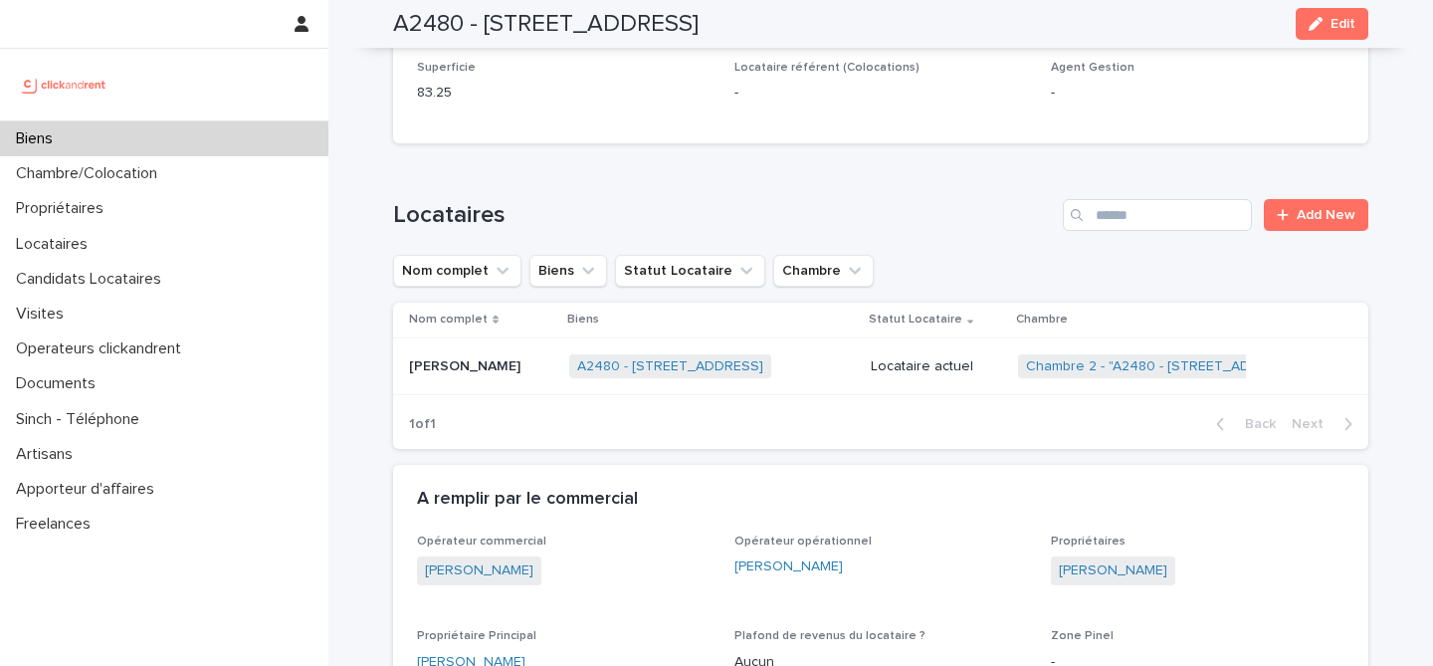
scroll to position [1474, 0]
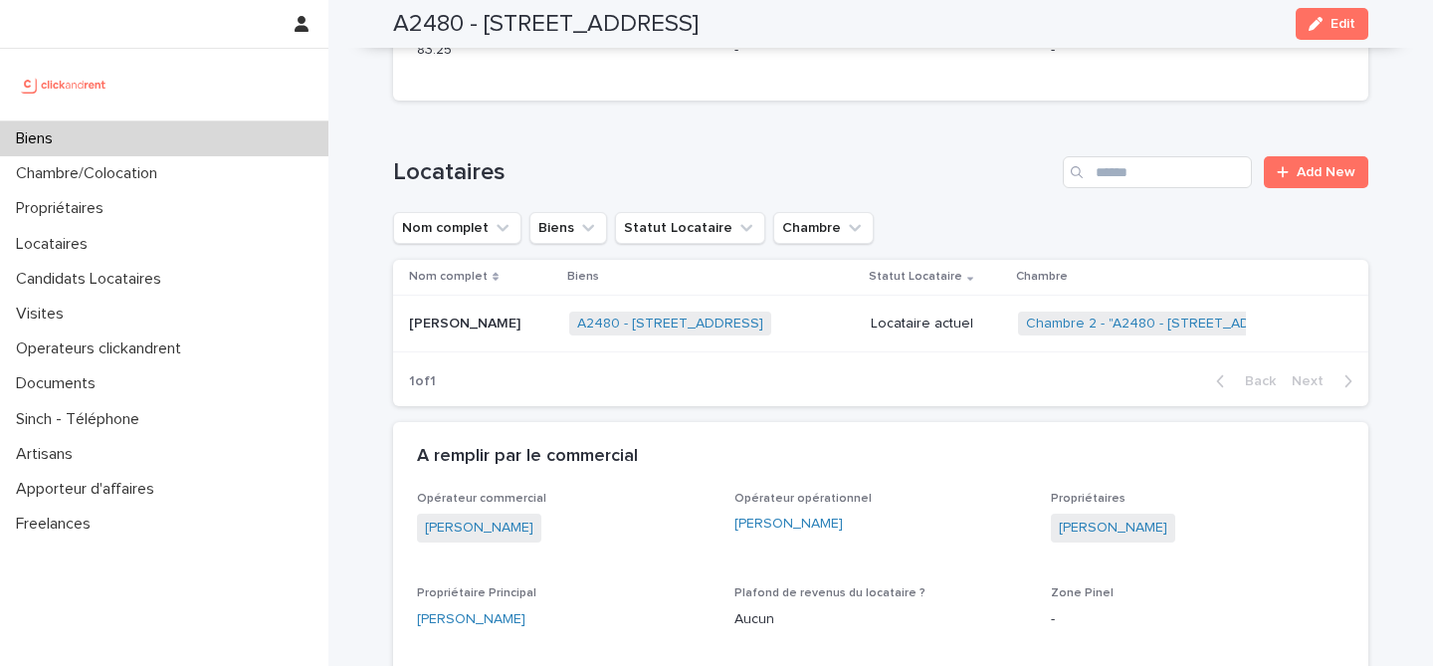
click at [532, 312] on div "[PERSON_NAME] [PERSON_NAME]" at bounding box center [481, 324] width 144 height 33
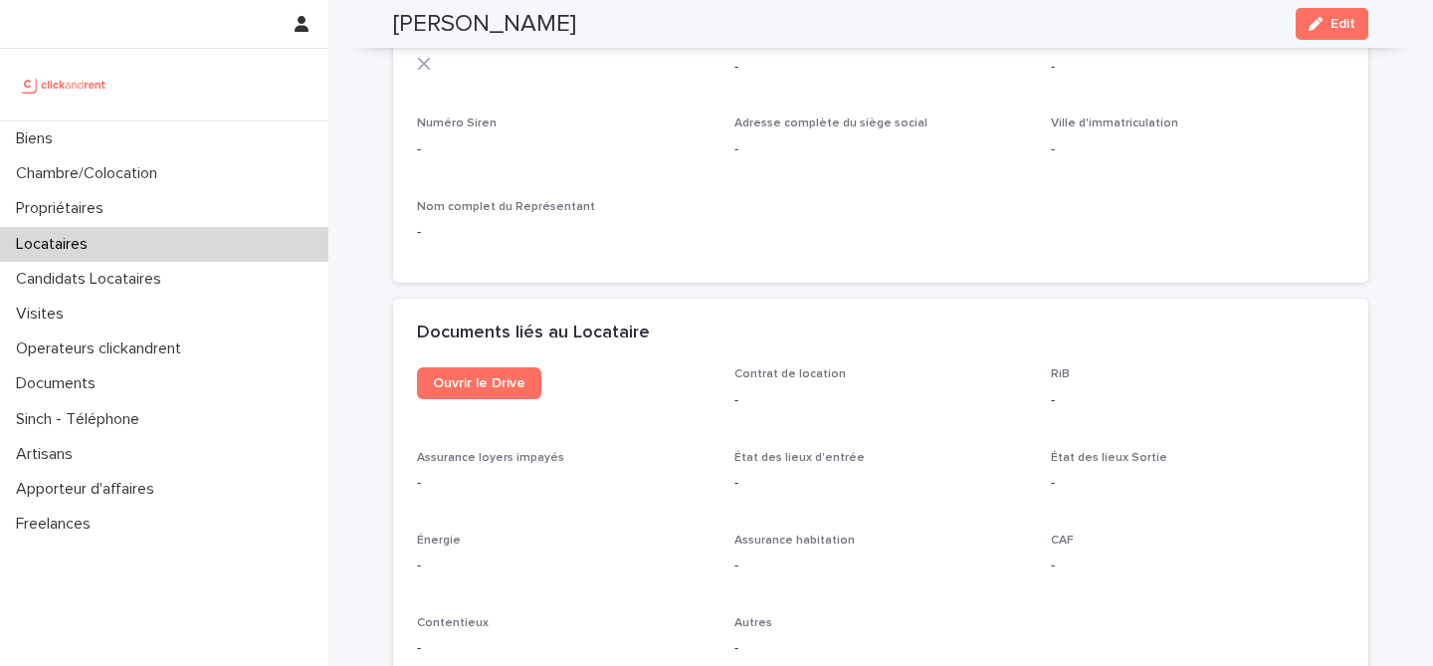
scroll to position [1906, 0]
click at [463, 360] on div "Documents liés au Locataire" at bounding box center [880, 330] width 975 height 70
click at [465, 381] on span "Ouvrir le Drive" at bounding box center [479, 379] width 93 height 14
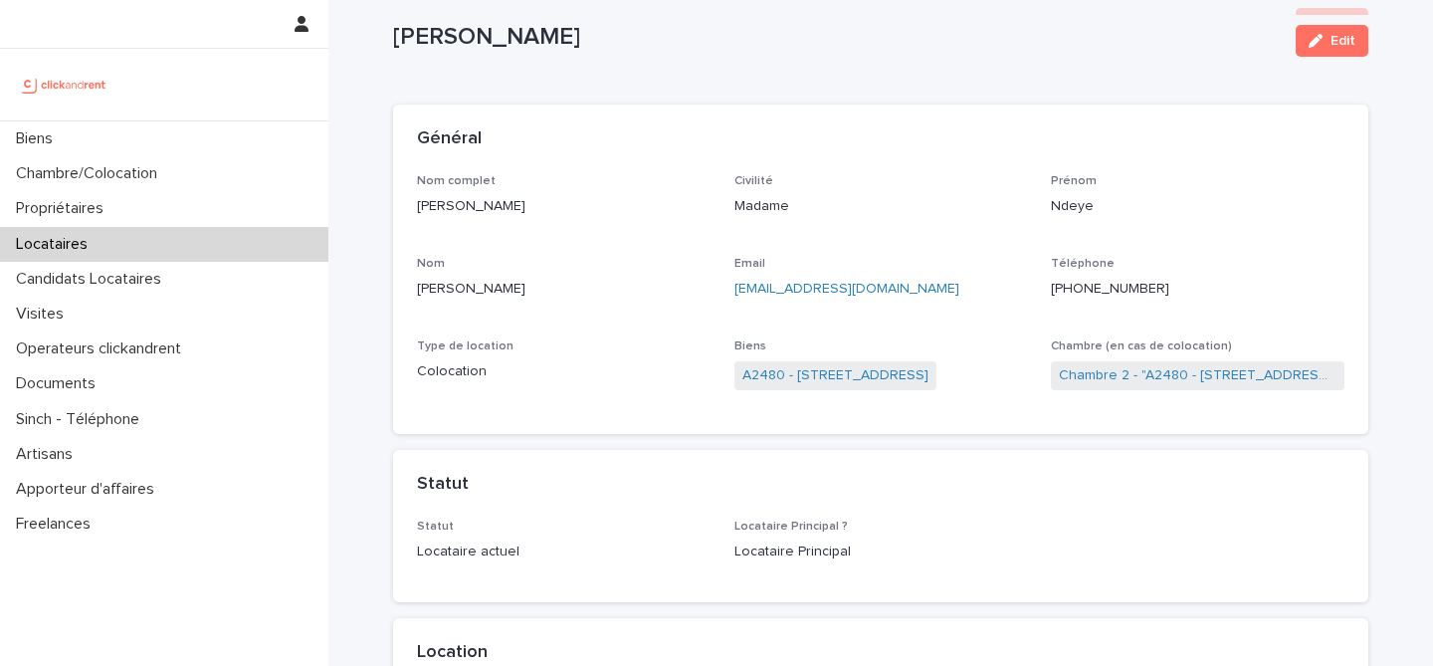
scroll to position [39, 0]
click at [811, 366] on link "A2480 - [STREET_ADDRESS]" at bounding box center [835, 375] width 186 height 21
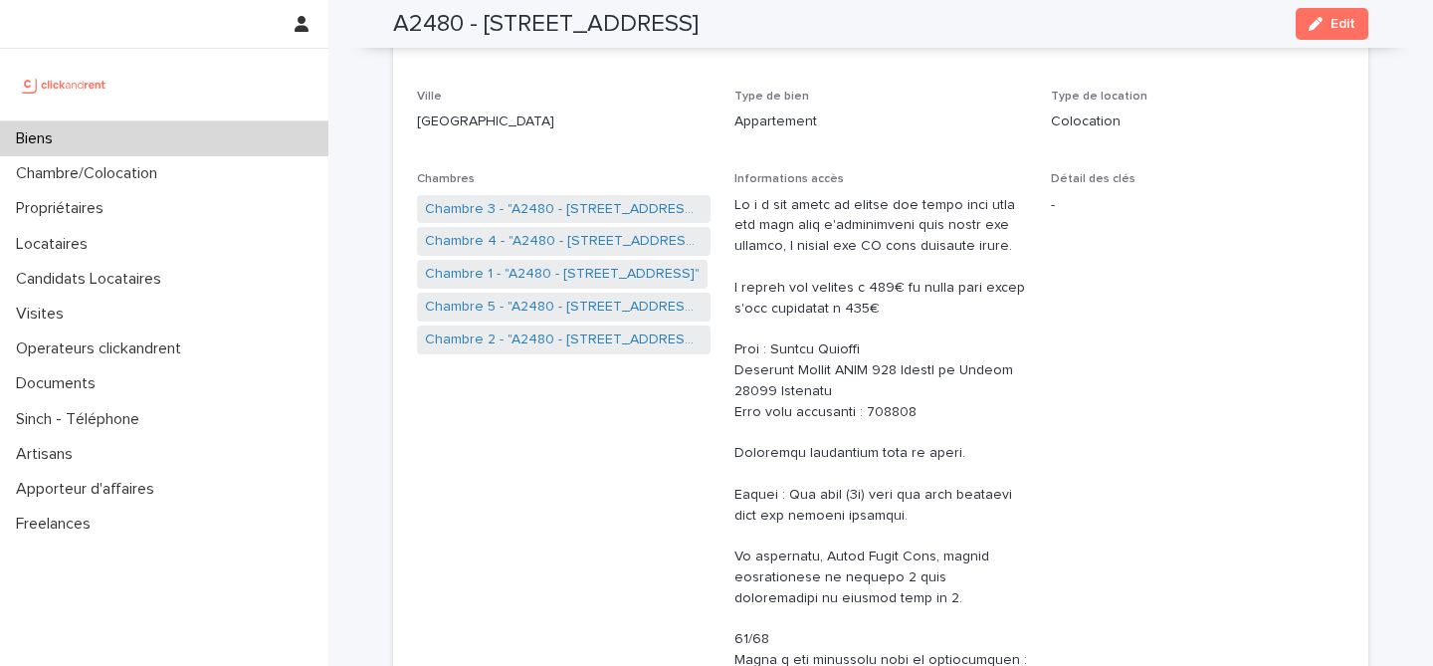
scroll to position [277, 0]
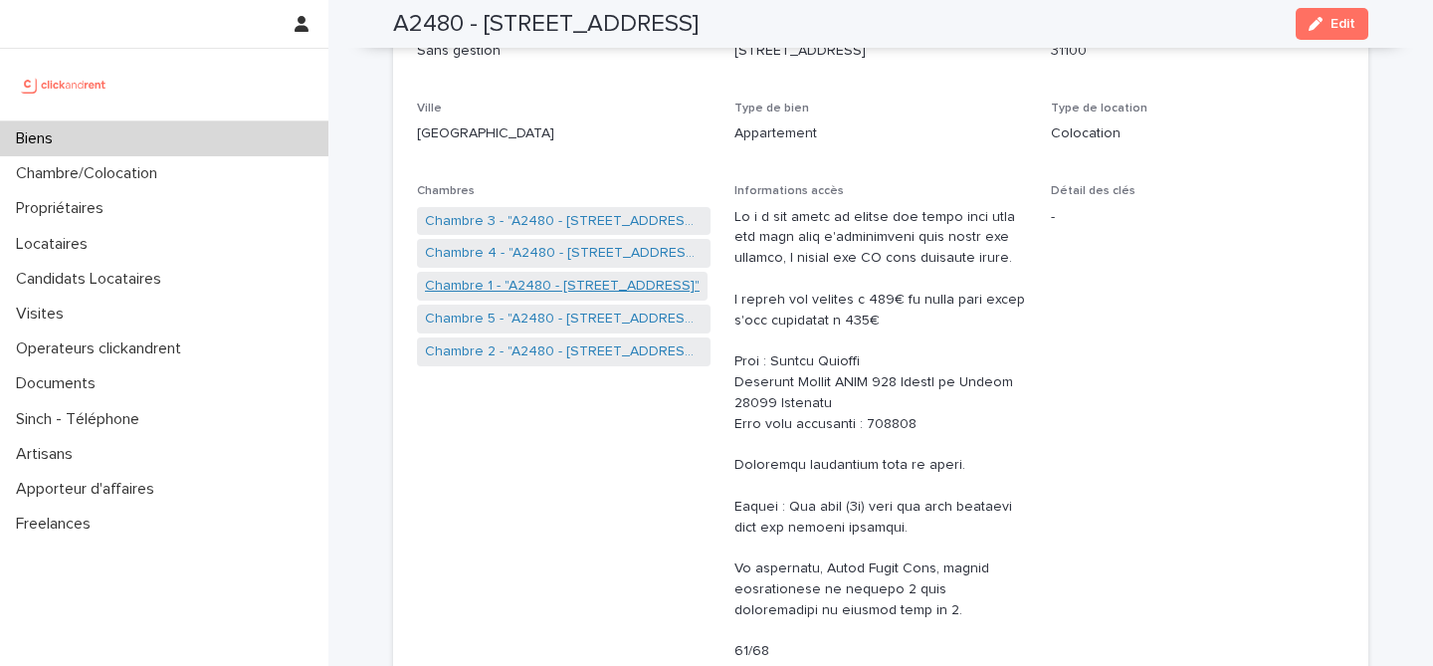
click at [563, 282] on link "Chambre 1 - "A2480 - [STREET_ADDRESS]"" at bounding box center [562, 286] width 275 height 21
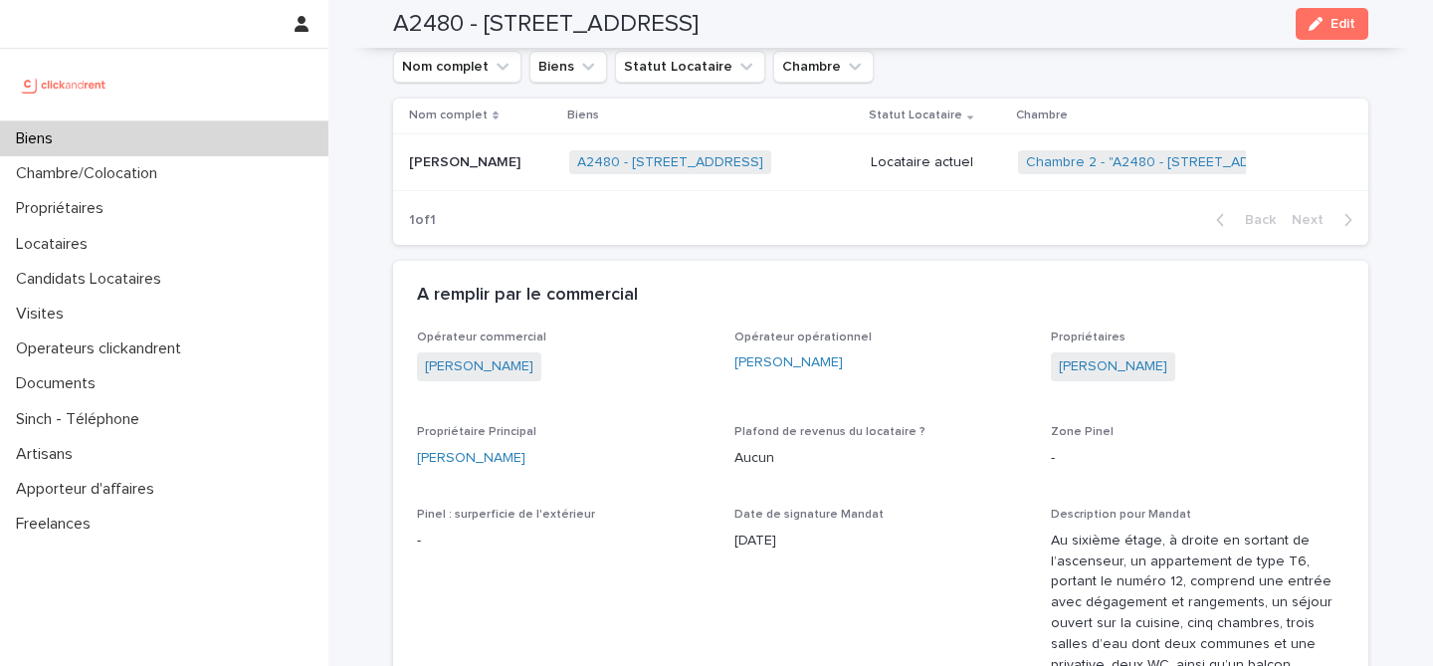
scroll to position [1585, 0]
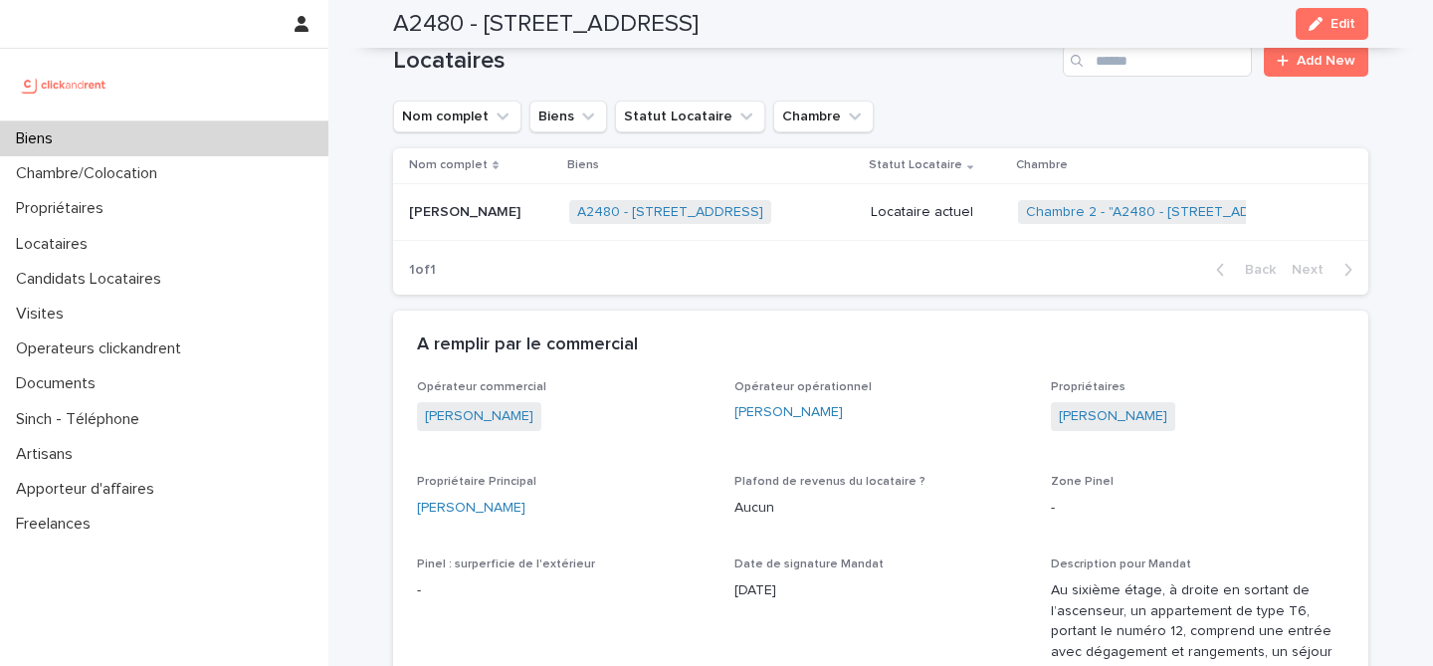
click at [527, 214] on td "[PERSON_NAME] [PERSON_NAME]" at bounding box center [477, 212] width 168 height 58
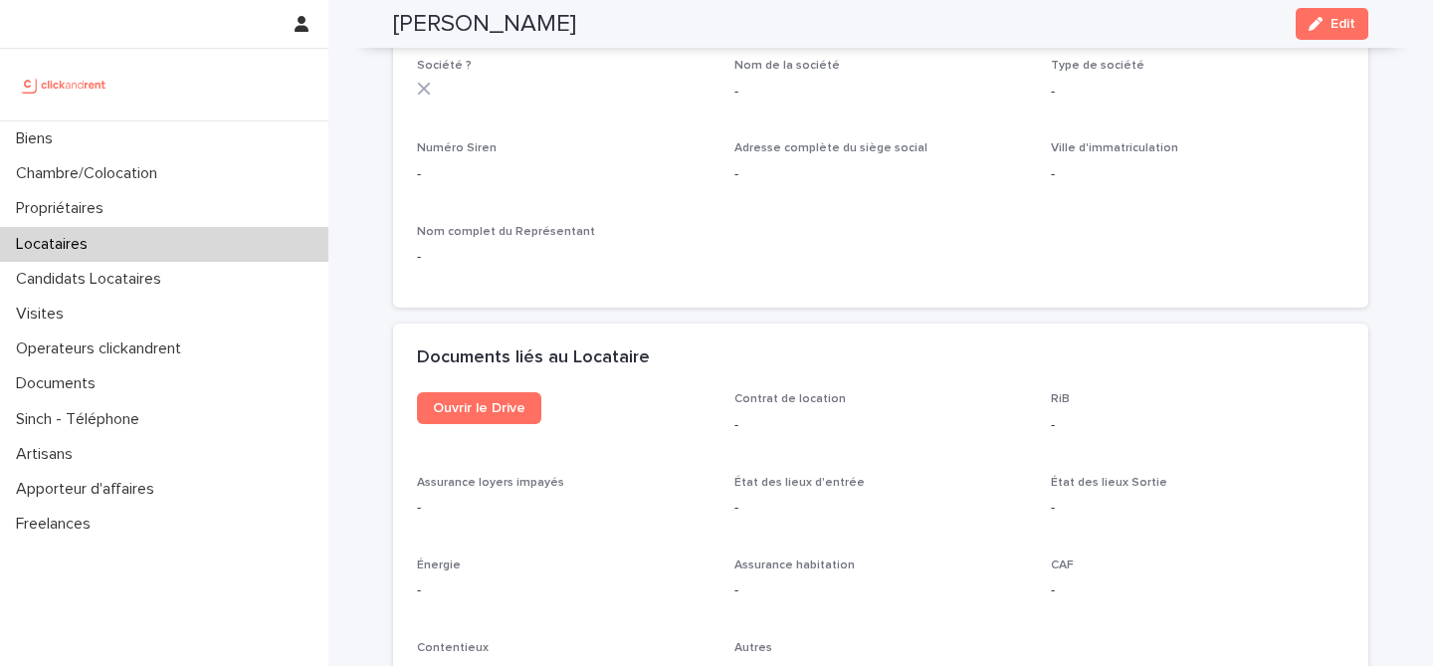
scroll to position [1879, 0]
click at [517, 398] on link "Ouvrir le Drive" at bounding box center [479, 406] width 124 height 32
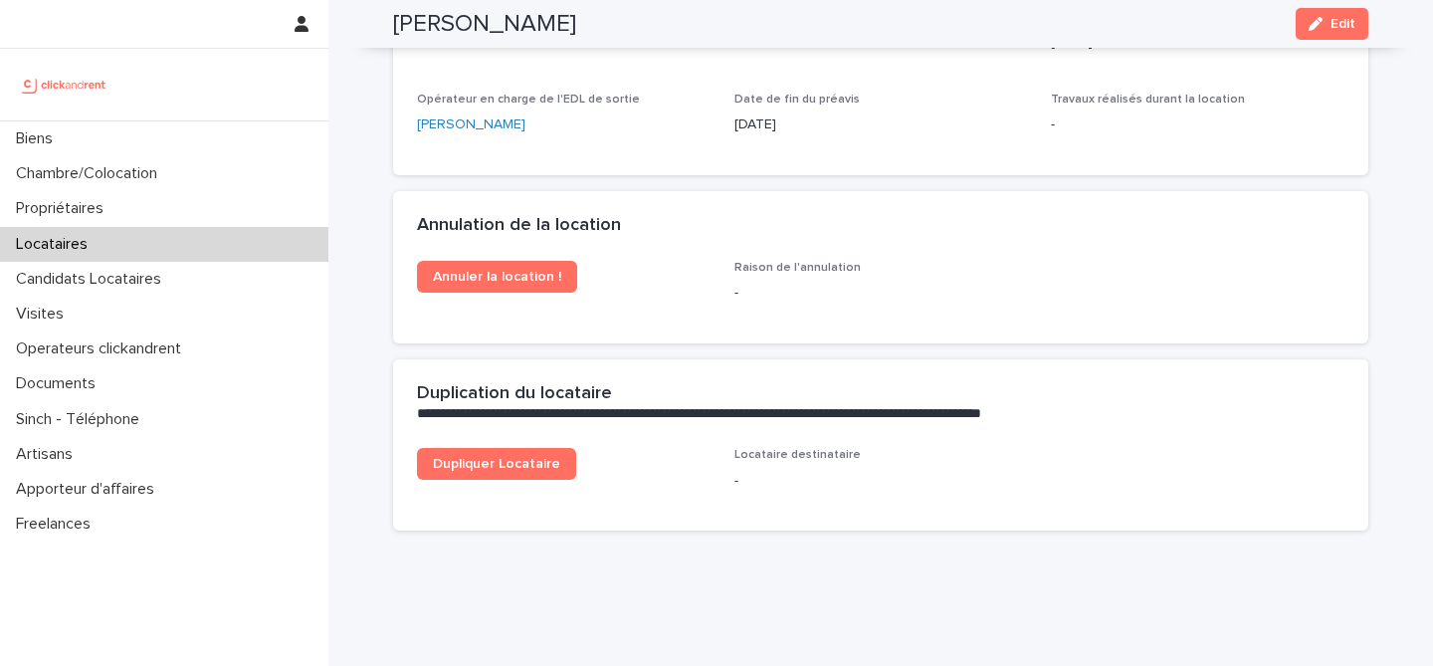
scroll to position [2679, 0]
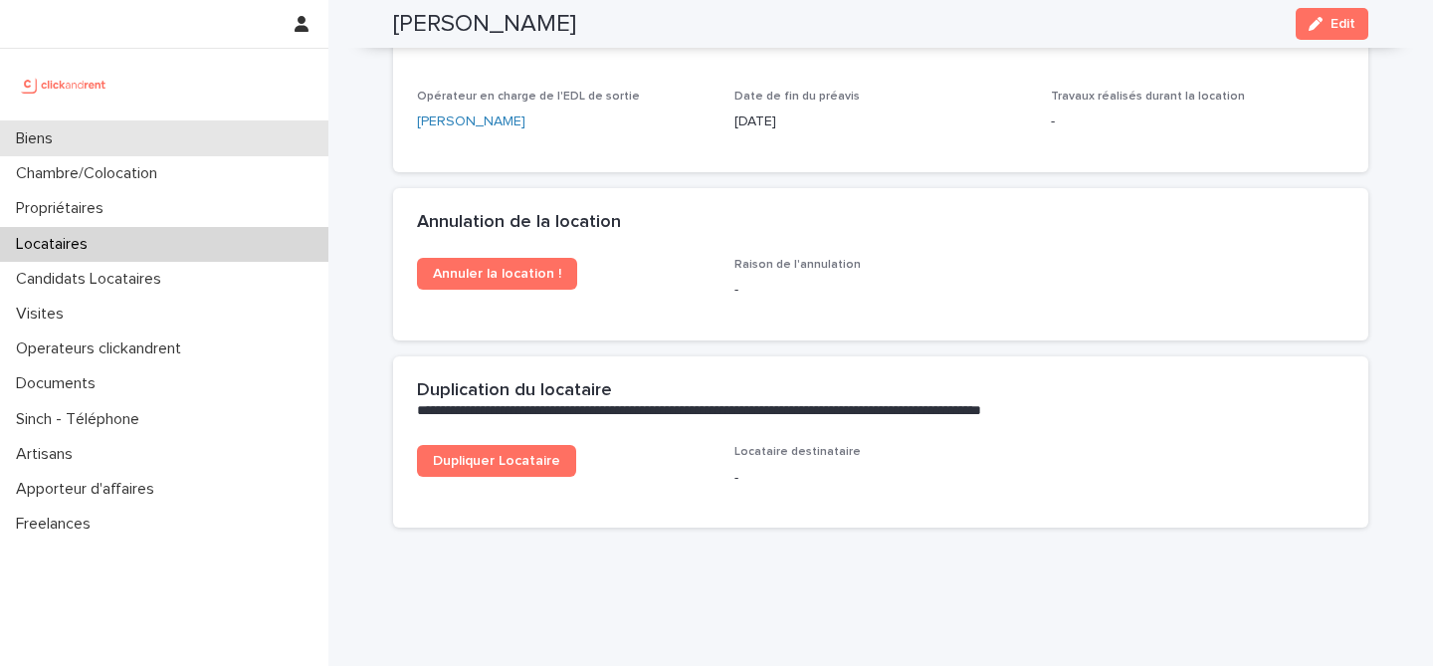
click at [128, 148] on div "Biens" at bounding box center [164, 138] width 328 height 35
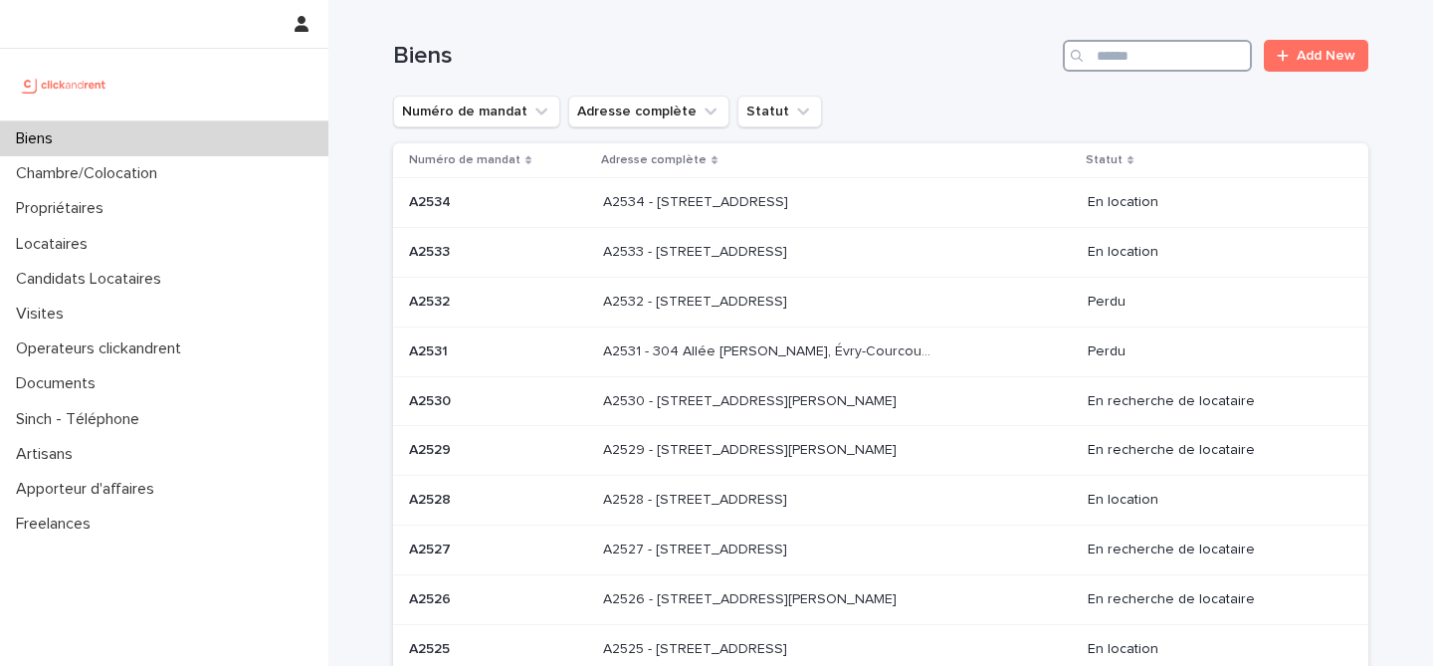
click at [1112, 65] on input "Search" at bounding box center [1157, 56] width 189 height 32
type input "******"
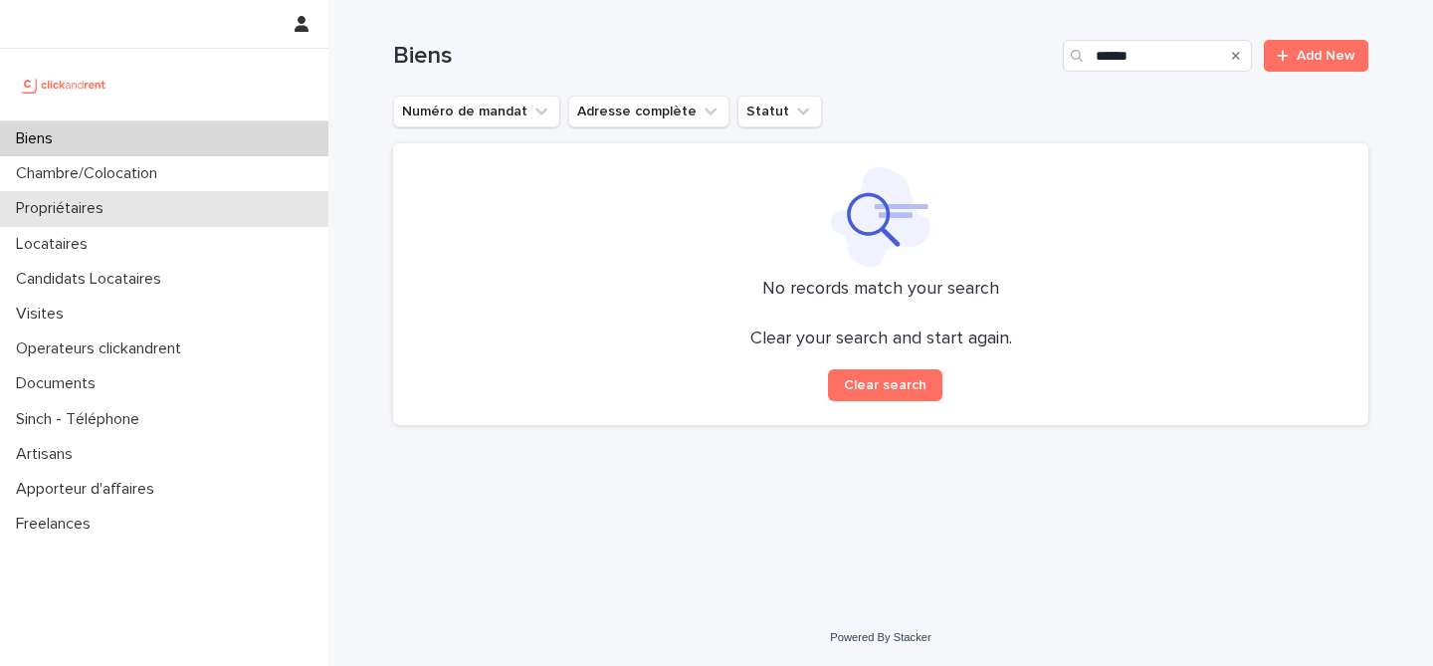
click at [146, 216] on div "Propriétaires" at bounding box center [164, 208] width 328 height 35
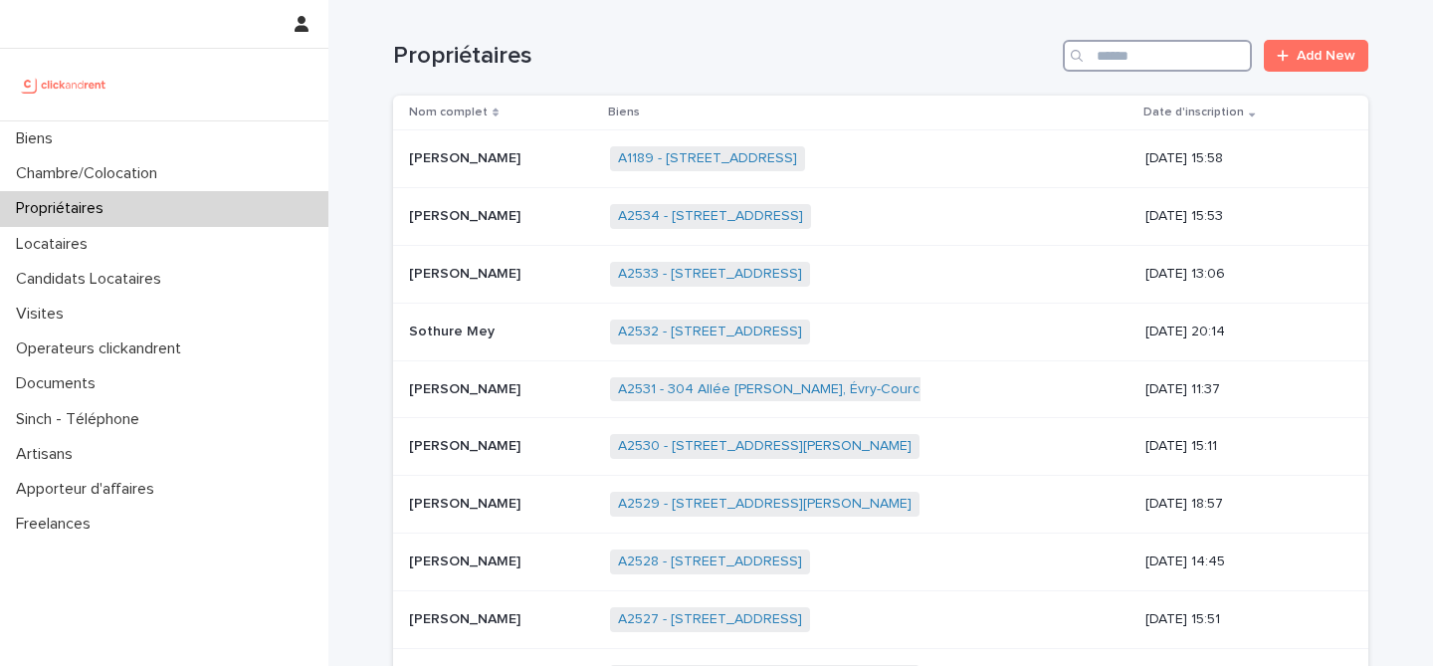
click at [1144, 51] on input "Search" at bounding box center [1157, 56] width 189 height 32
type input "******"
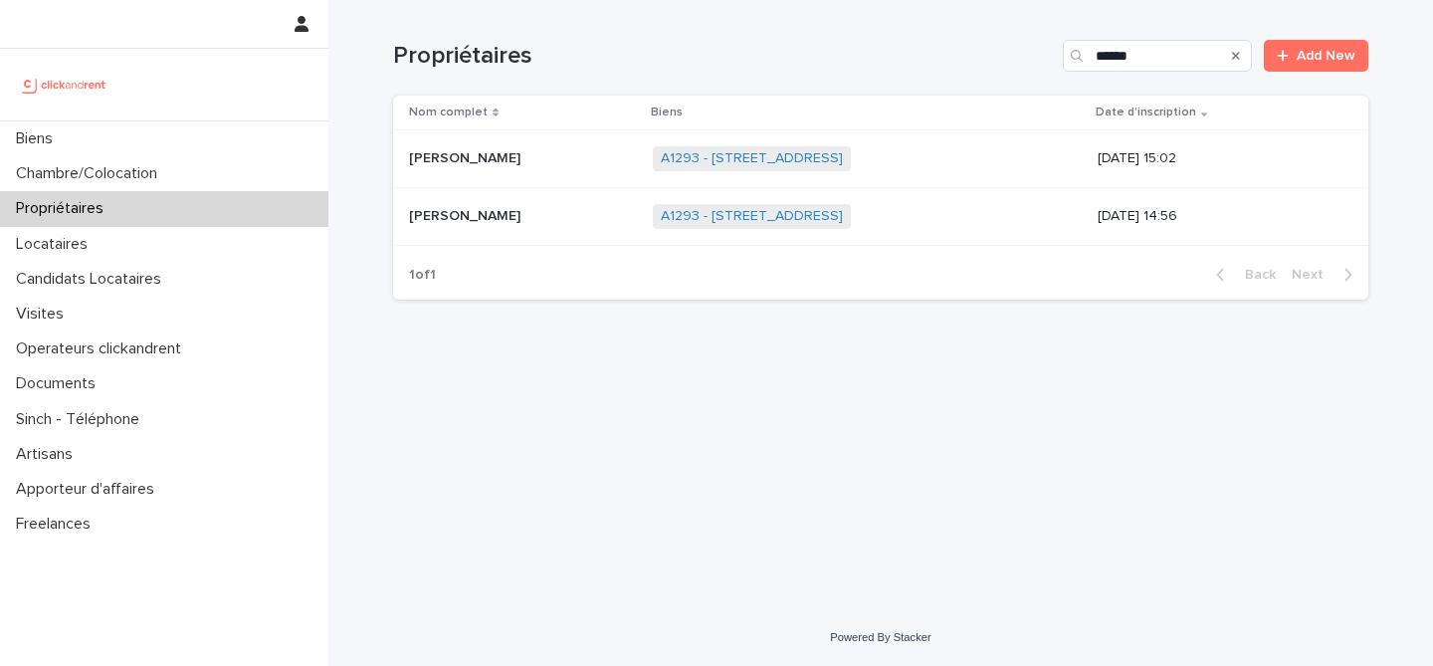
click at [523, 222] on p at bounding box center [523, 216] width 228 height 17
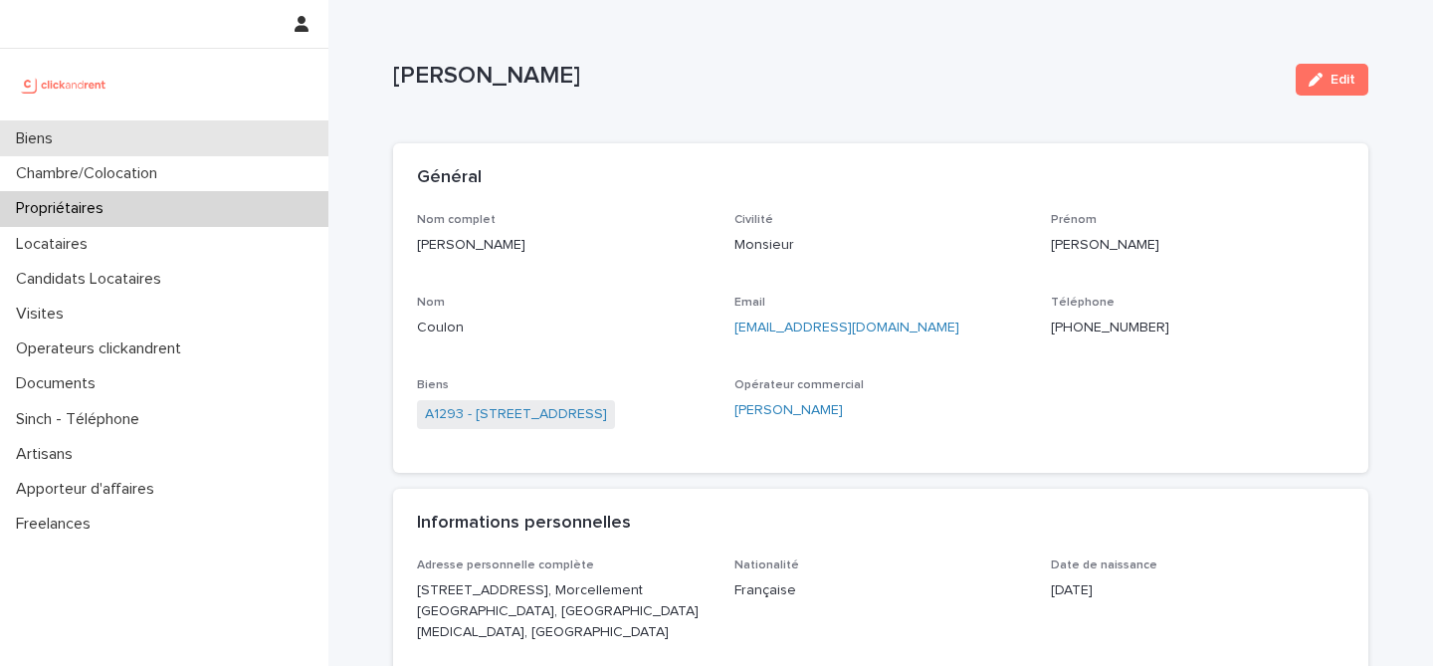
click at [114, 146] on div "Biens" at bounding box center [164, 138] width 328 height 35
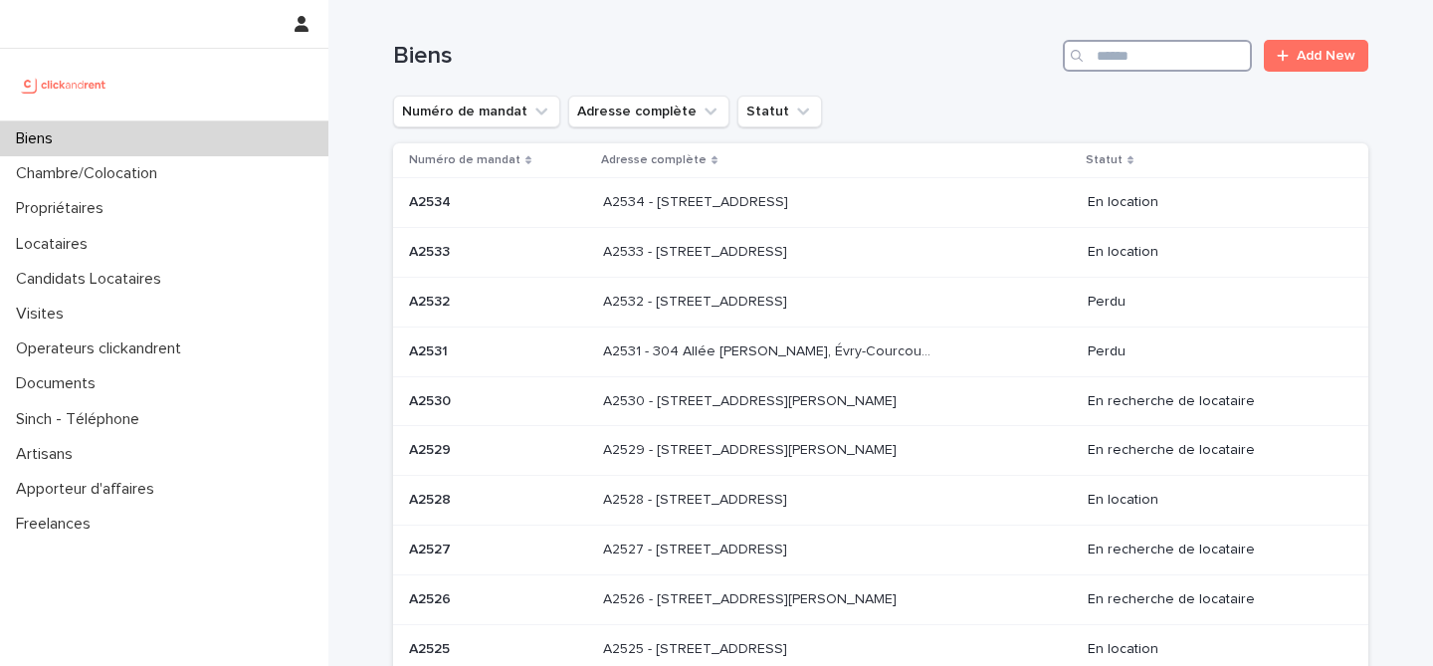
click at [1122, 51] on input "Search" at bounding box center [1157, 56] width 189 height 32
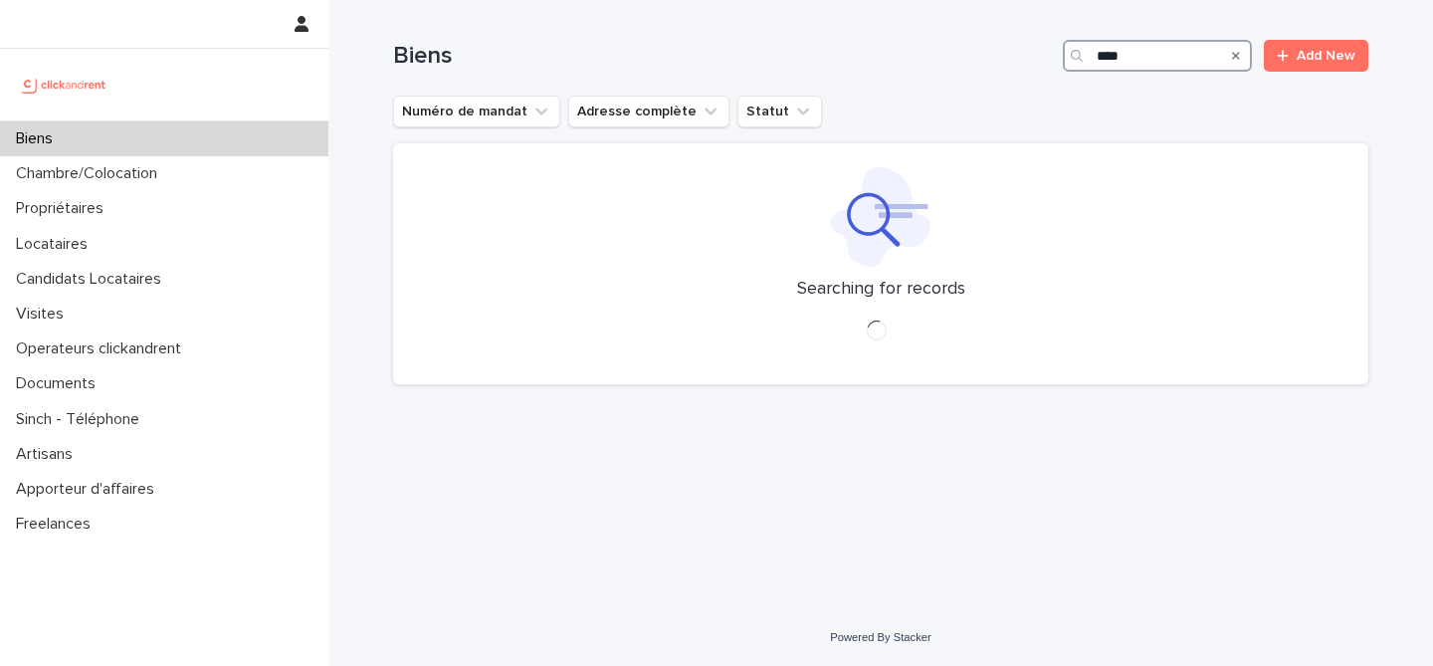
type input "*****"
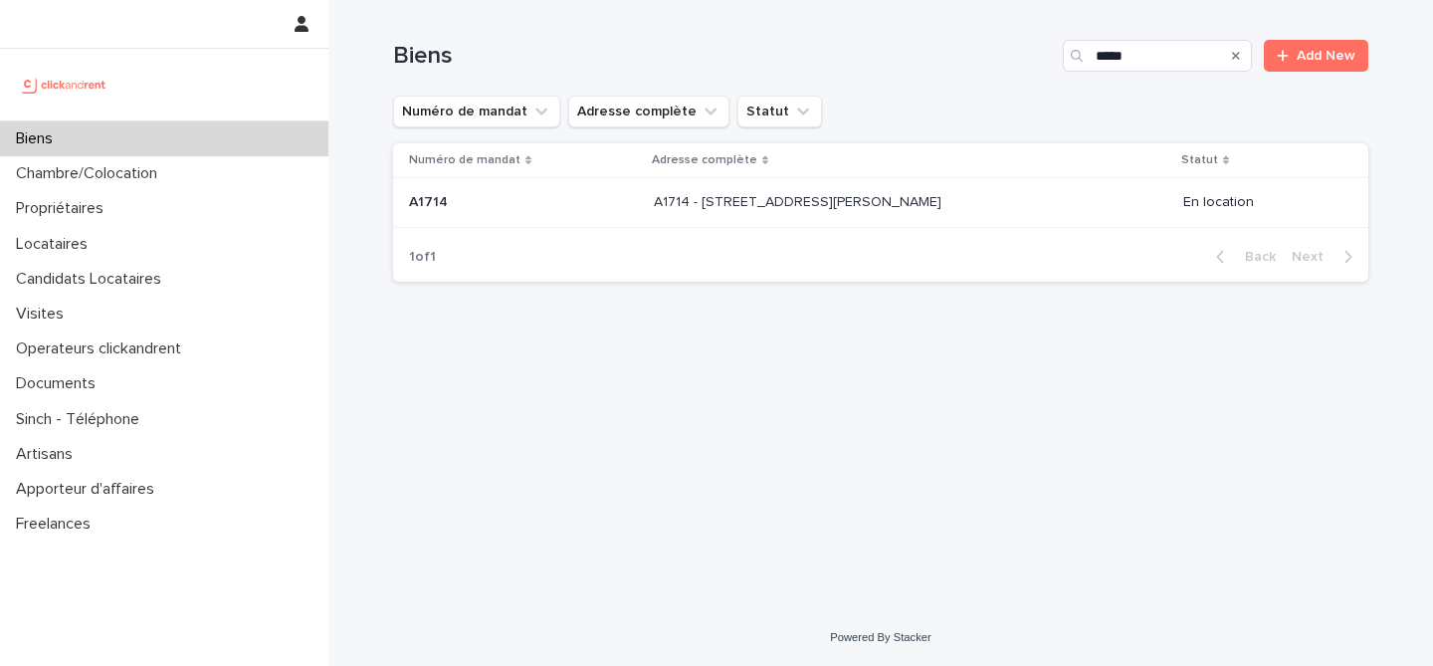
click at [654, 207] on p "A1714 - [STREET_ADDRESS][PERSON_NAME]" at bounding box center [800, 200] width 292 height 21
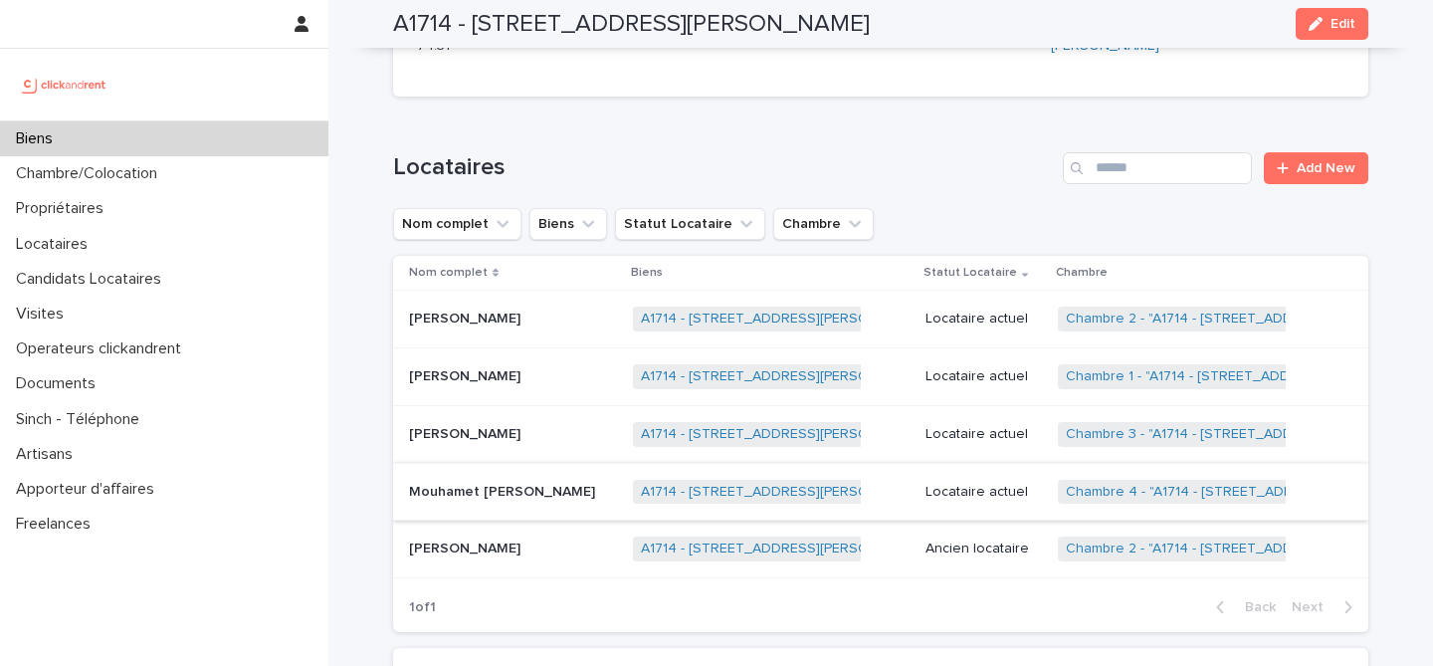
scroll to position [906, 0]
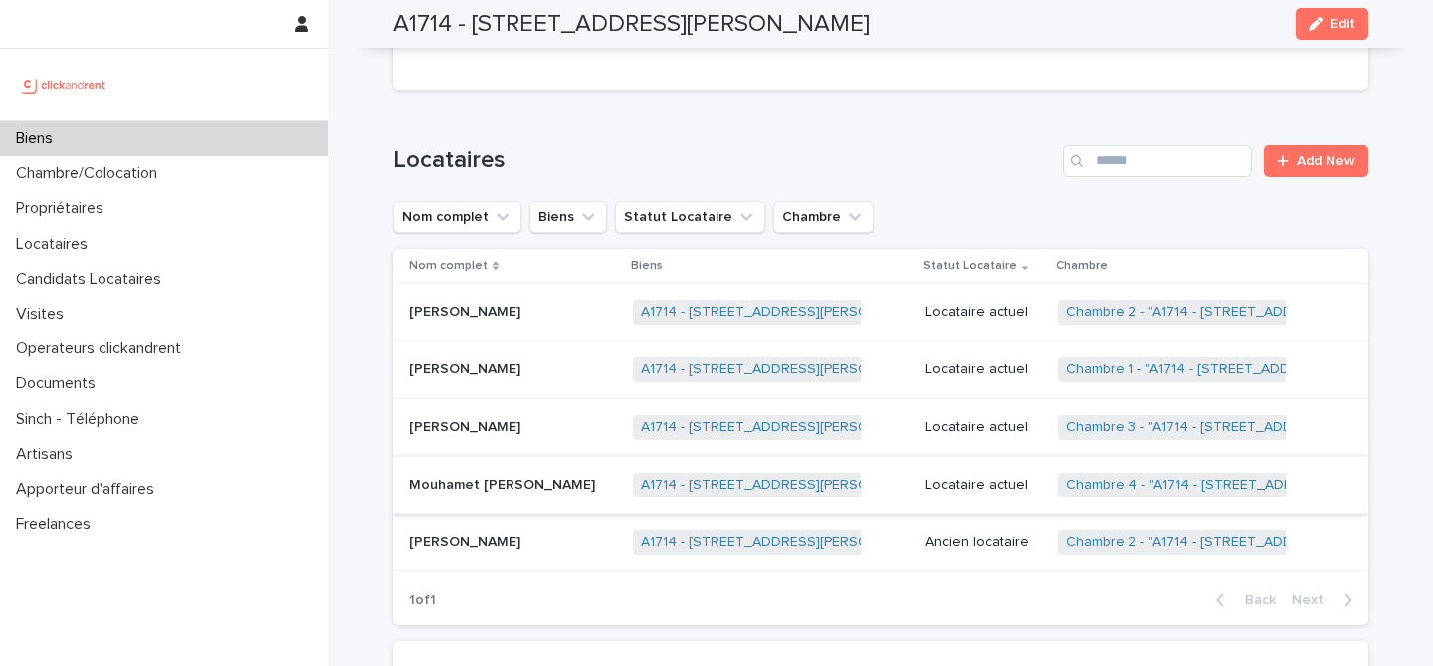
click at [228, 143] on div "Biens" at bounding box center [164, 138] width 328 height 35
